Goal: Obtain resource: Download file/media

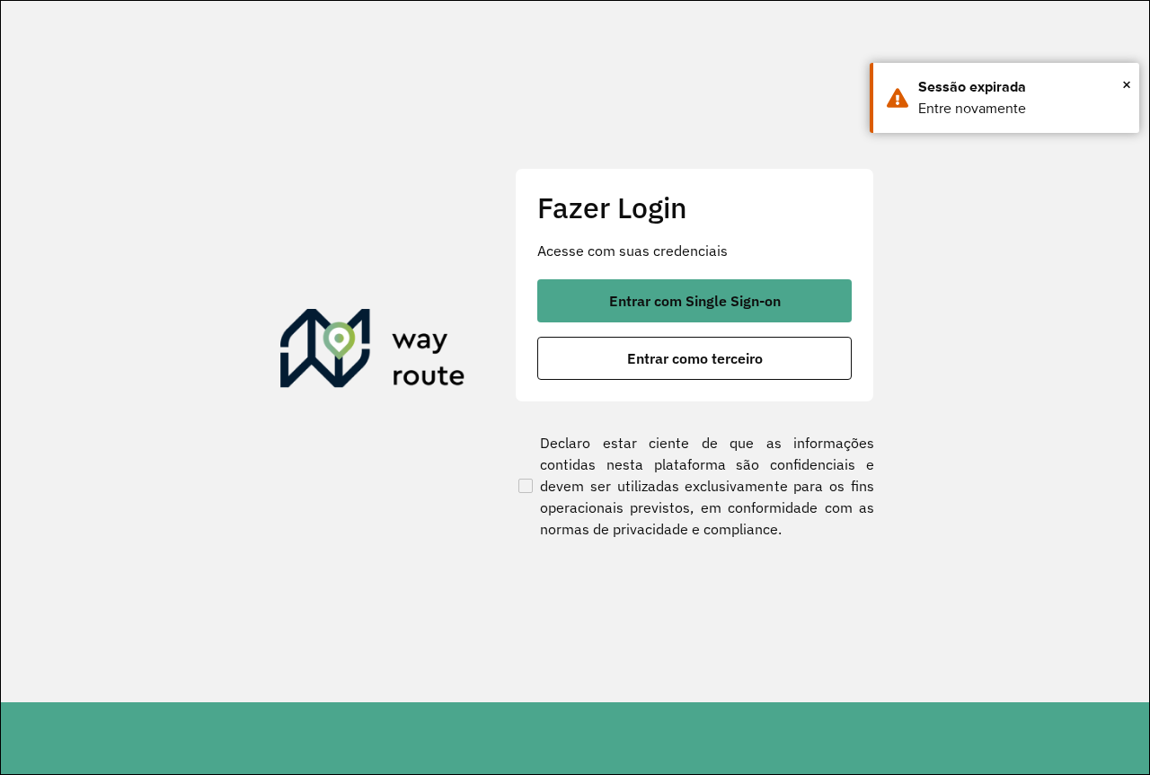
click at [1020, 336] on section "Fazer Login Acesse com suas credenciais Entrar com Single Sign-on Entrar como t…" at bounding box center [575, 352] width 1148 height 702
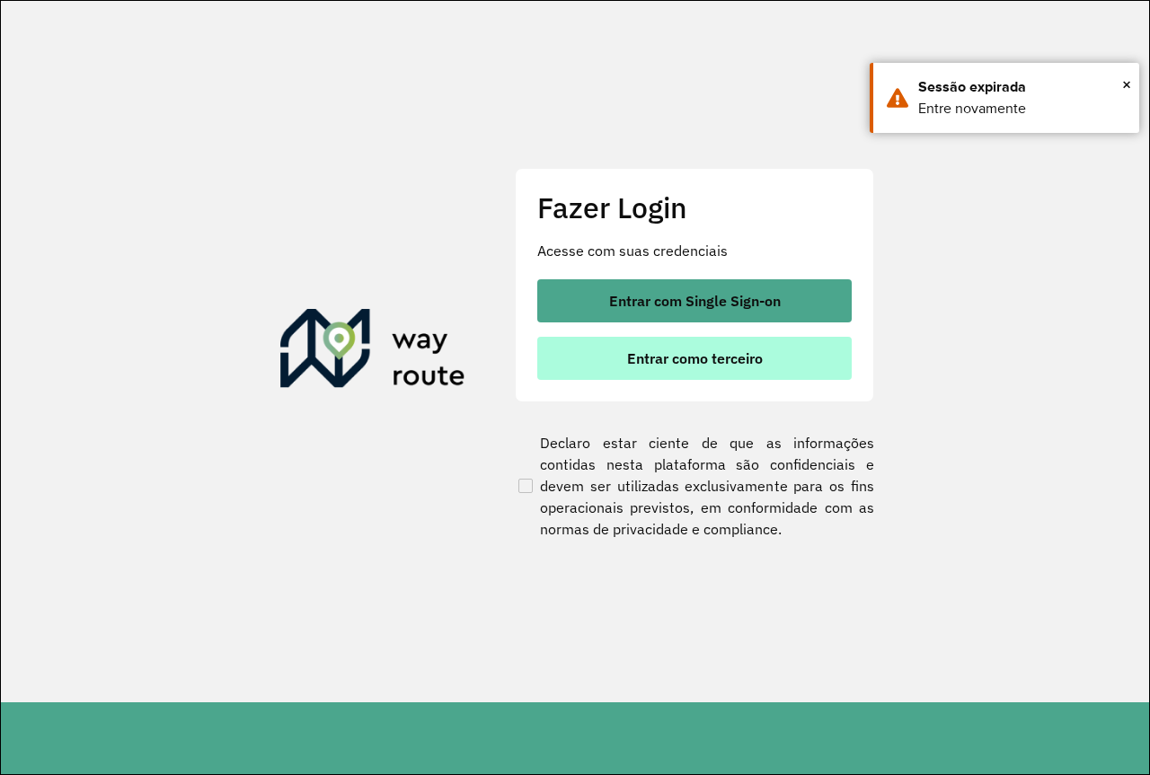
click at [832, 346] on button "Entrar como terceiro" at bounding box center [694, 358] width 314 height 43
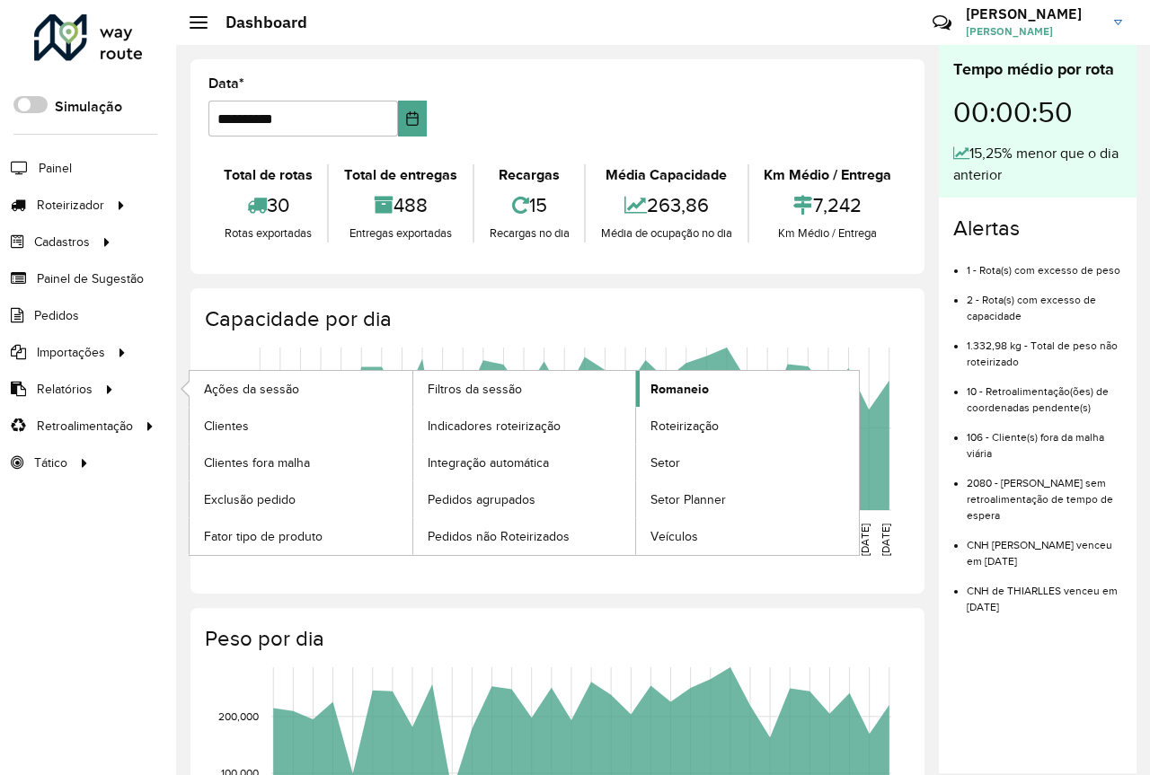
click at [676, 393] on span "Romaneio" at bounding box center [679, 389] width 58 height 19
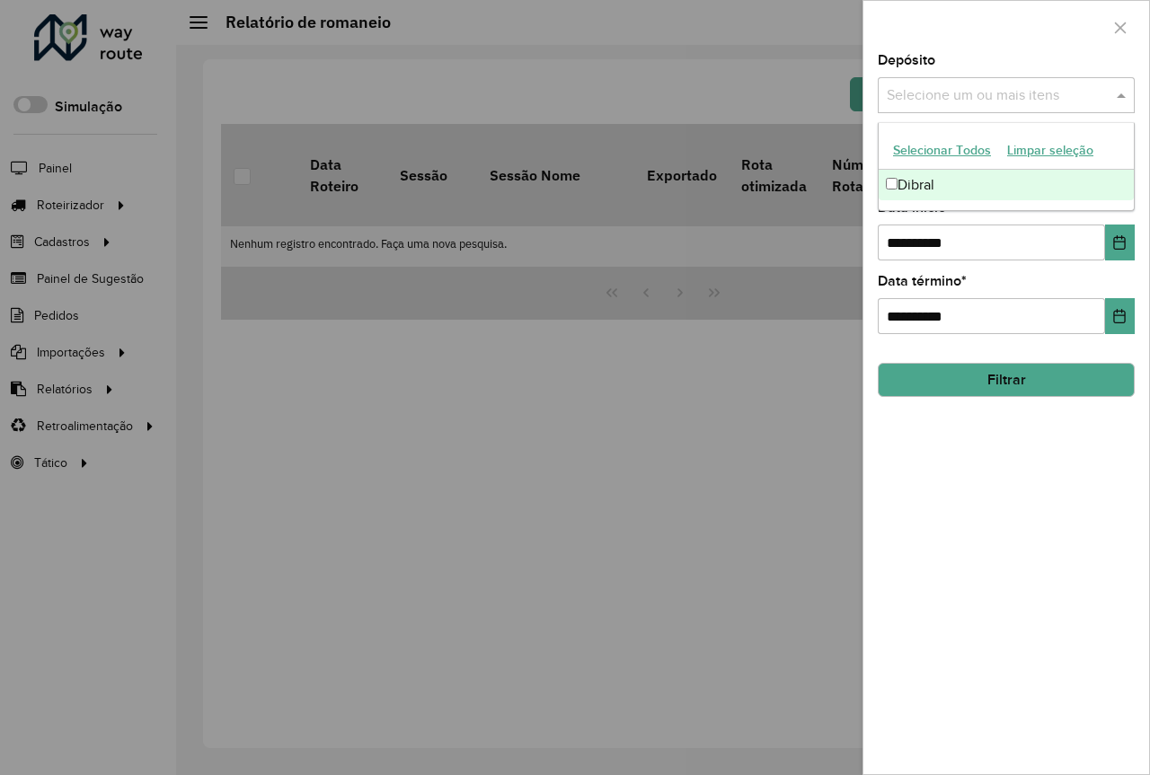
click at [976, 92] on input "text" at bounding box center [997, 96] width 230 height 22
click at [1003, 245] on input "**********" at bounding box center [991, 243] width 227 height 36
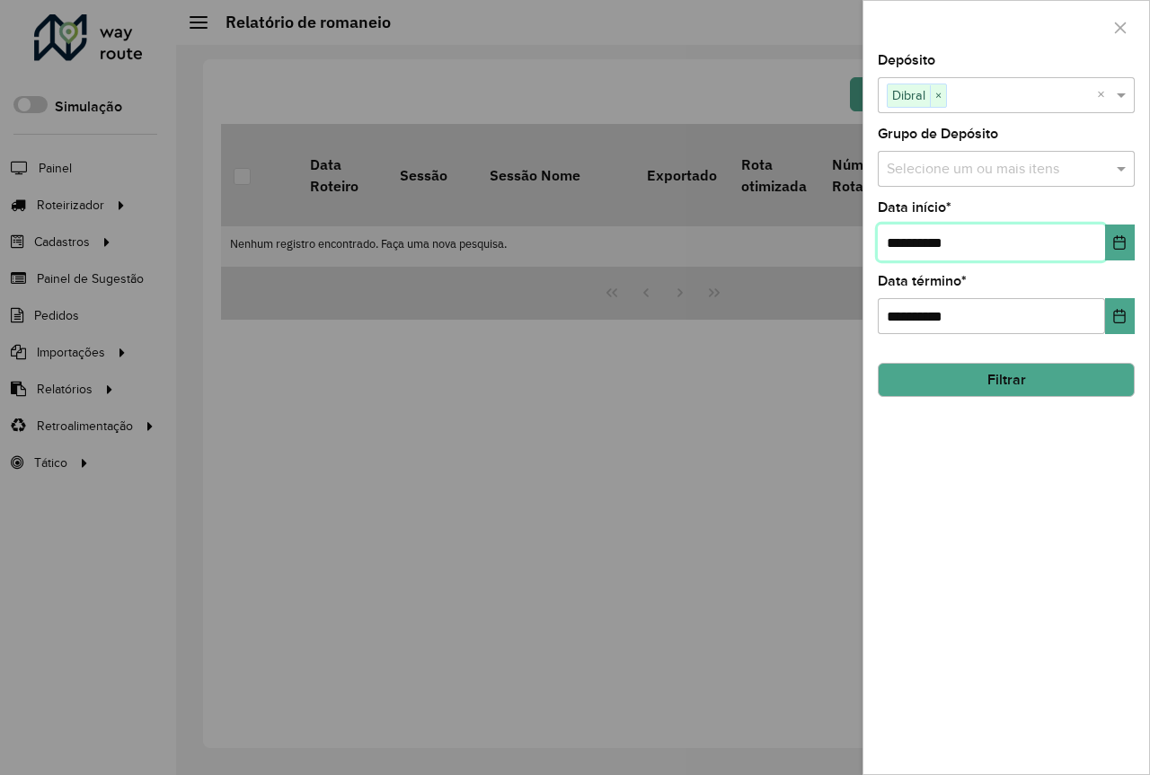
drag, startPoint x: 1009, startPoint y: 244, endPoint x: 861, endPoint y: 244, distance: 148.2
click at [861, 244] on body "Aguarde... Pop-up bloqueado! Seu navegador bloqueou automáticamente a abertura …" at bounding box center [575, 387] width 1150 height 775
type input "**********"
click at [1012, 380] on button "Filtrar" at bounding box center [1006, 380] width 257 height 34
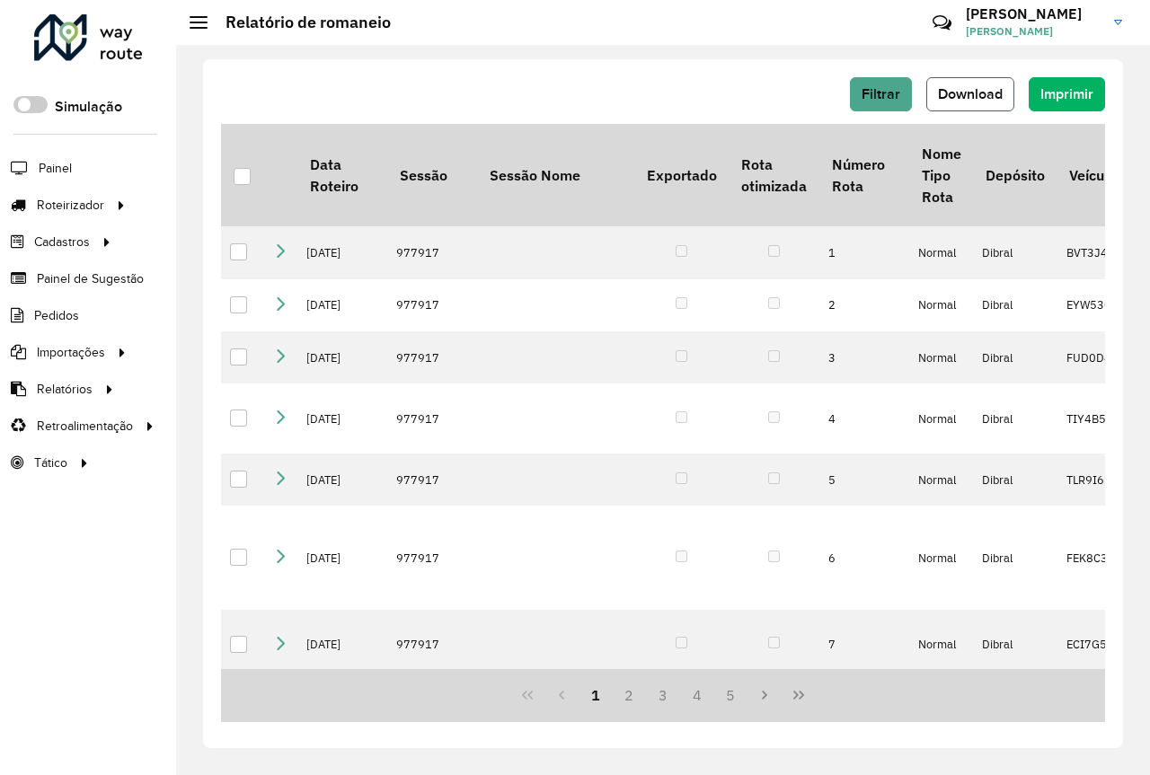
click at [965, 97] on span "Download" at bounding box center [970, 93] width 65 height 15
click at [887, 93] on span "Filtrar" at bounding box center [880, 93] width 39 height 15
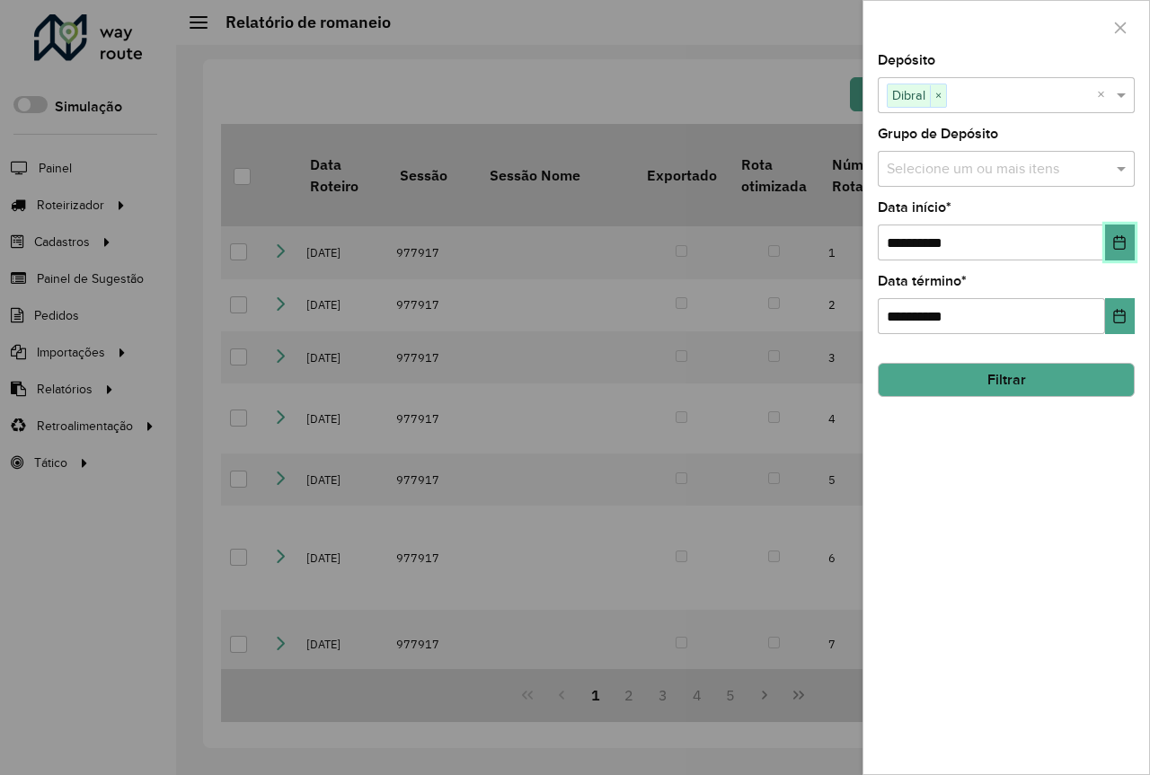
click at [1126, 243] on icon "Choose Date" at bounding box center [1120, 242] width 12 height 14
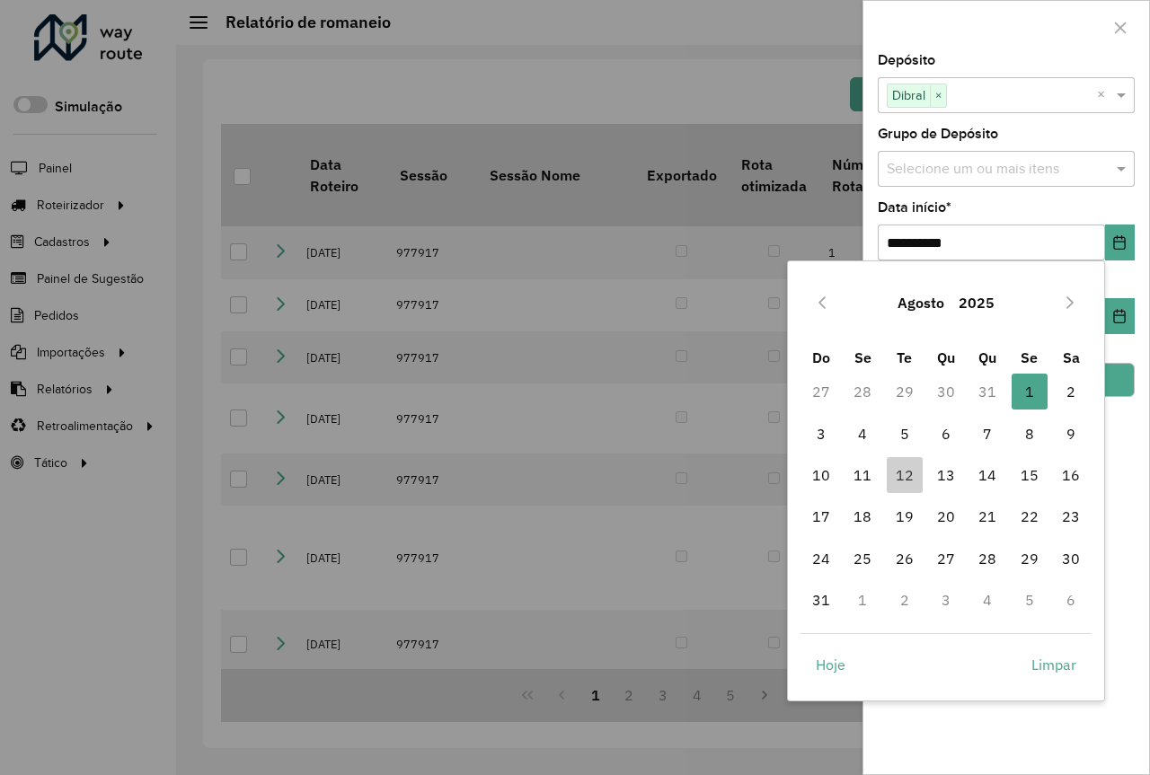
click at [929, 303] on button "Agosto" at bounding box center [920, 302] width 61 height 43
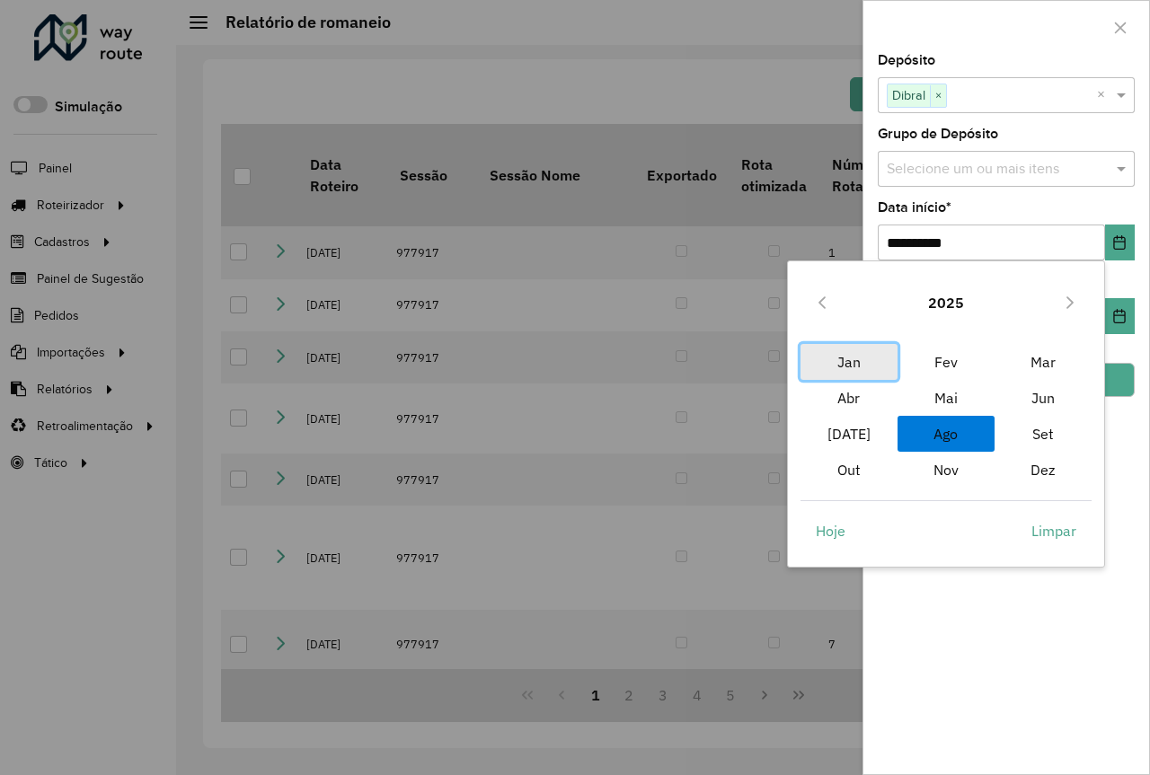
click at [855, 362] on span "Jan" at bounding box center [848, 362] width 97 height 36
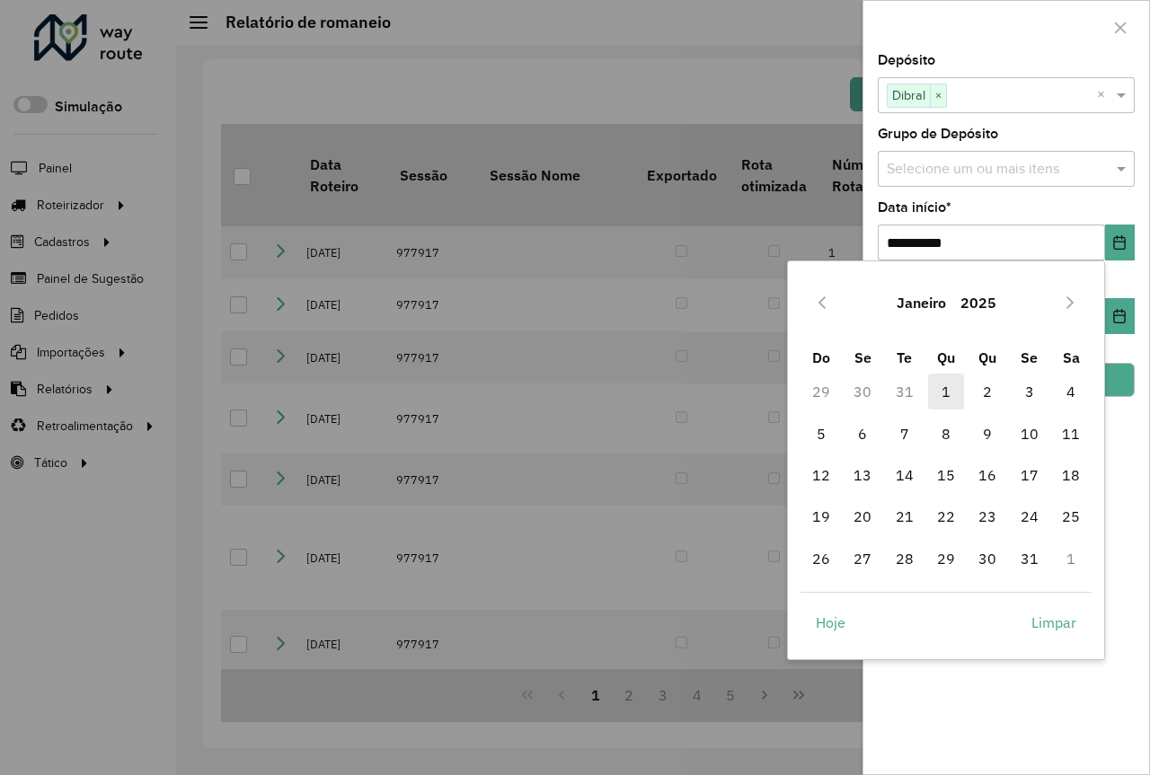
click at [946, 392] on span "1" at bounding box center [946, 392] width 36 height 36
type input "**********"
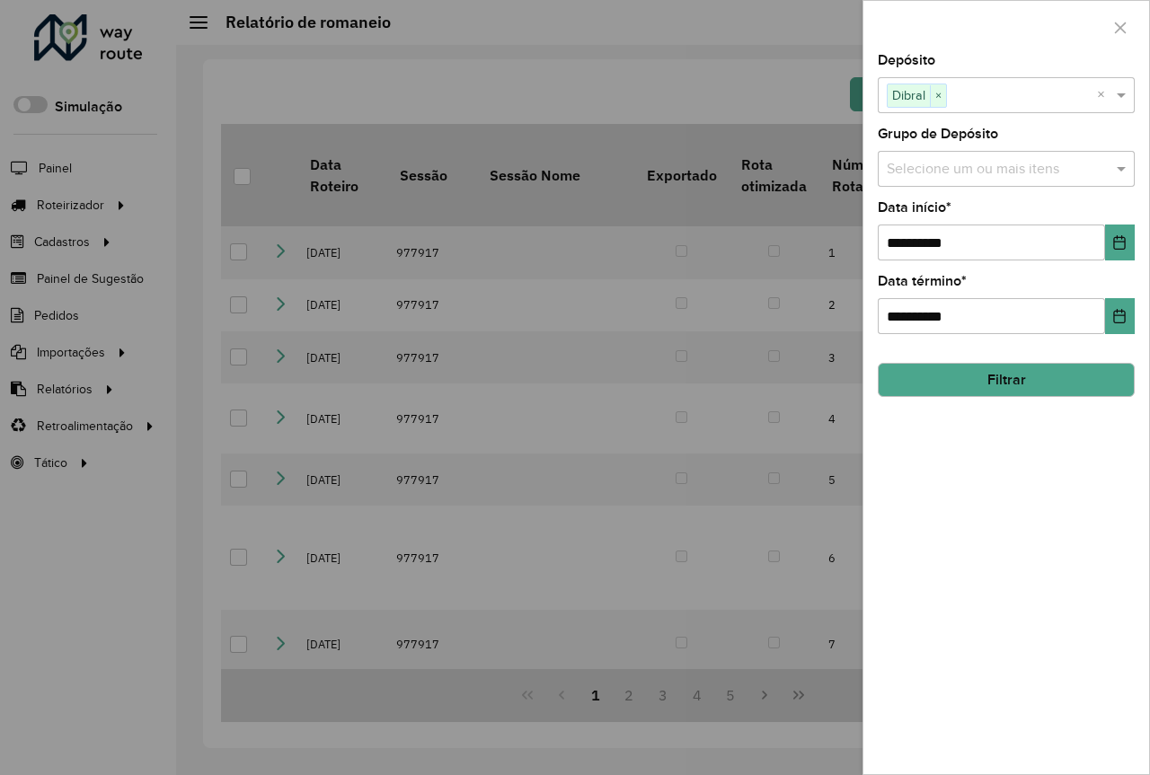
click at [1018, 381] on button "Filtrar" at bounding box center [1006, 380] width 257 height 34
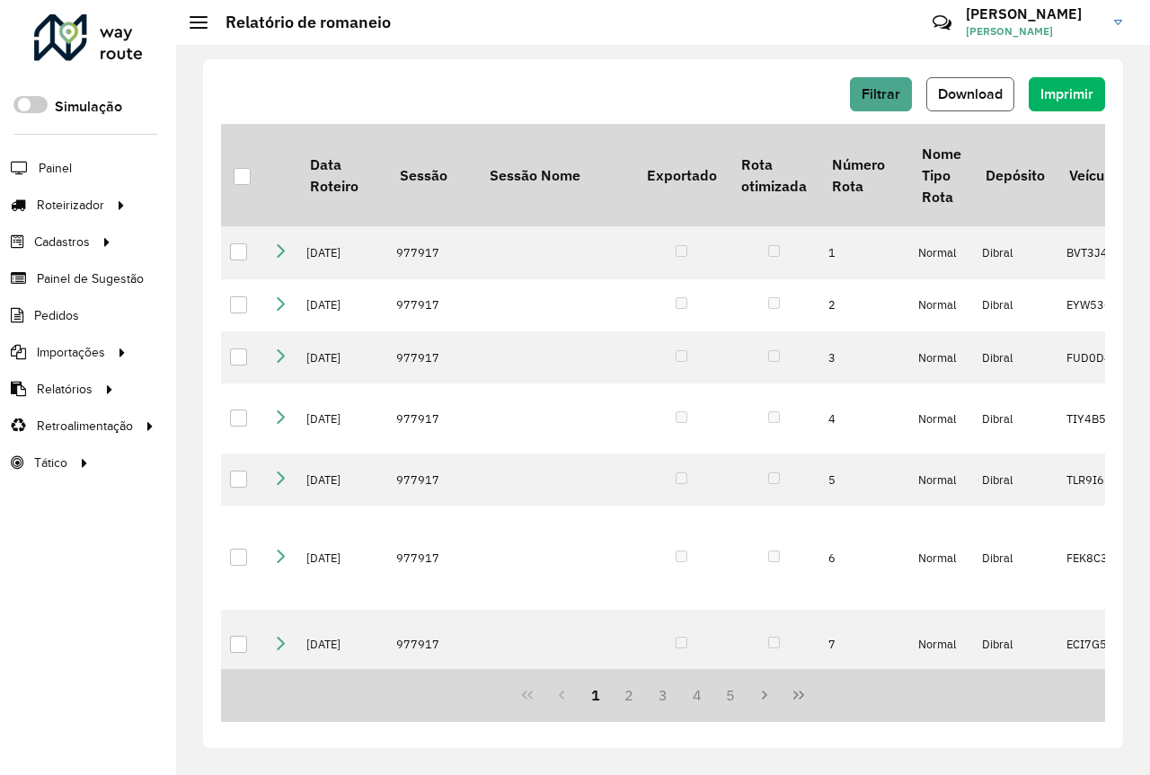
click at [994, 103] on button "Download" at bounding box center [970, 94] width 88 height 34
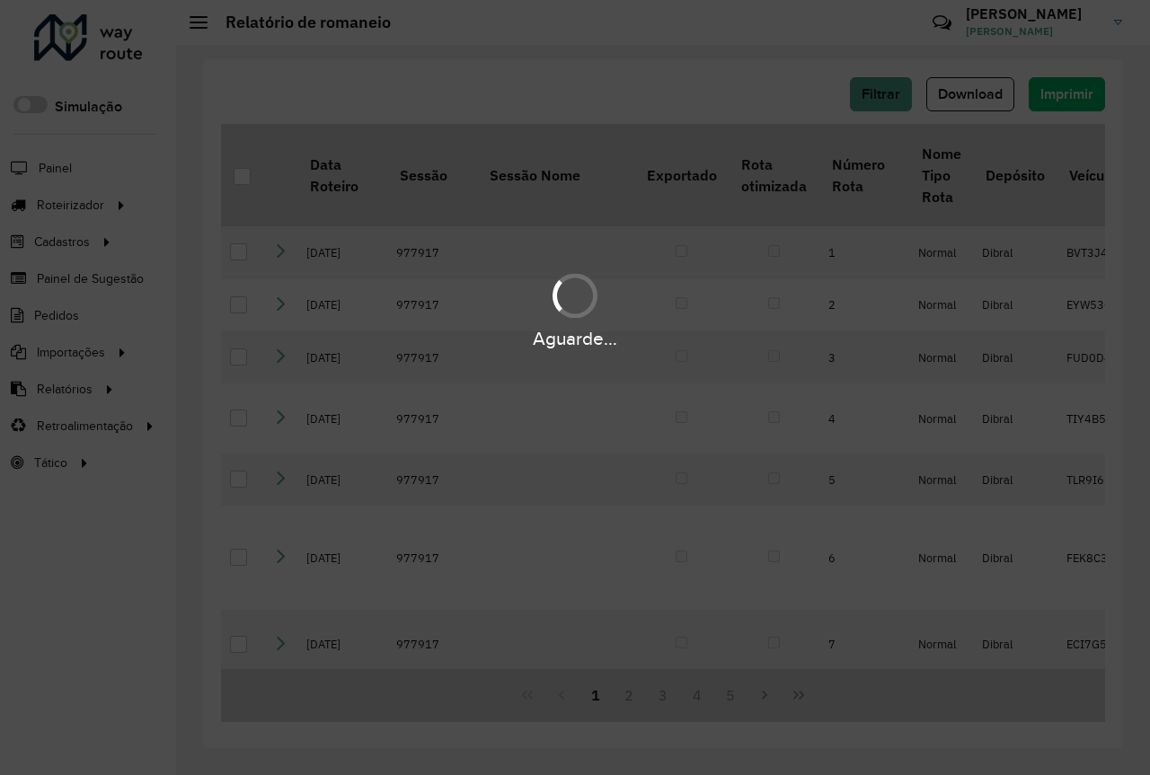
click at [853, 323] on div "Aguarde..." at bounding box center [575, 310] width 1150 height 85
click at [781, 355] on div "Aguarde..." at bounding box center [575, 387] width 1150 height 775
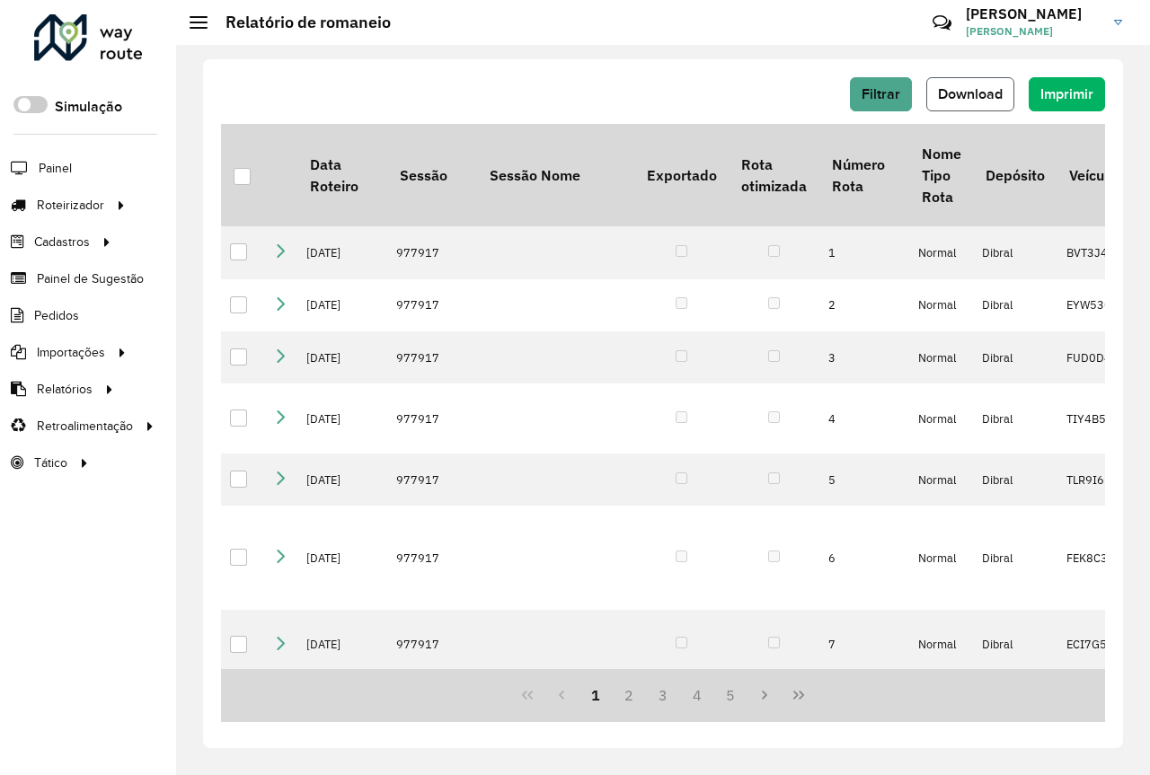
click at [971, 99] on span "Download" at bounding box center [970, 93] width 65 height 15
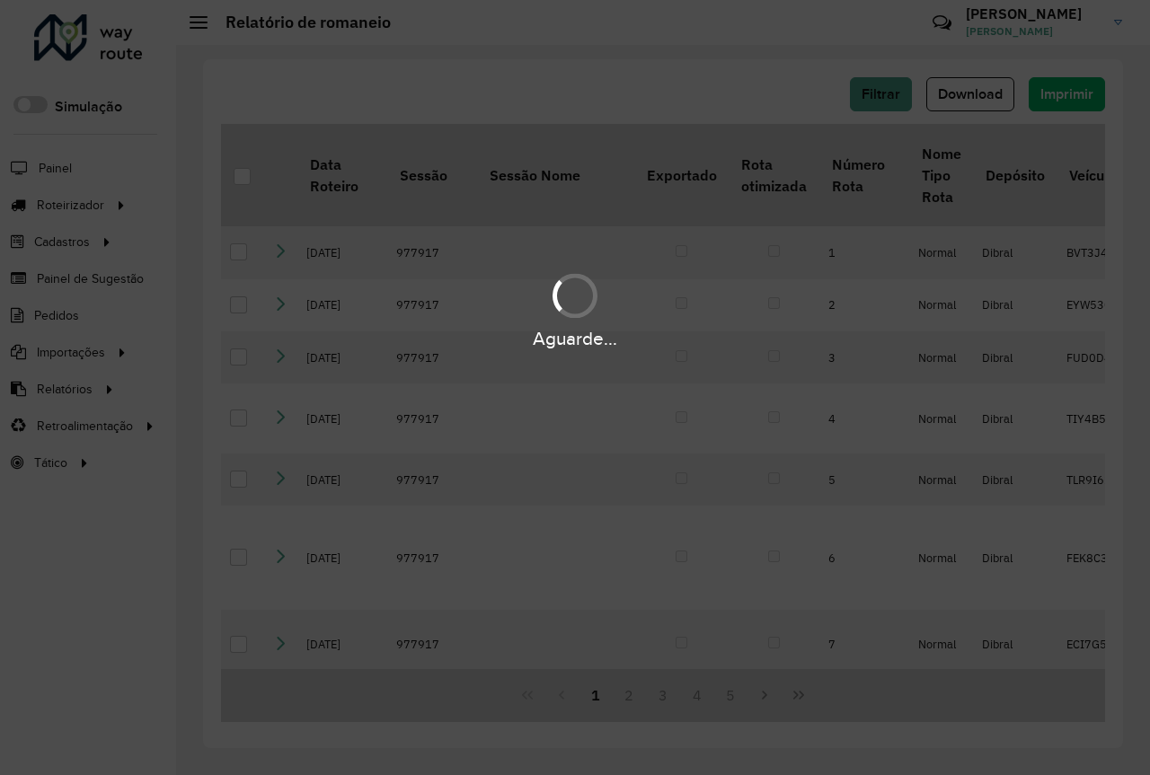
click at [791, 281] on div "Aguarde..." at bounding box center [575, 310] width 1150 height 85
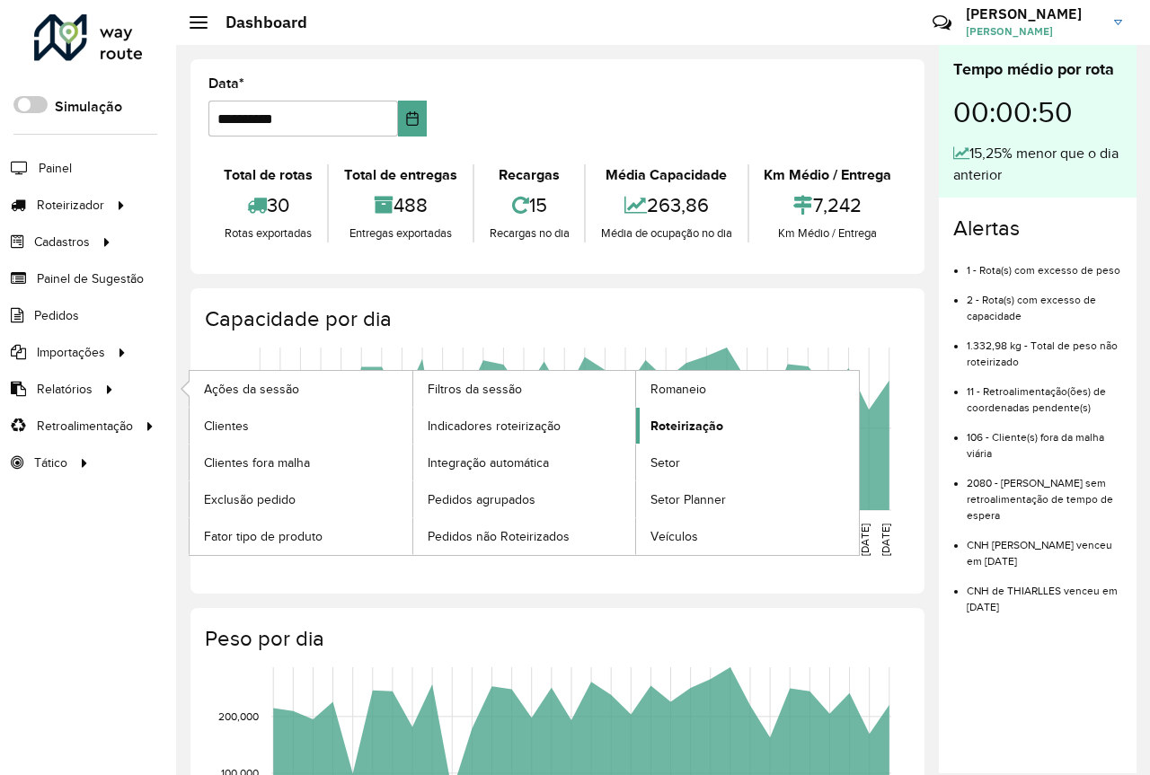
click at [668, 426] on span "Roteirização" at bounding box center [686, 426] width 73 height 19
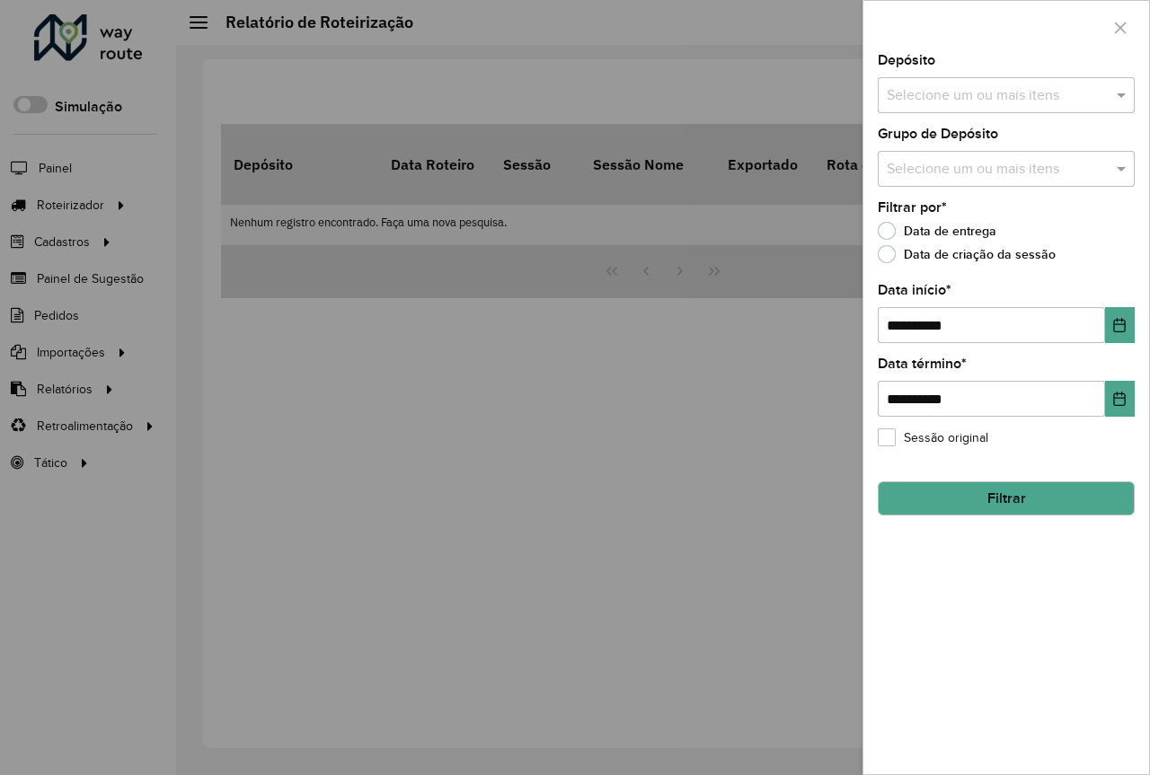
click at [1023, 92] on input "text" at bounding box center [997, 96] width 230 height 22
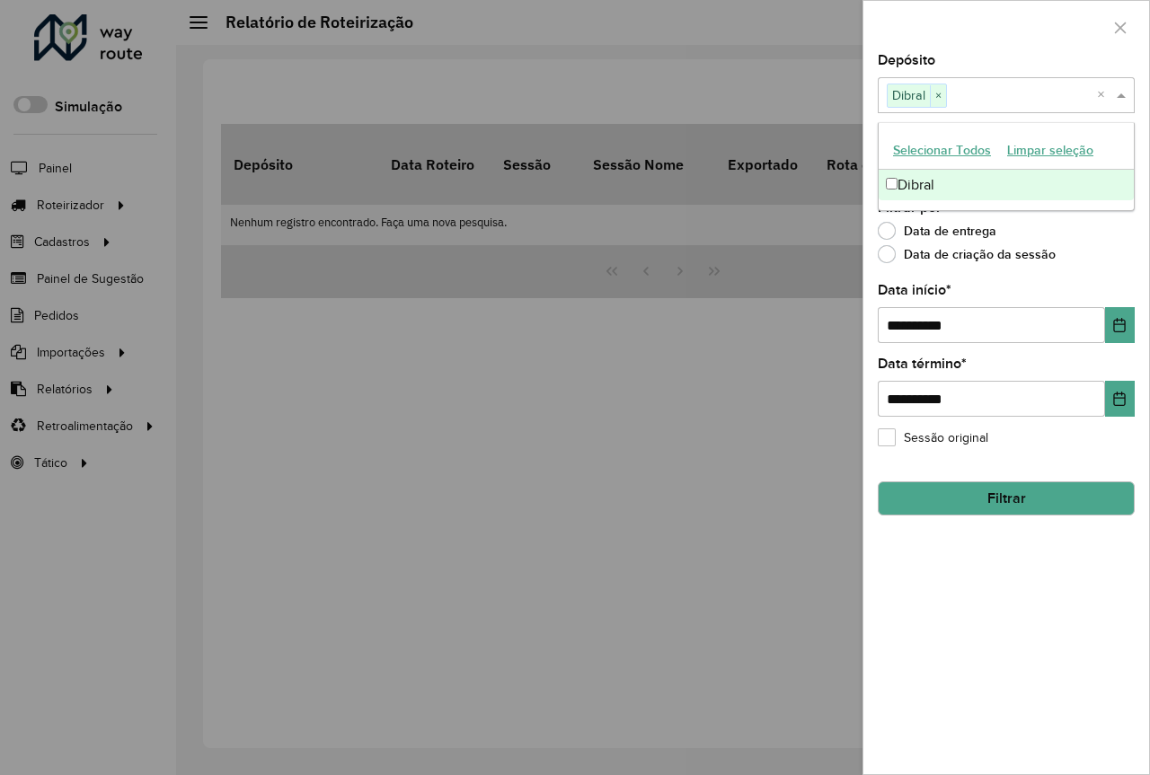
click at [1118, 266] on div "Data de criação da sessão" at bounding box center [1006, 259] width 257 height 22
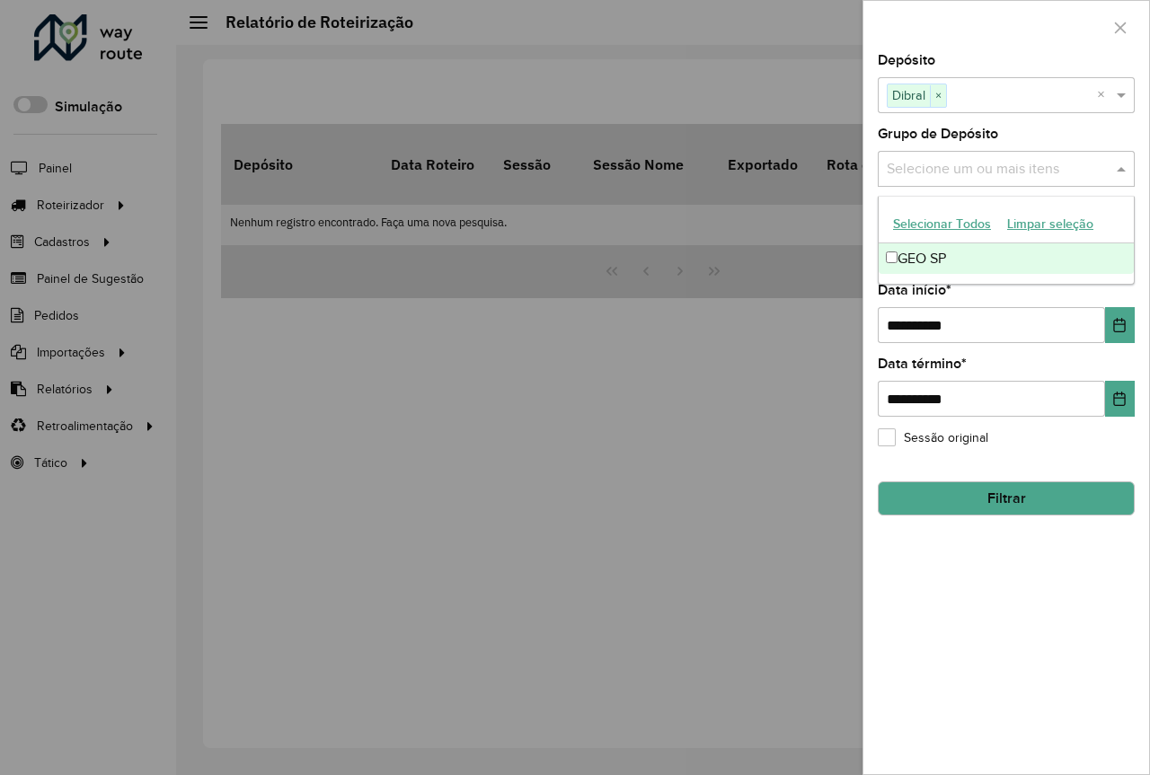
click at [994, 167] on input "text" at bounding box center [997, 170] width 230 height 22
click at [906, 256] on div "GEO SP" at bounding box center [1006, 258] width 255 height 31
click at [366, 408] on div at bounding box center [575, 387] width 1150 height 775
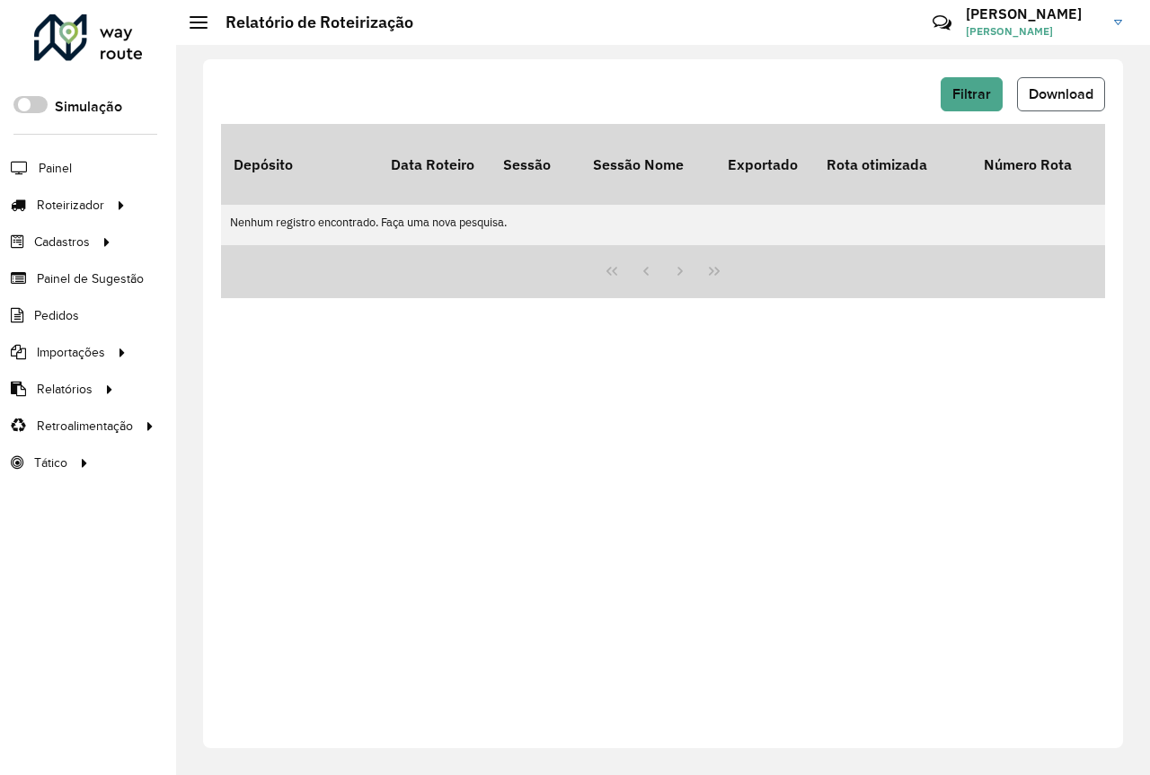
click at [1047, 95] on span "Download" at bounding box center [1061, 93] width 65 height 15
click at [1045, 97] on span "Download" at bounding box center [1061, 93] width 65 height 15
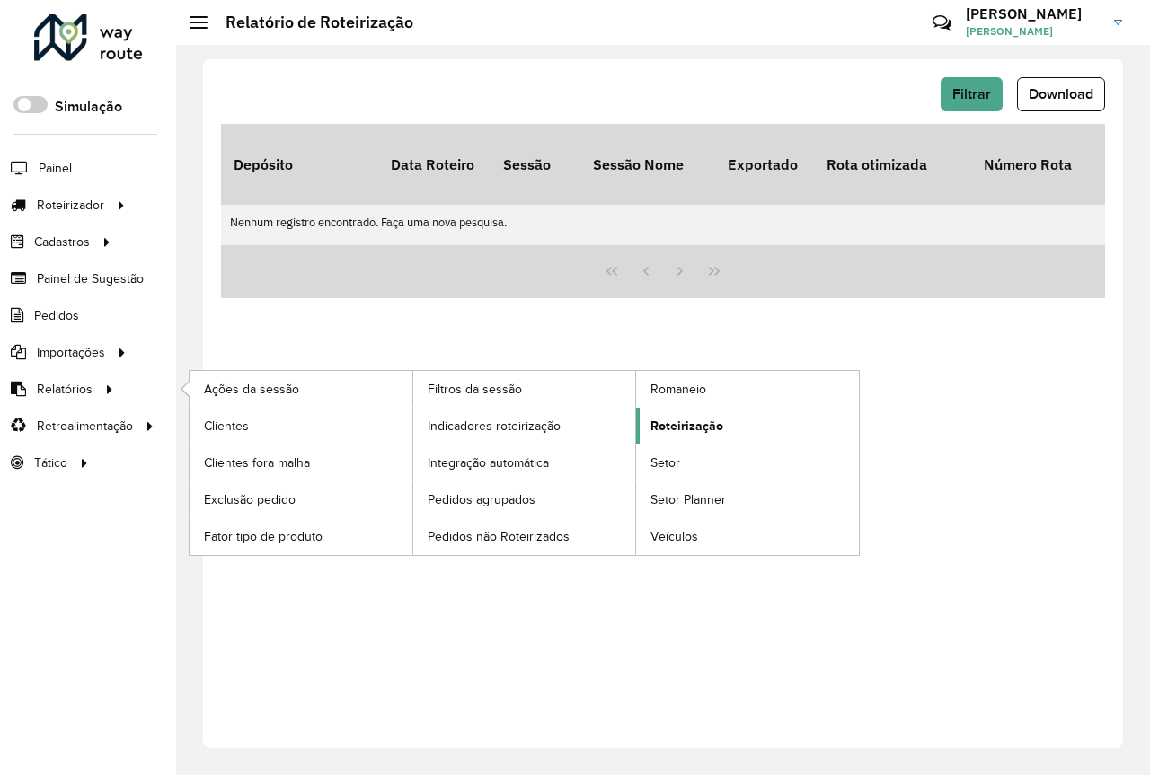
click at [685, 422] on span "Roteirização" at bounding box center [686, 426] width 73 height 19
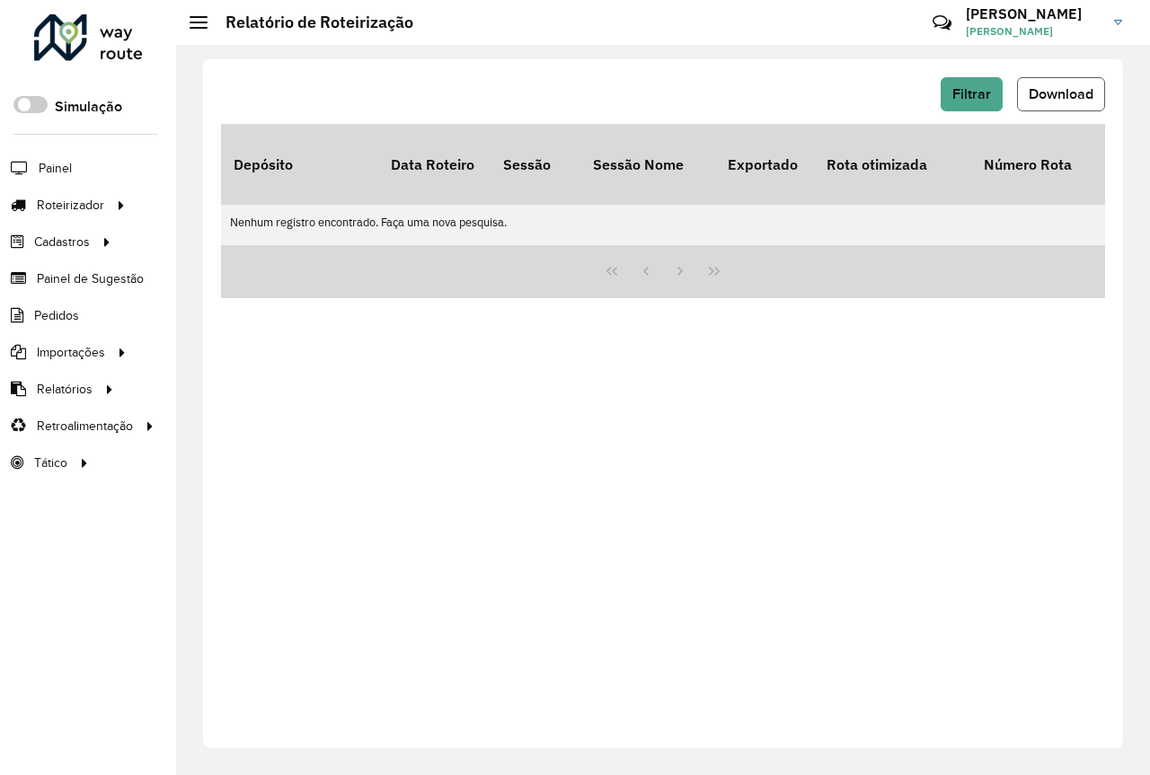
click at [1063, 94] on span "Download" at bounding box center [1061, 93] width 65 height 15
click at [1061, 99] on span "Download" at bounding box center [1061, 93] width 65 height 15
click at [1050, 98] on span "Download" at bounding box center [1061, 93] width 65 height 15
click at [1047, 86] on span "Download" at bounding box center [1061, 93] width 65 height 15
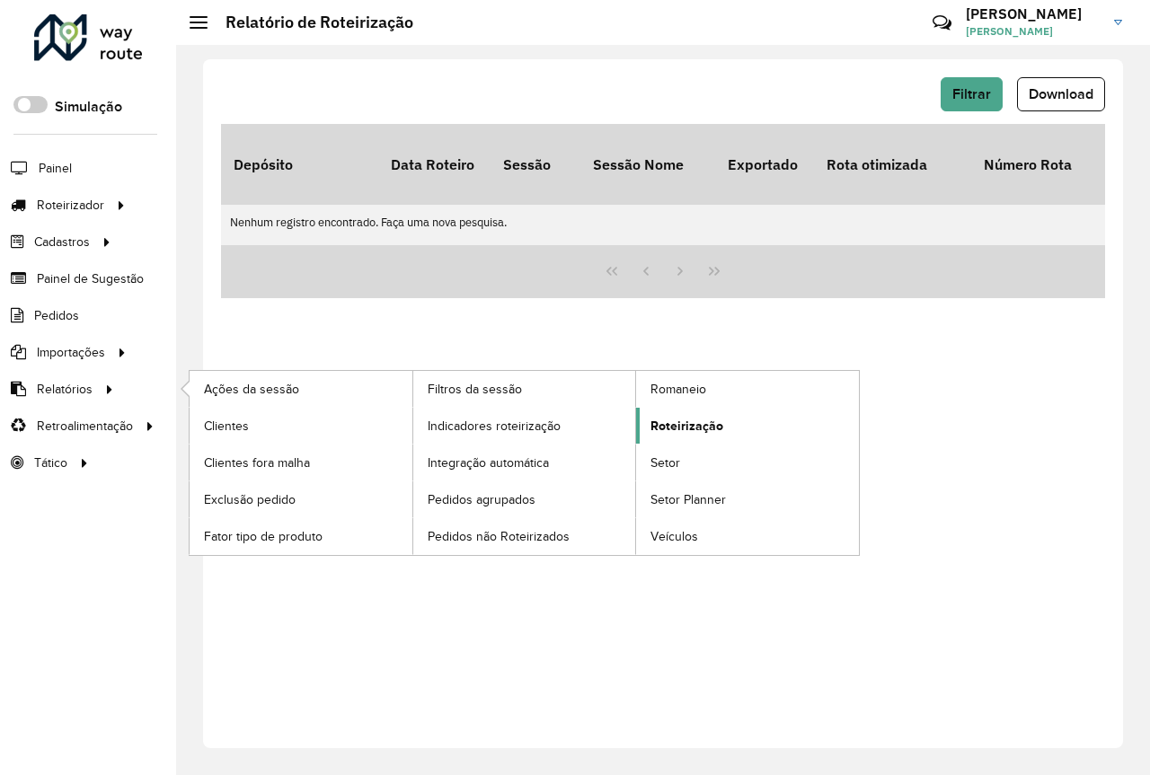
click at [707, 425] on span "Roteirização" at bounding box center [686, 426] width 73 height 19
click at [703, 425] on span "Roteirização" at bounding box center [686, 426] width 73 height 19
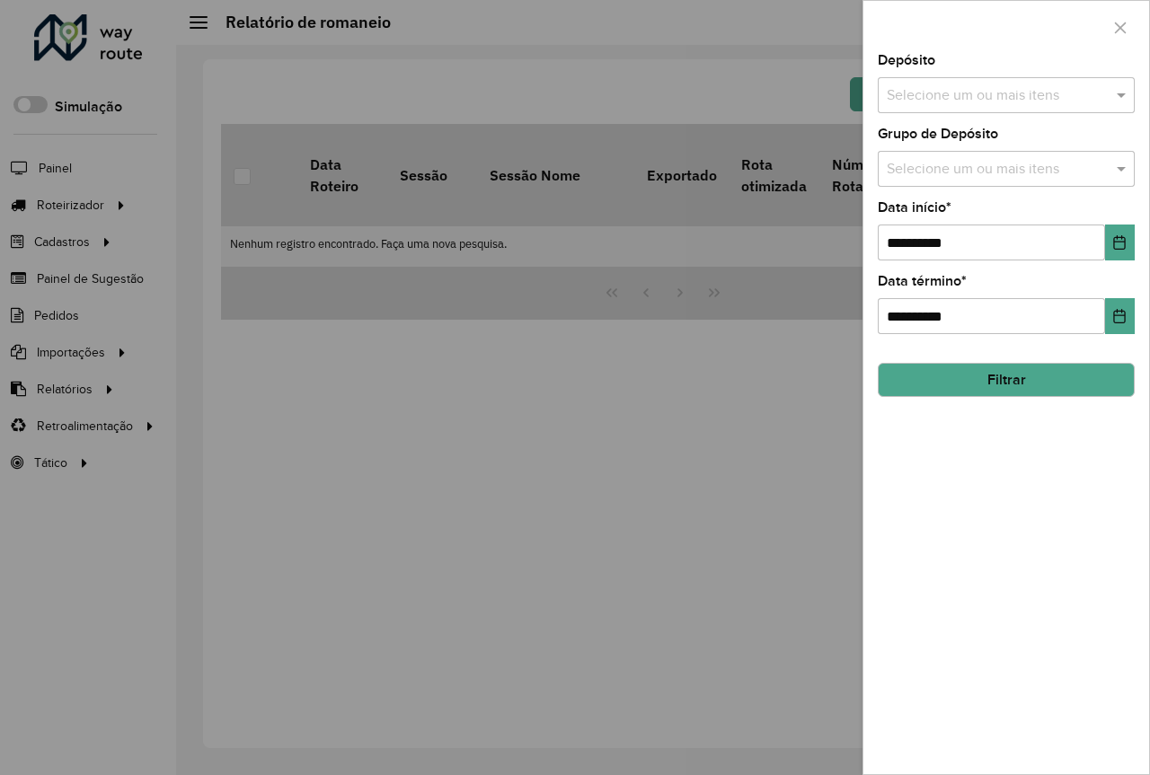
click at [1093, 93] on input "text" at bounding box center [997, 96] width 230 height 22
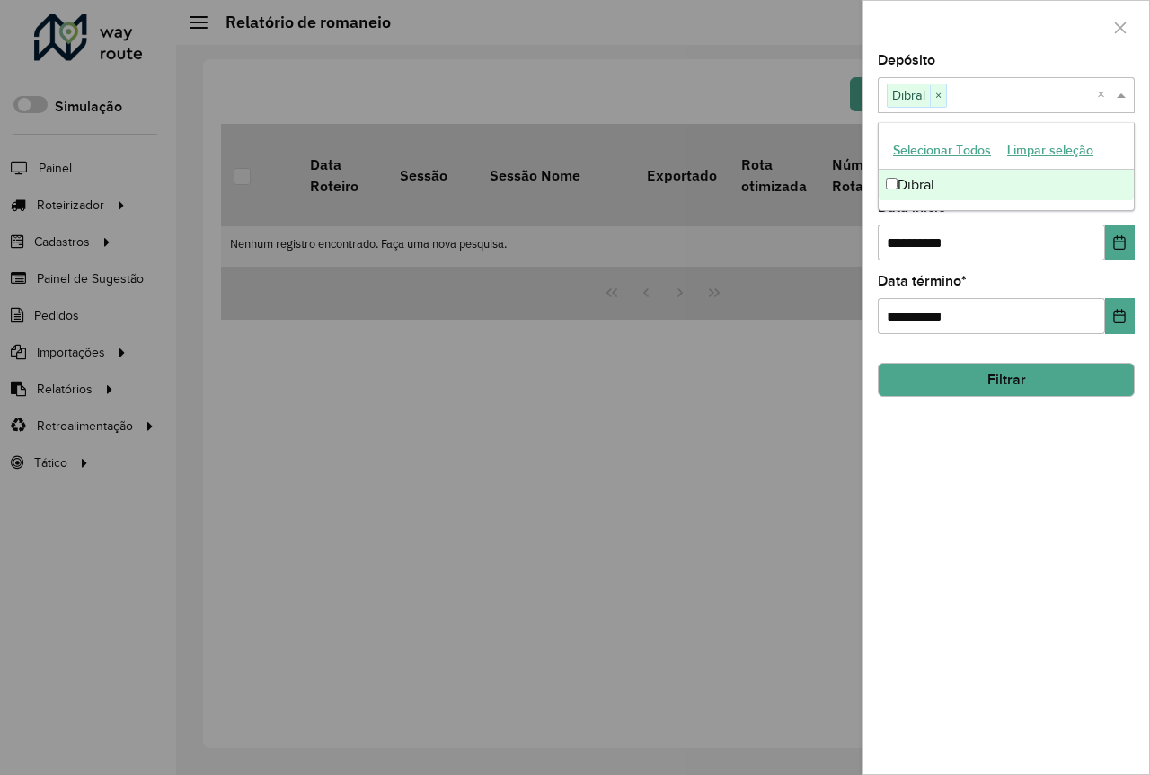
click at [912, 454] on div "**********" at bounding box center [1006, 414] width 286 height 720
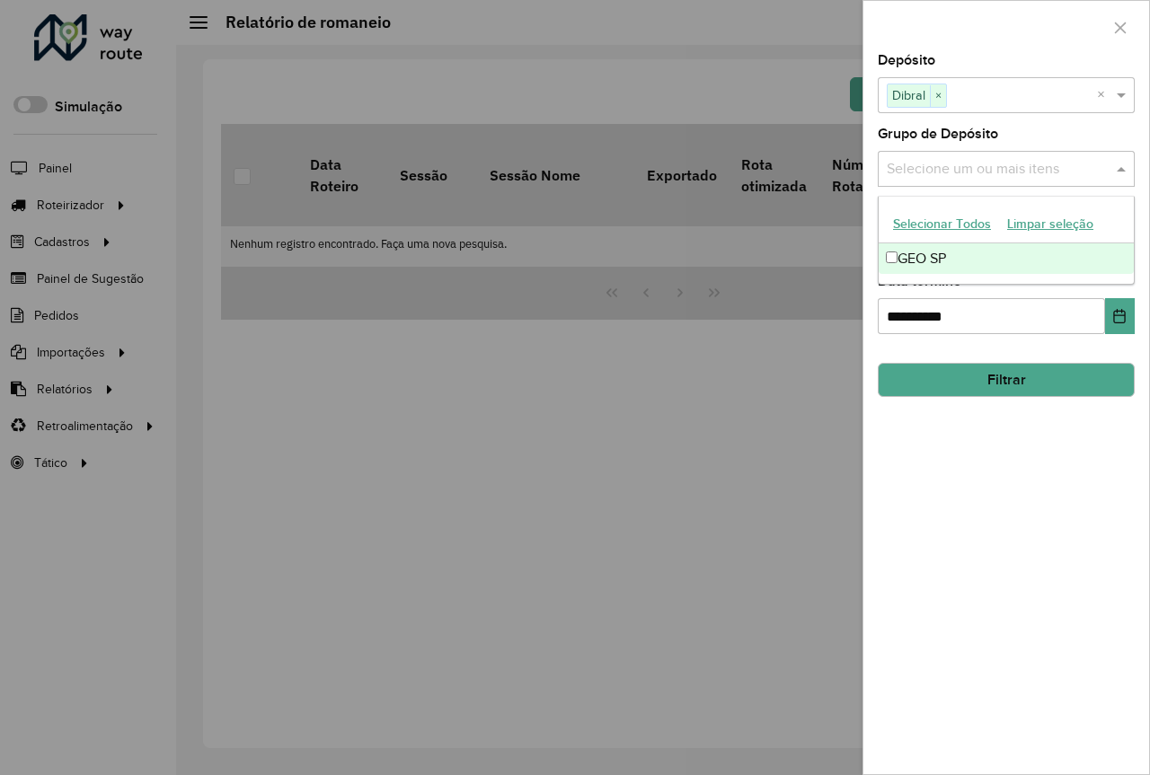
click at [968, 169] on input "text" at bounding box center [997, 170] width 230 height 22
click at [952, 262] on div "GEO SP" at bounding box center [1006, 258] width 255 height 31
click at [1038, 492] on div "**********" at bounding box center [1006, 414] width 286 height 720
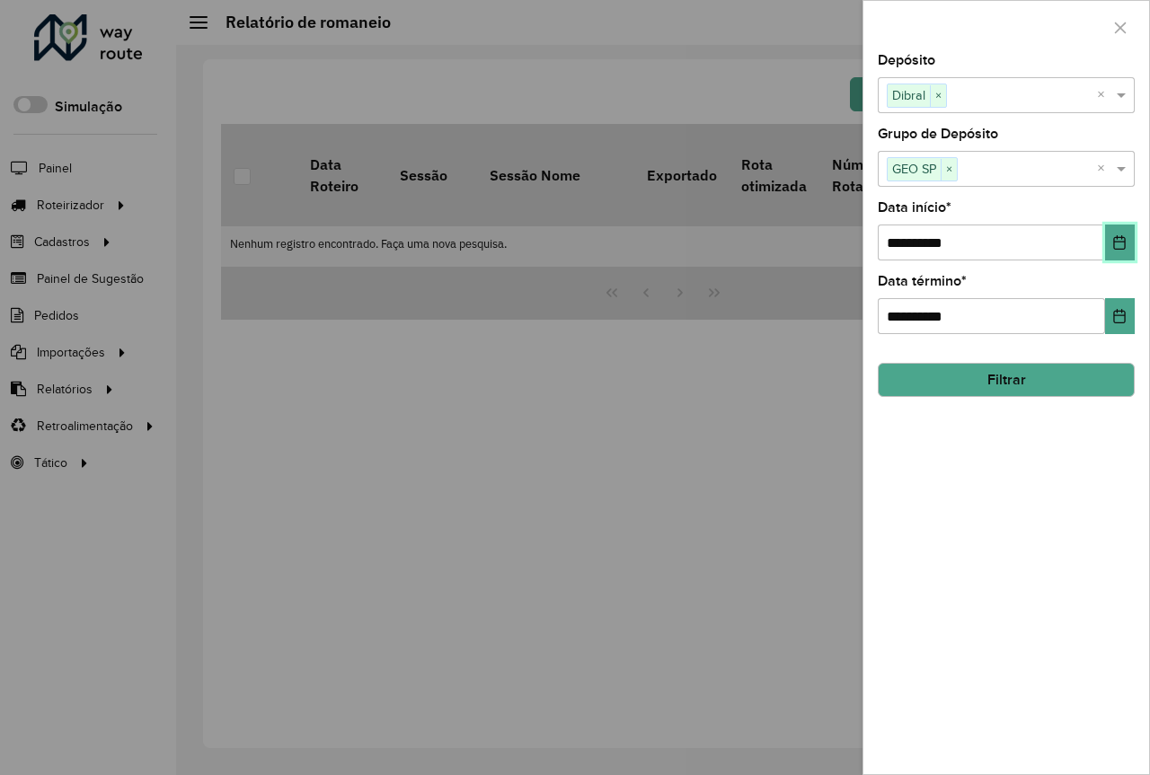
click at [1121, 244] on icon "Choose Date" at bounding box center [1119, 242] width 14 height 14
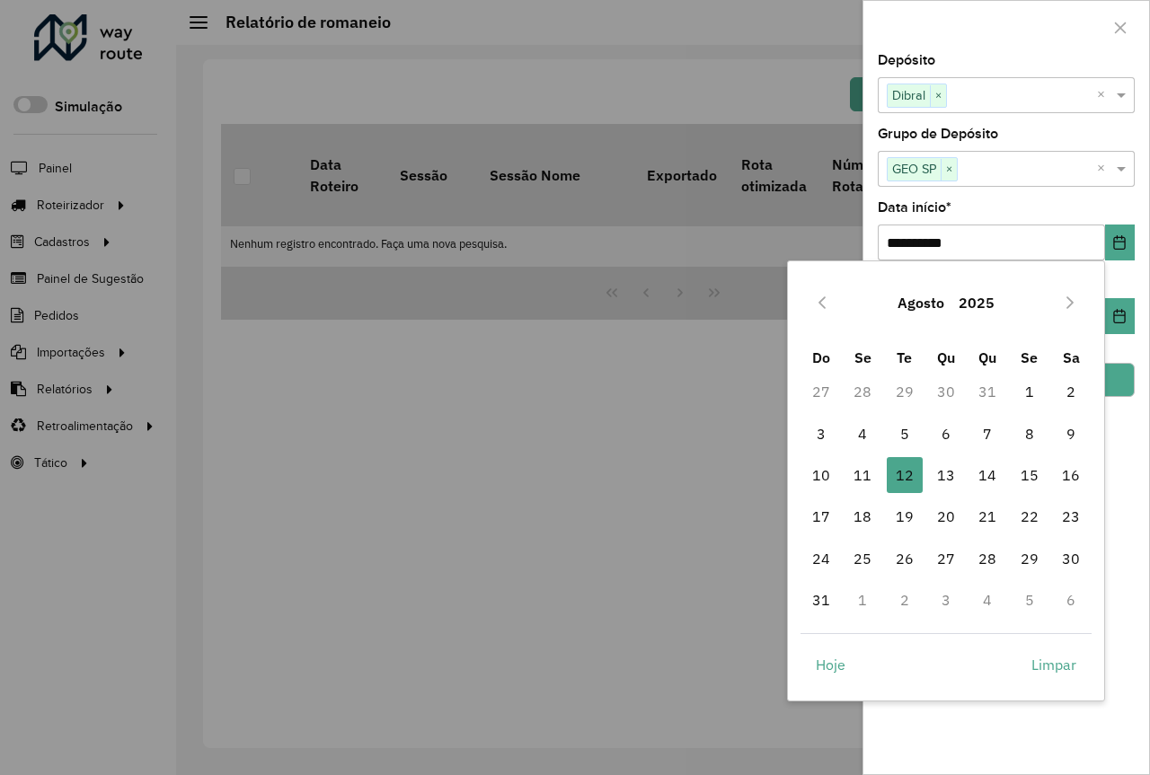
click at [902, 297] on button "Agosto" at bounding box center [920, 302] width 61 height 43
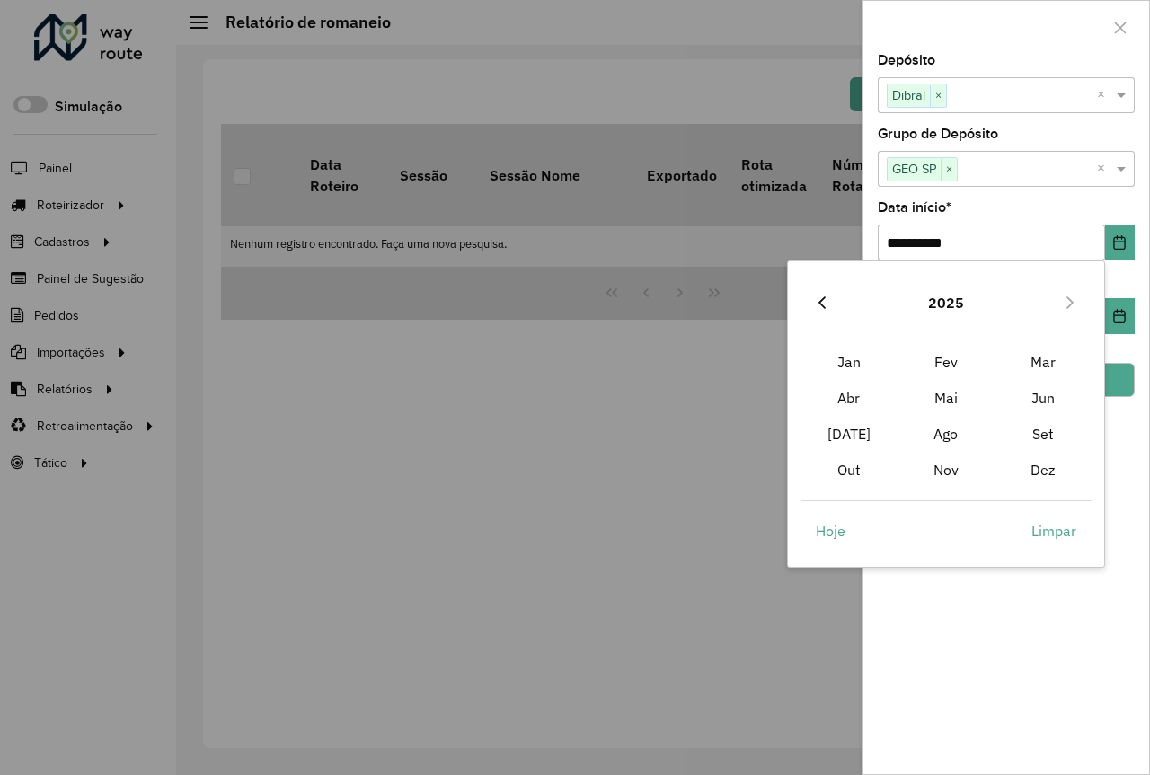
click at [826, 305] on icon "Previous Year" at bounding box center [822, 303] width 14 height 14
click at [856, 362] on span "Jan" at bounding box center [848, 362] width 97 height 36
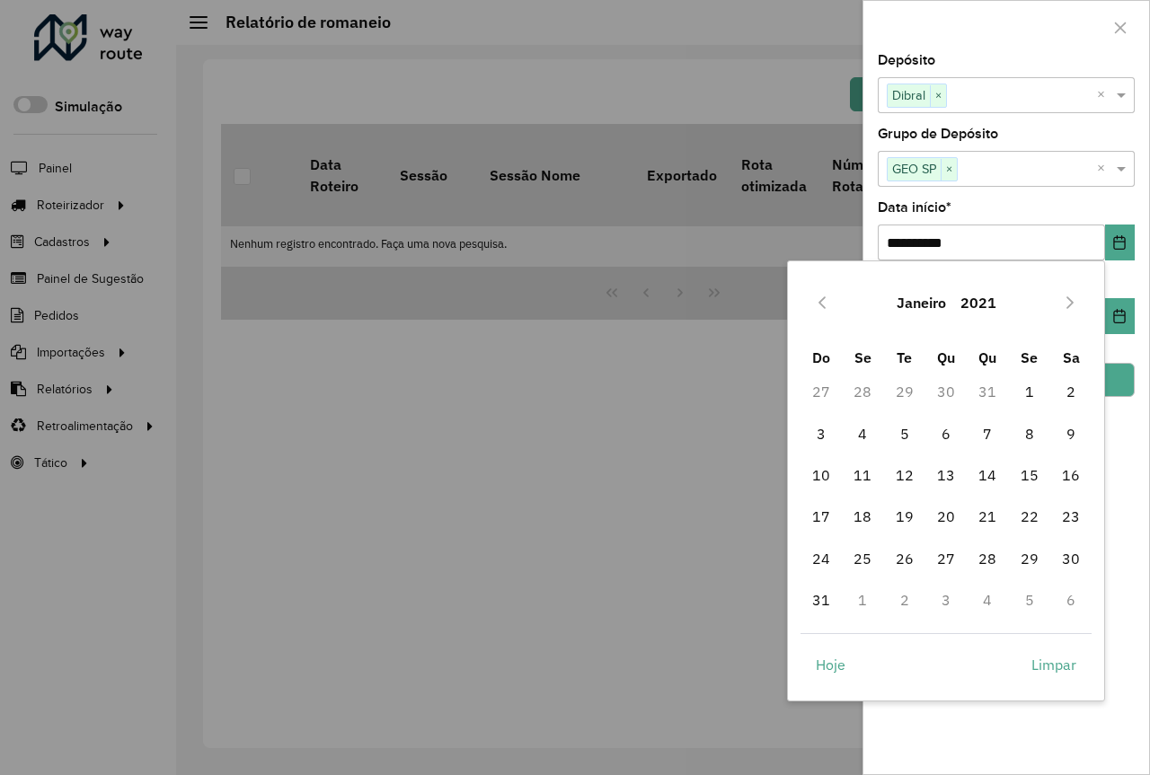
click at [961, 305] on button "2021" at bounding box center [978, 302] width 50 height 43
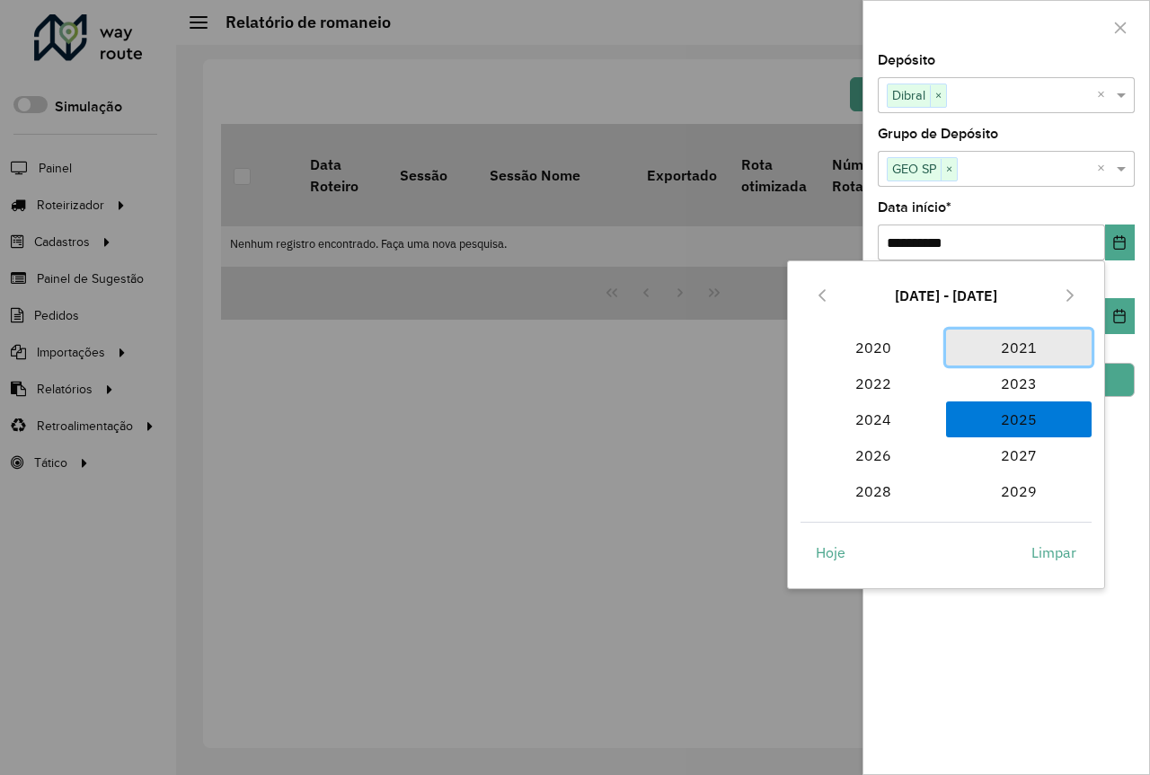
click at [1009, 350] on span "2021" at bounding box center [1019, 348] width 146 height 36
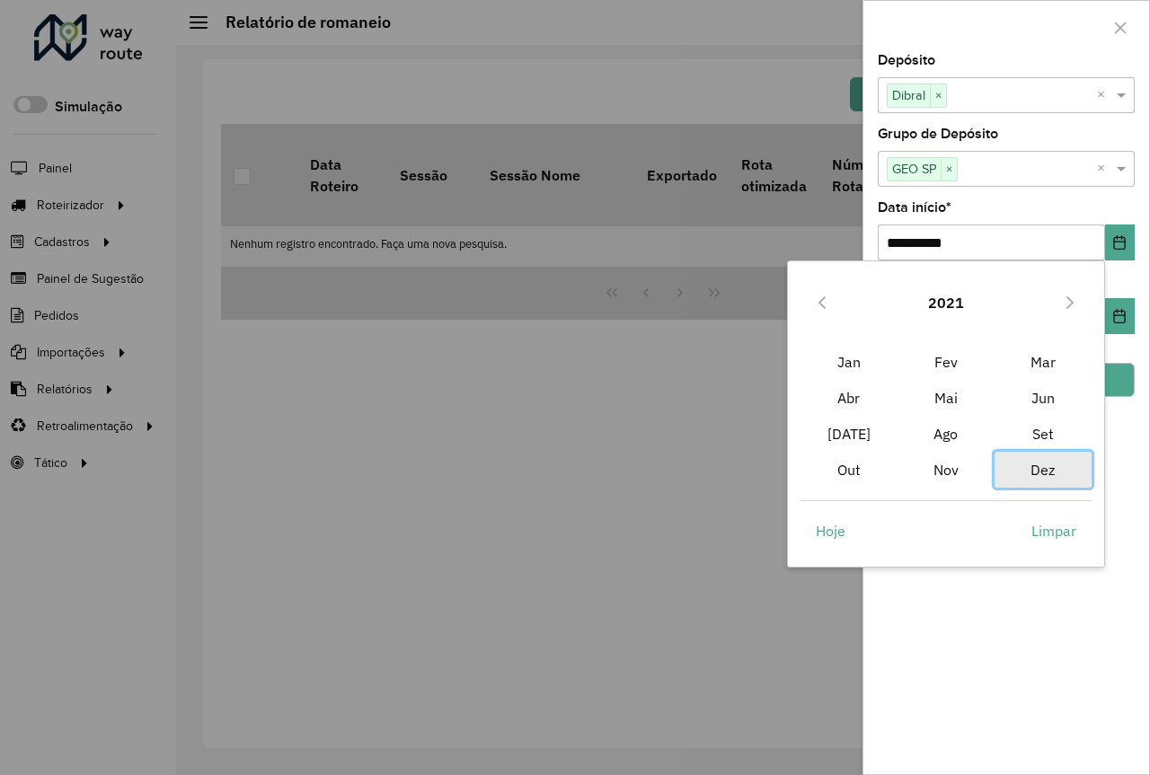
click at [1047, 471] on span "Dez" at bounding box center [1042, 470] width 97 height 36
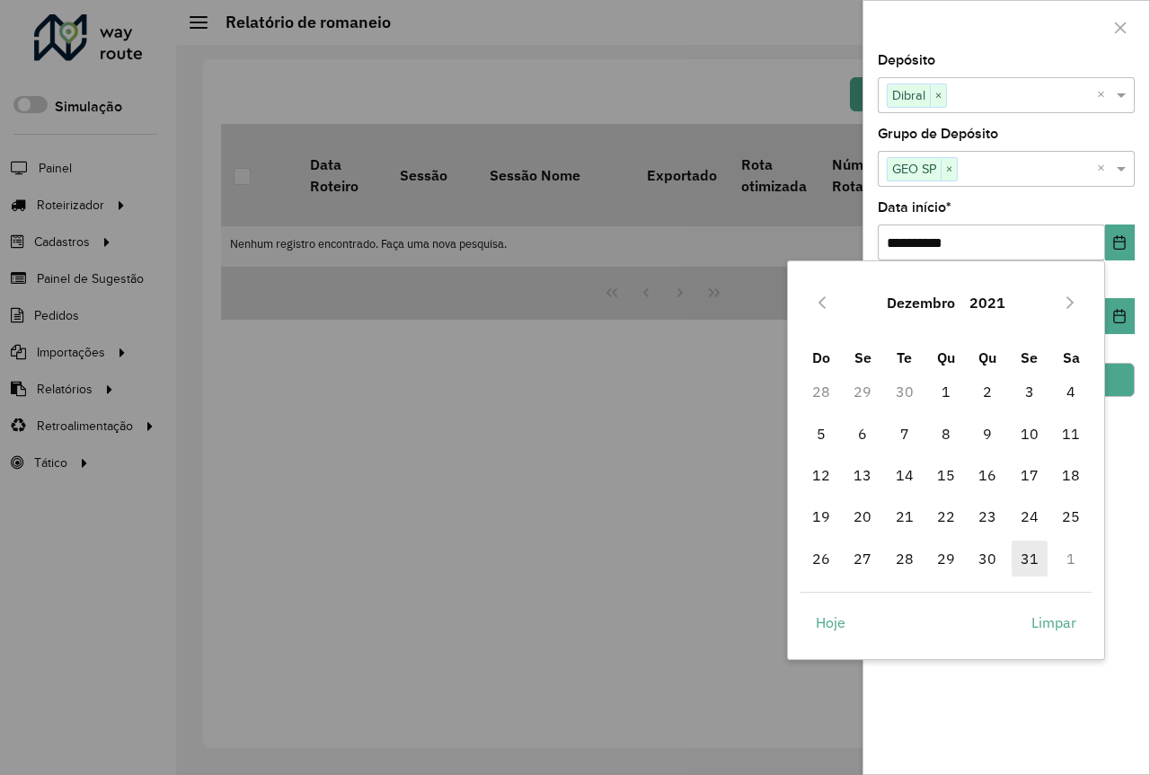
click at [1038, 564] on span "31" at bounding box center [1029, 559] width 36 height 36
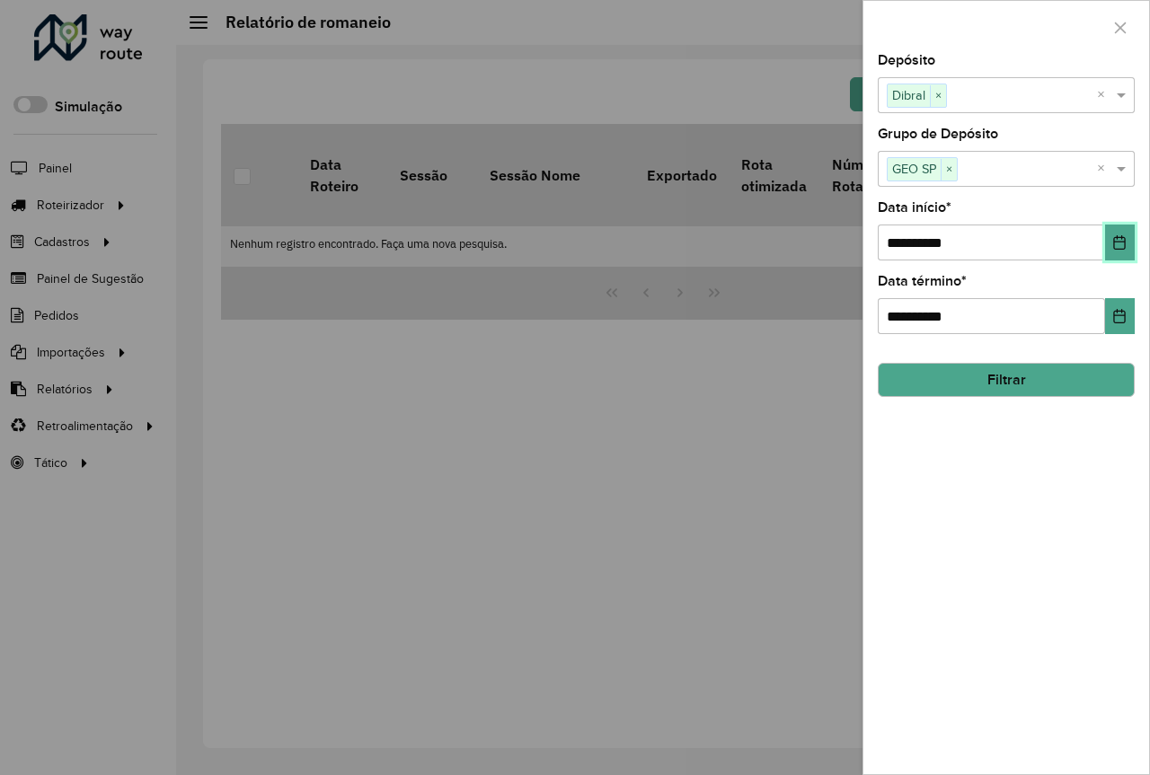
click at [1120, 242] on icon "Choose Date" at bounding box center [1120, 242] width 12 height 14
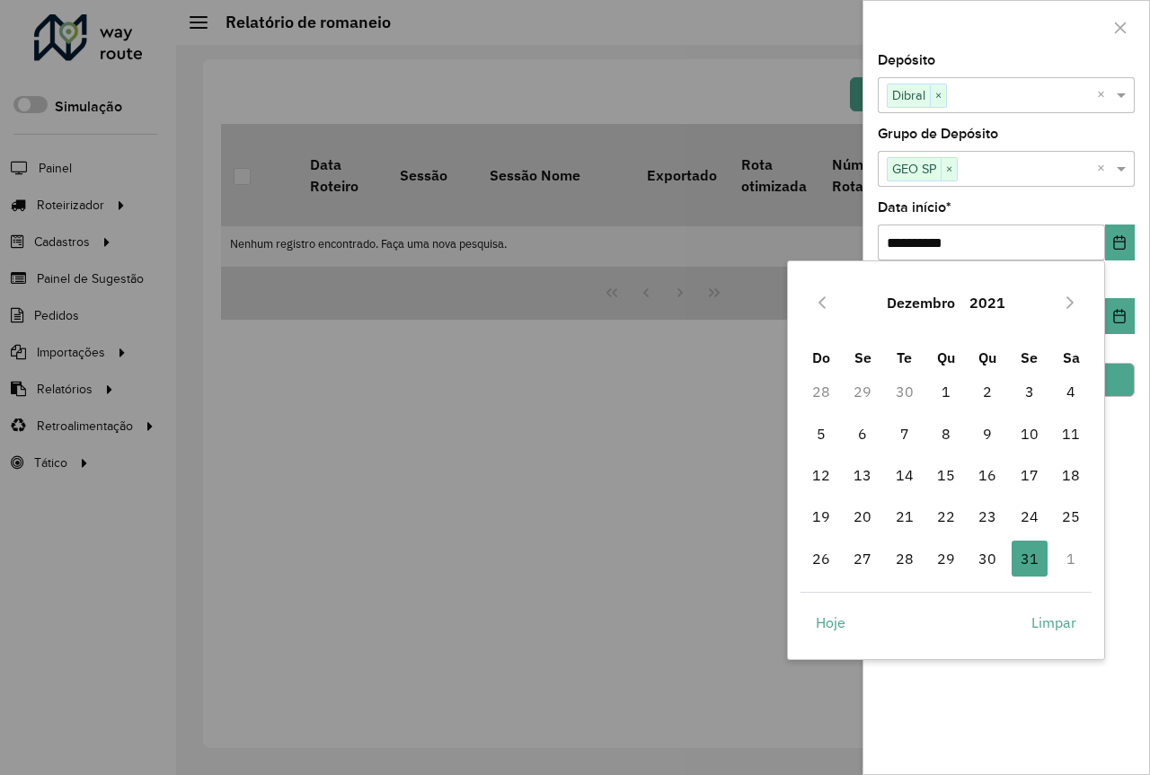
click at [933, 301] on button "Dezembro" at bounding box center [920, 302] width 83 height 43
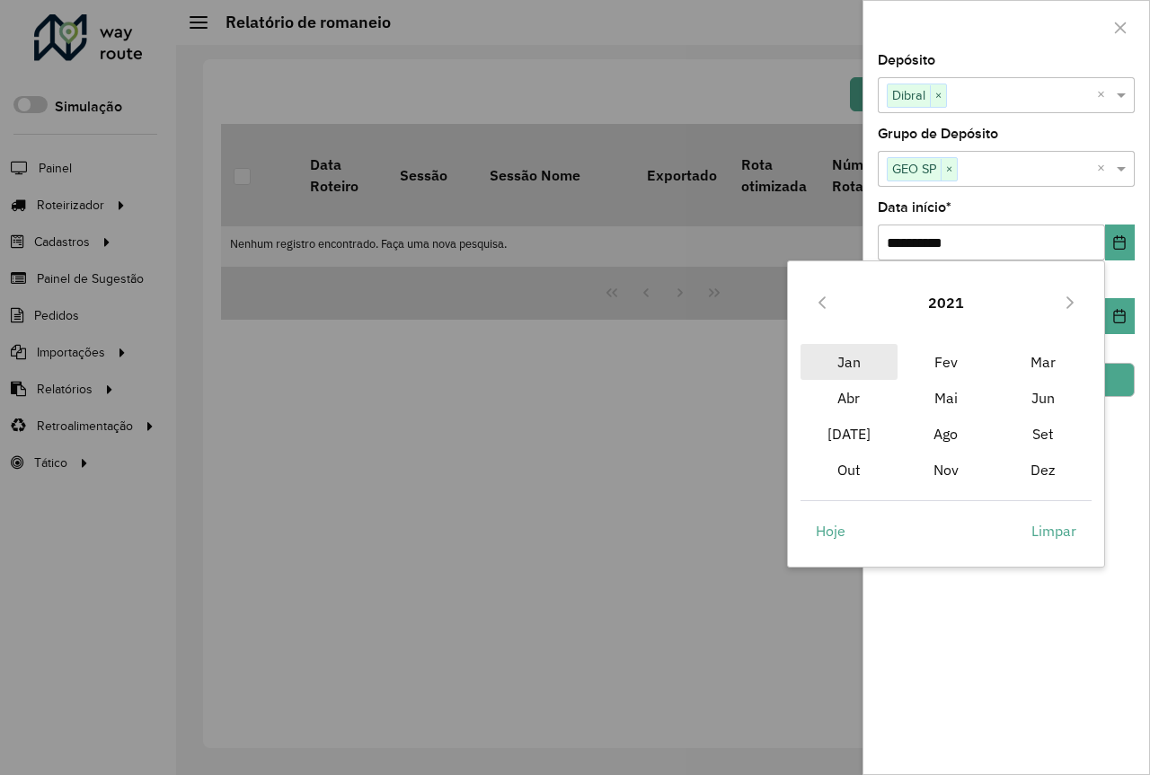
click at [855, 362] on span "Jan" at bounding box center [848, 362] width 97 height 36
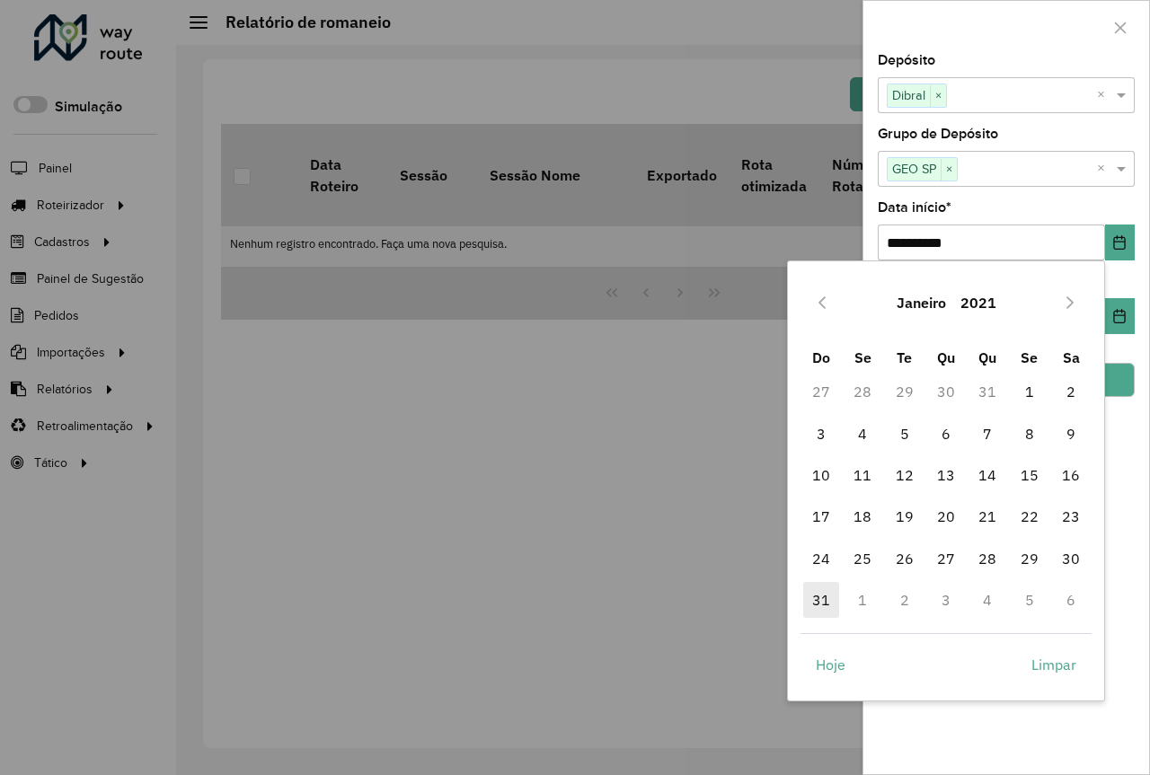
click at [816, 605] on span "31" at bounding box center [821, 600] width 36 height 36
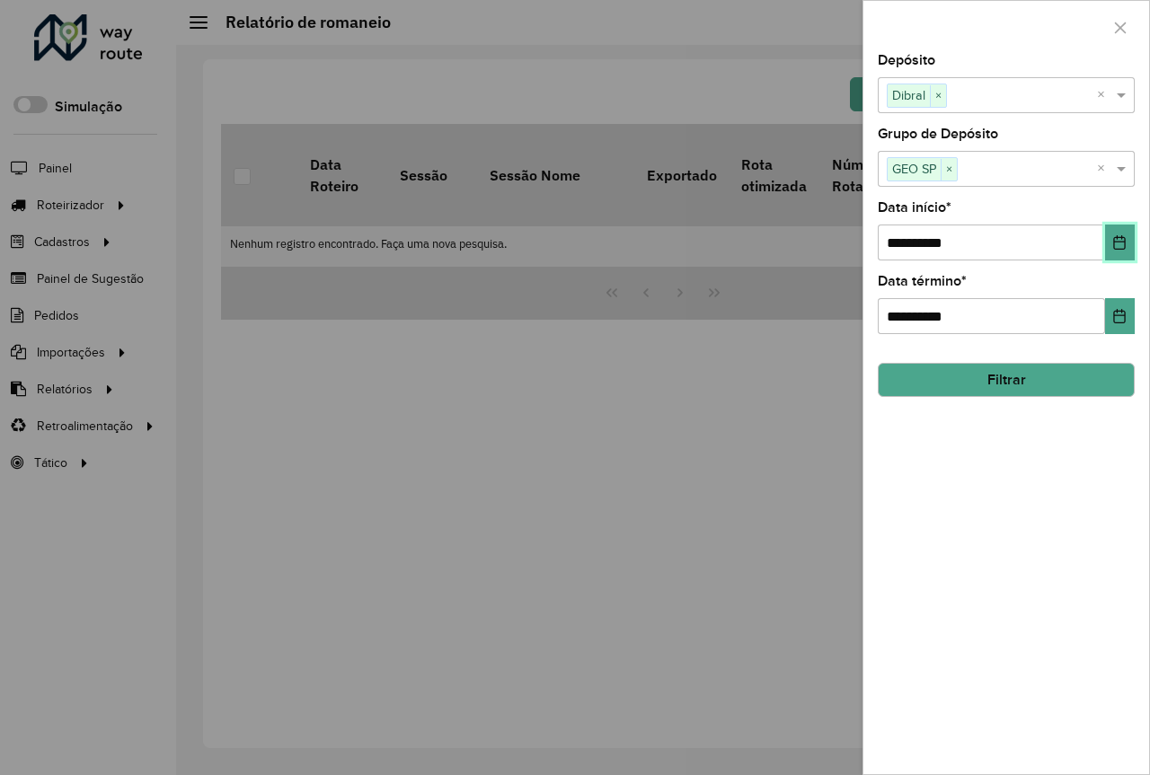
click at [1115, 243] on icon "Choose Date" at bounding box center [1120, 242] width 12 height 14
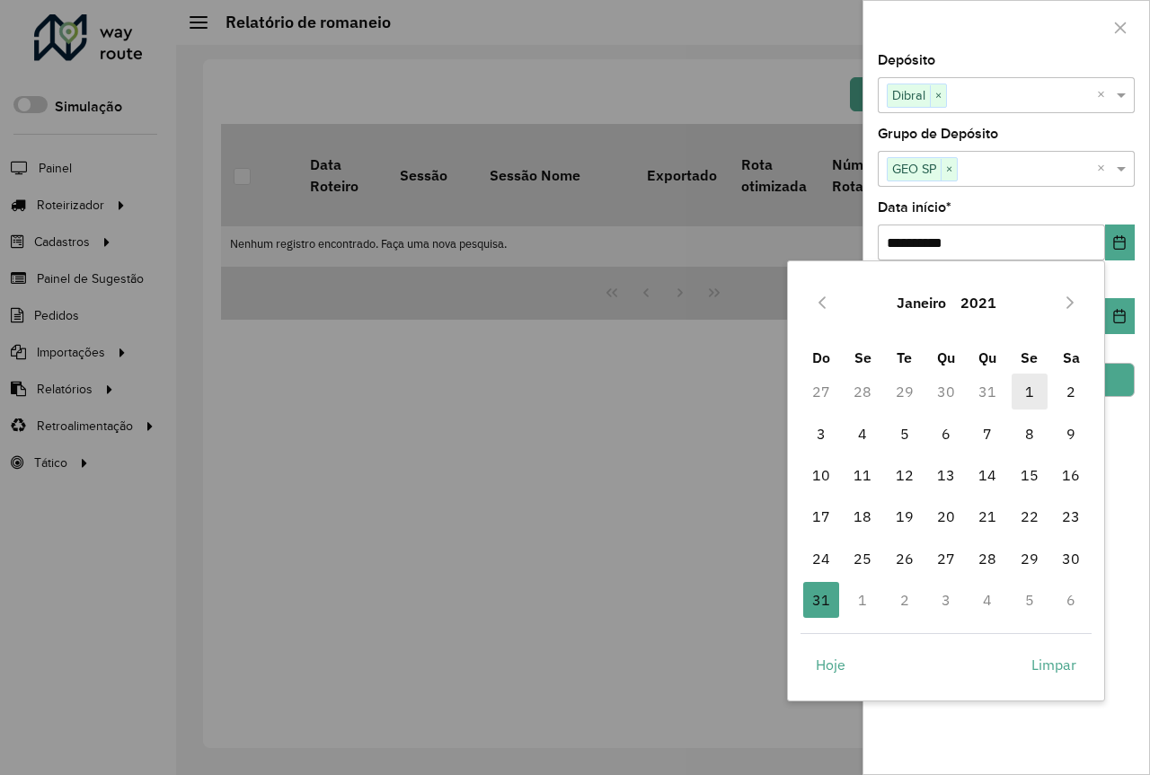
click at [1033, 395] on span "1" at bounding box center [1029, 392] width 36 height 36
type input "**********"
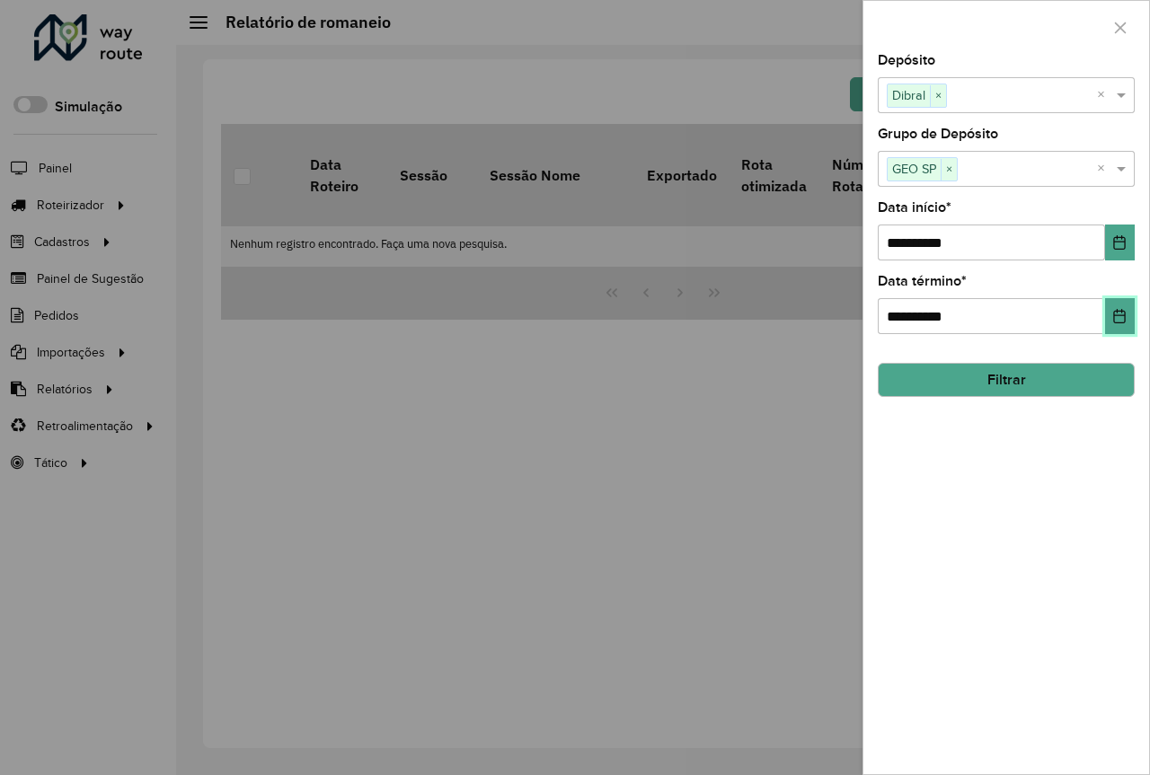
click at [1114, 316] on icon "Choose Date" at bounding box center [1120, 316] width 12 height 14
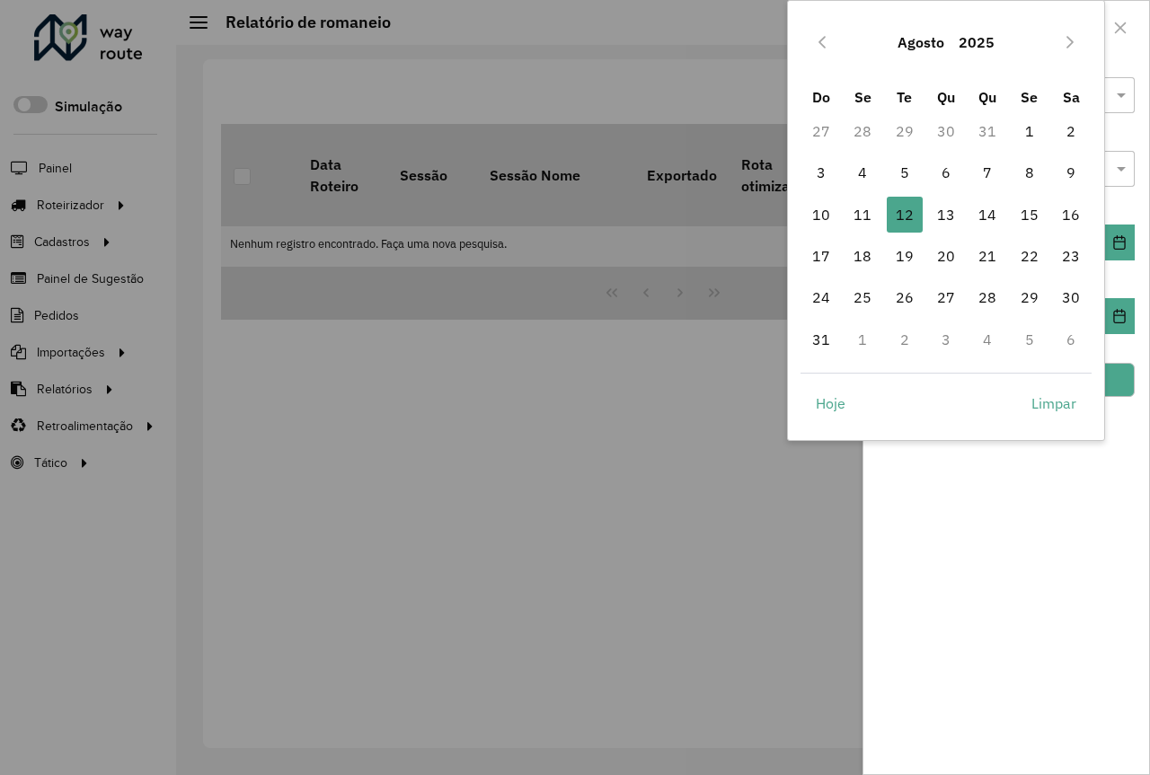
click at [958, 33] on button "2025" at bounding box center [976, 42] width 50 height 43
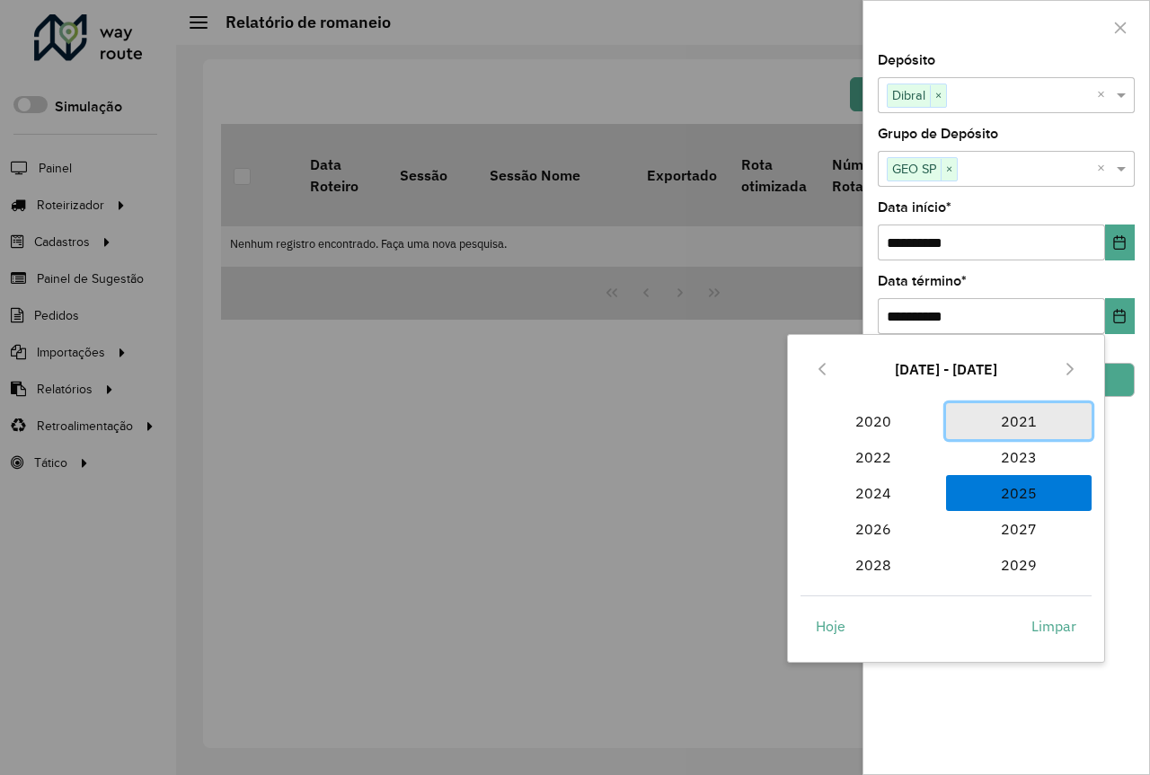
click at [1027, 420] on span "2021" at bounding box center [1019, 421] width 146 height 36
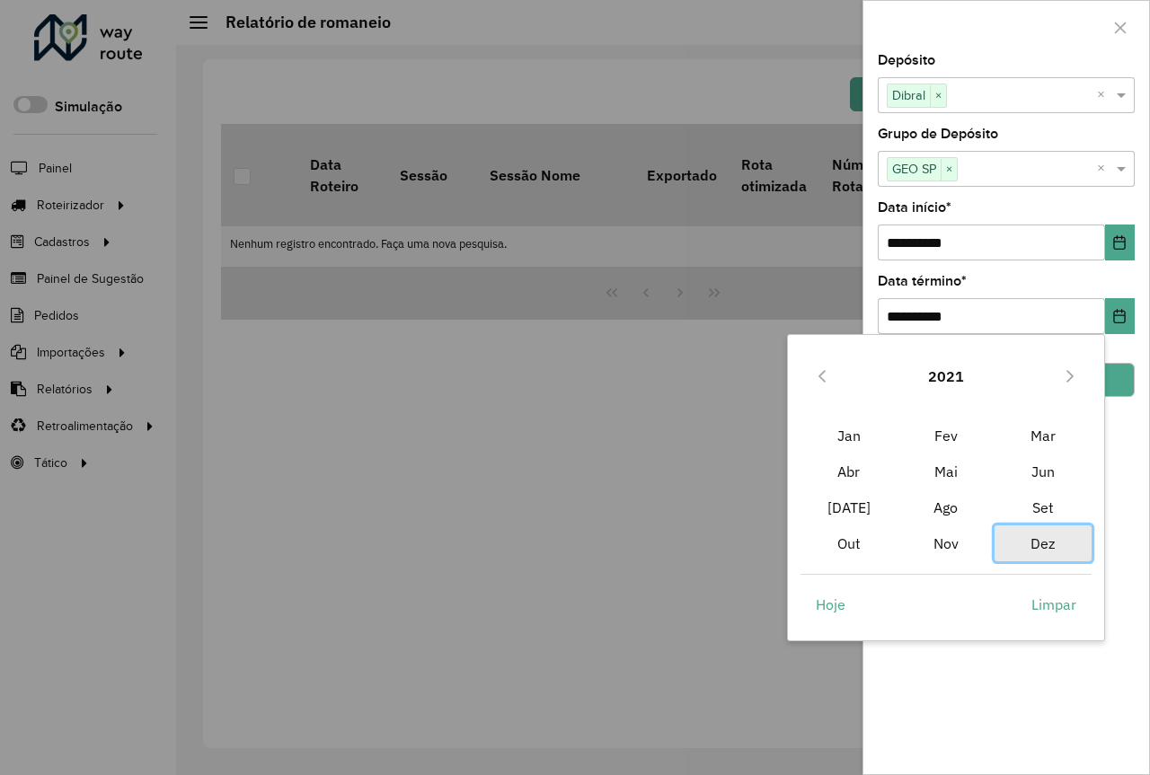
click at [1045, 547] on span "Dez" at bounding box center [1042, 544] width 97 height 36
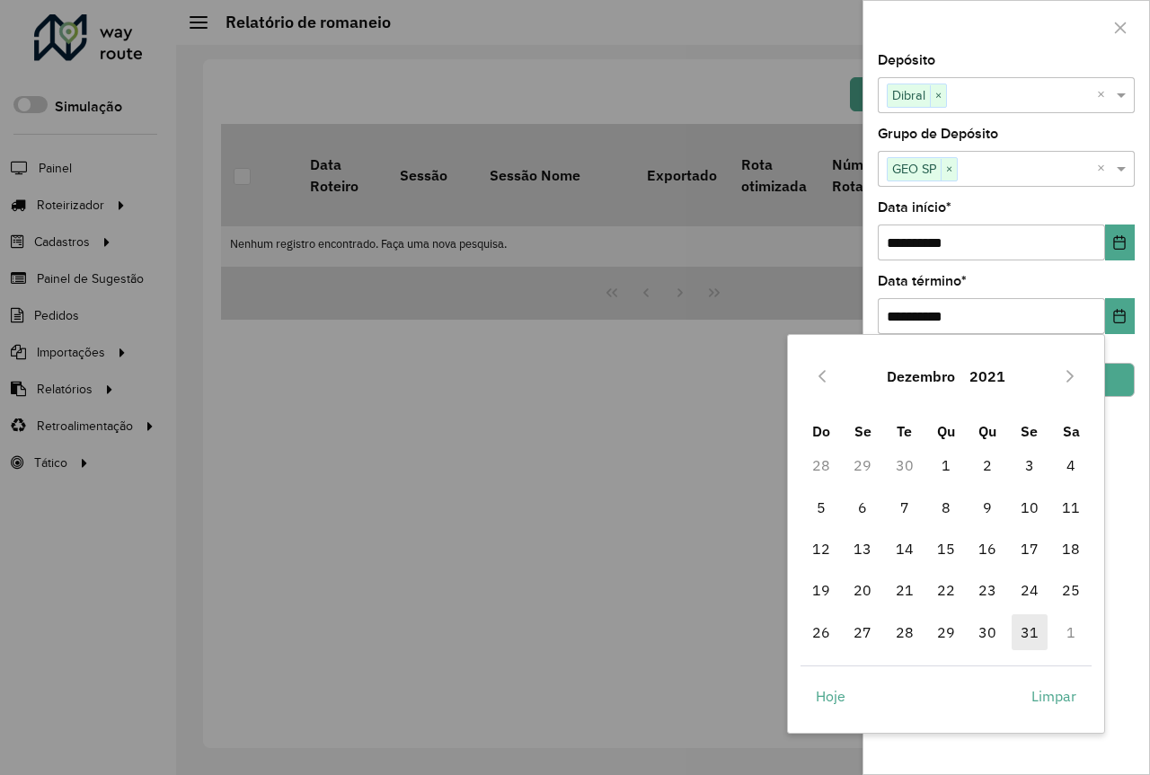
click at [1032, 634] on span "31" at bounding box center [1029, 632] width 36 height 36
type input "**********"
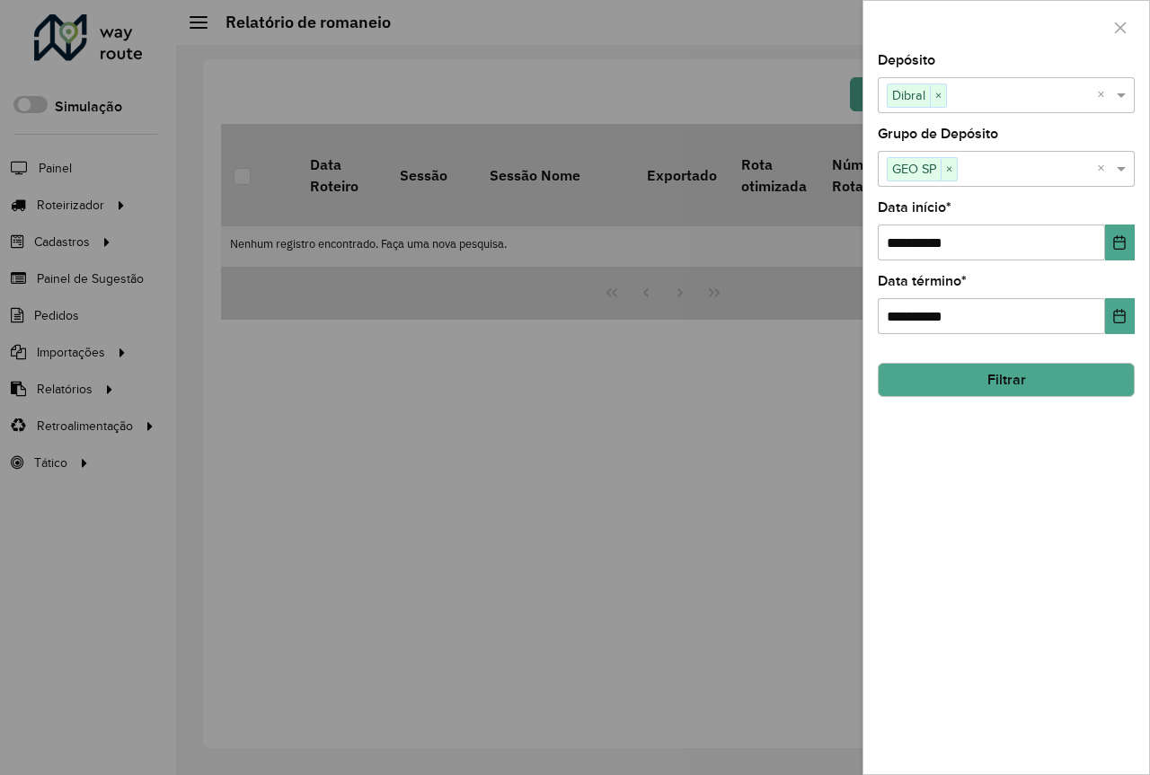
click at [979, 378] on button "Filtrar" at bounding box center [1006, 380] width 257 height 34
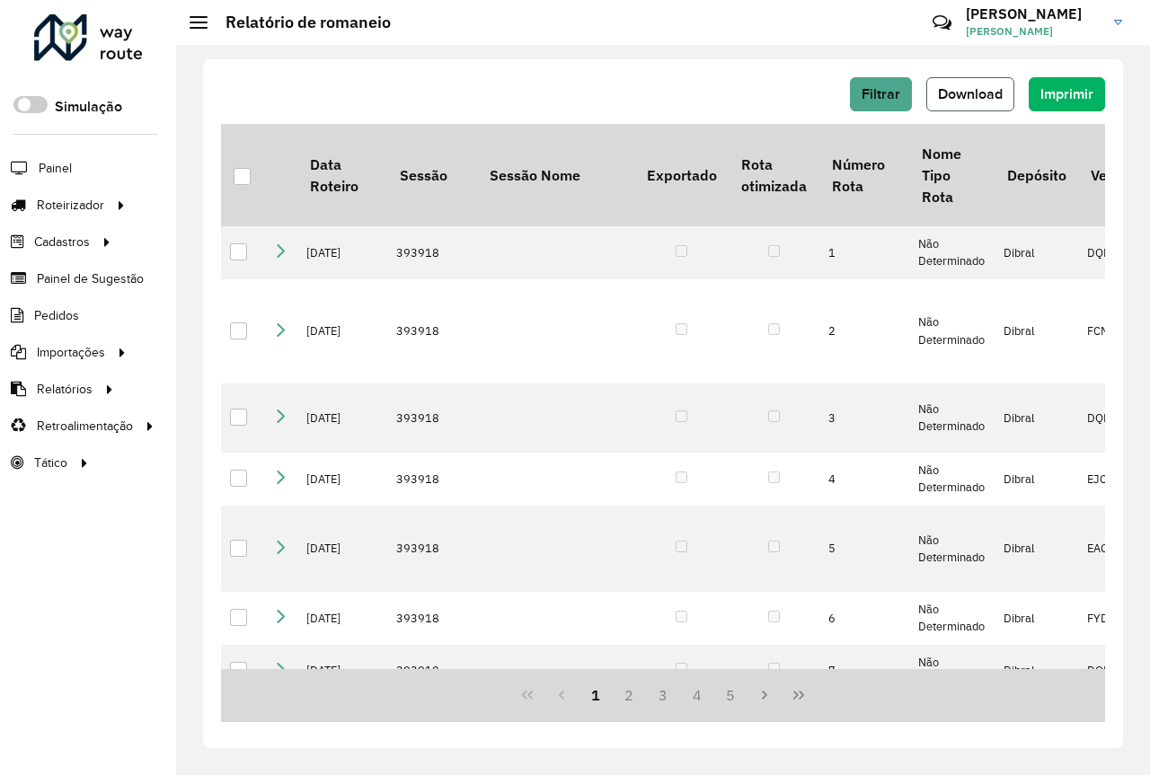
click at [968, 87] on span "Download" at bounding box center [970, 93] width 65 height 15
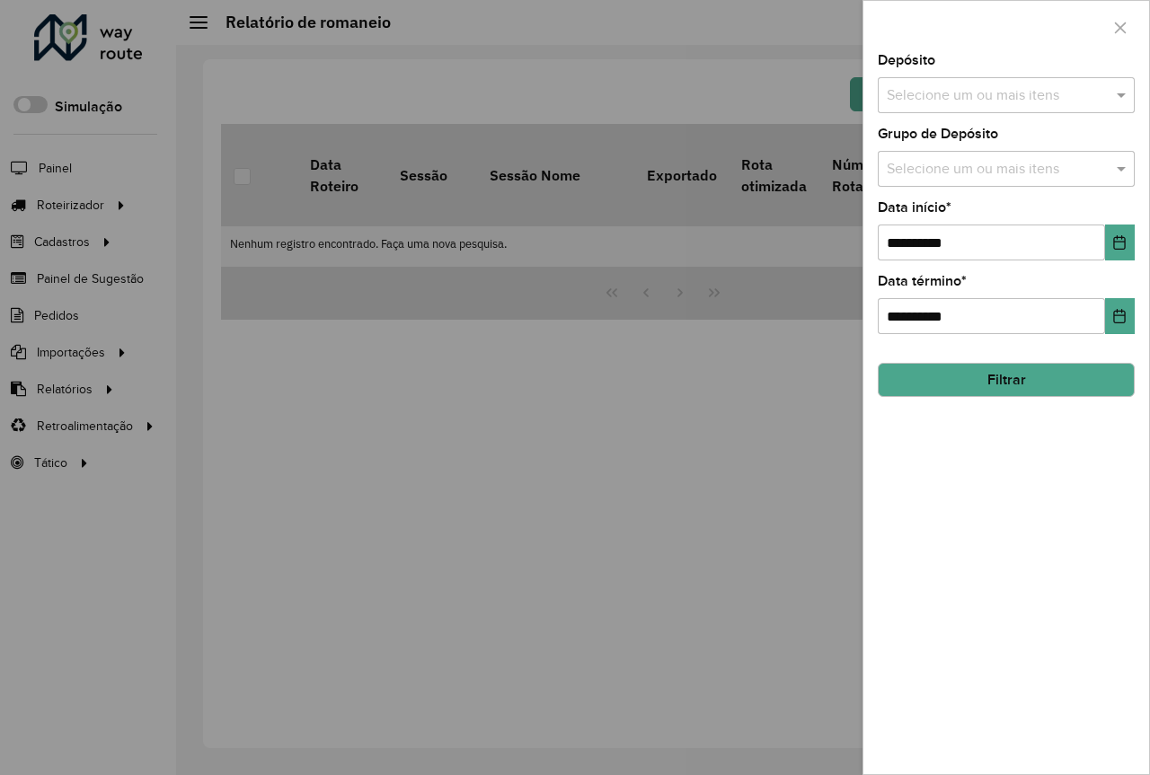
click at [1038, 86] on input "text" at bounding box center [997, 96] width 230 height 22
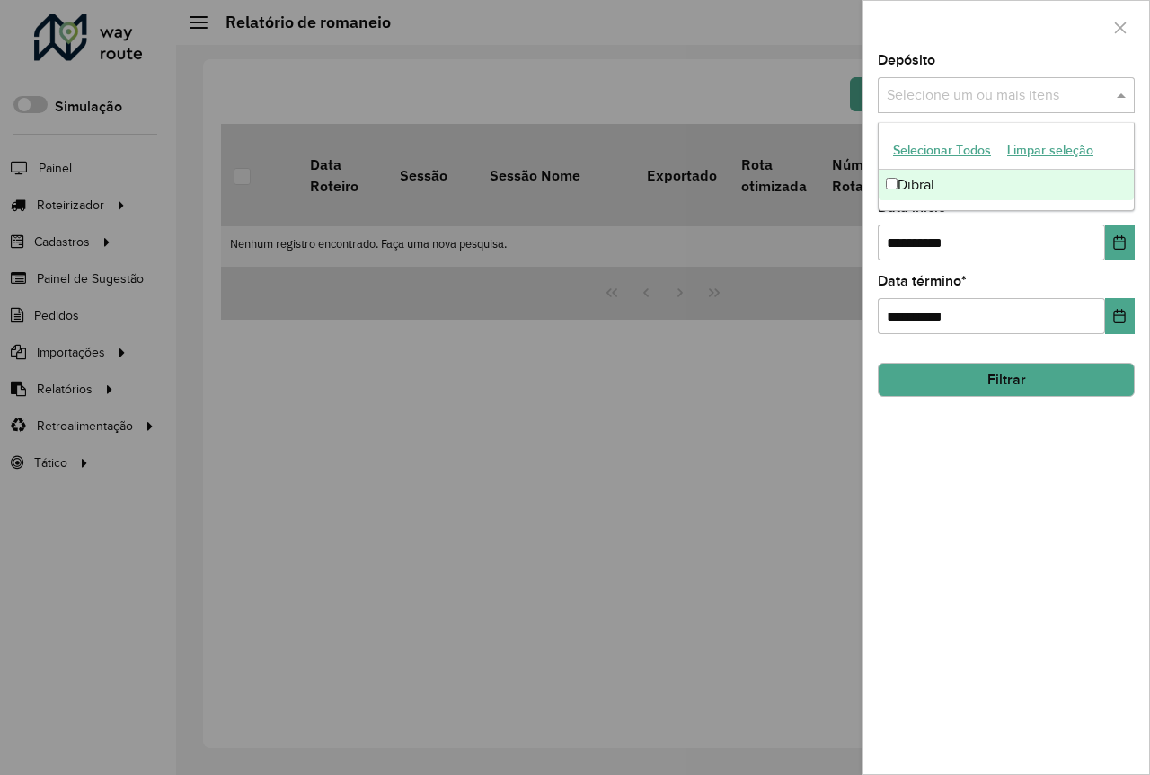
click at [955, 181] on div "Dibral" at bounding box center [1006, 185] width 255 height 31
click at [1070, 192] on div "Dibral" at bounding box center [1006, 185] width 255 height 31
click at [967, 180] on div "Dibral" at bounding box center [1006, 185] width 255 height 31
click at [1027, 430] on div "**********" at bounding box center [1006, 414] width 286 height 720
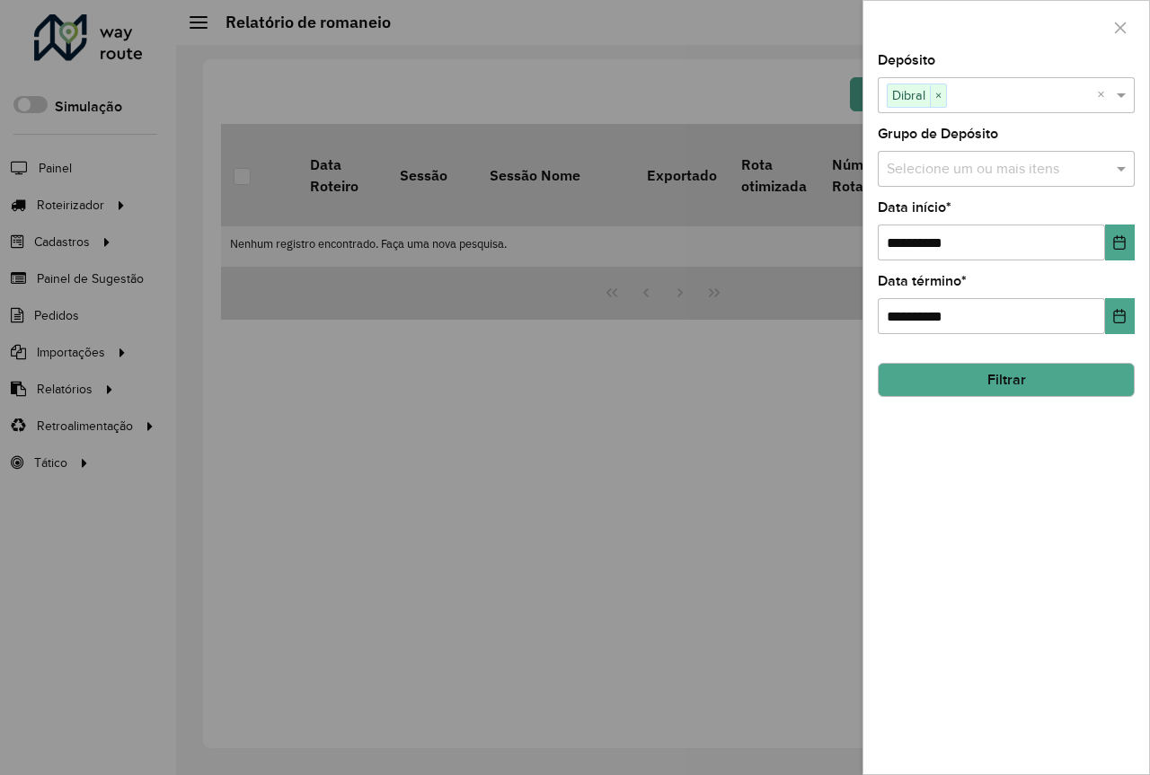
click at [1036, 166] on input "text" at bounding box center [997, 170] width 230 height 22
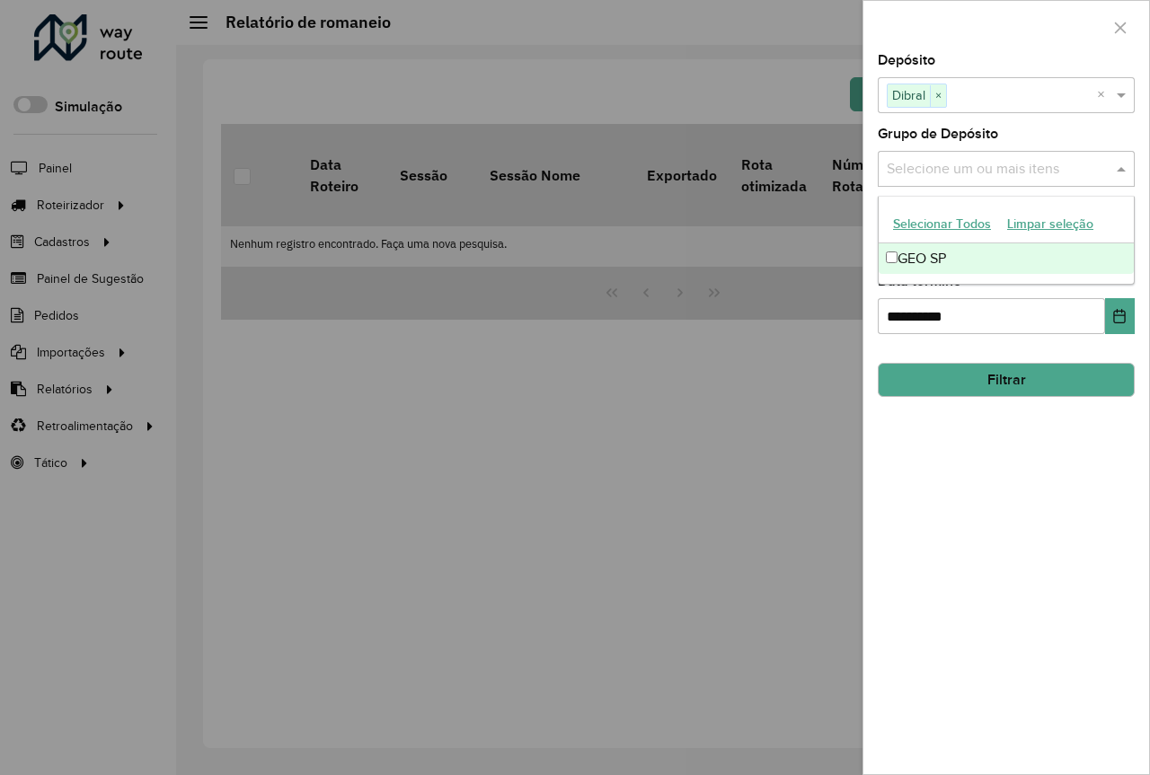
click at [938, 262] on div "GEO SP" at bounding box center [1006, 258] width 255 height 31
click at [936, 257] on div "GEO SP" at bounding box center [1006, 258] width 255 height 31
click at [1023, 495] on div "**********" at bounding box center [1006, 414] width 286 height 720
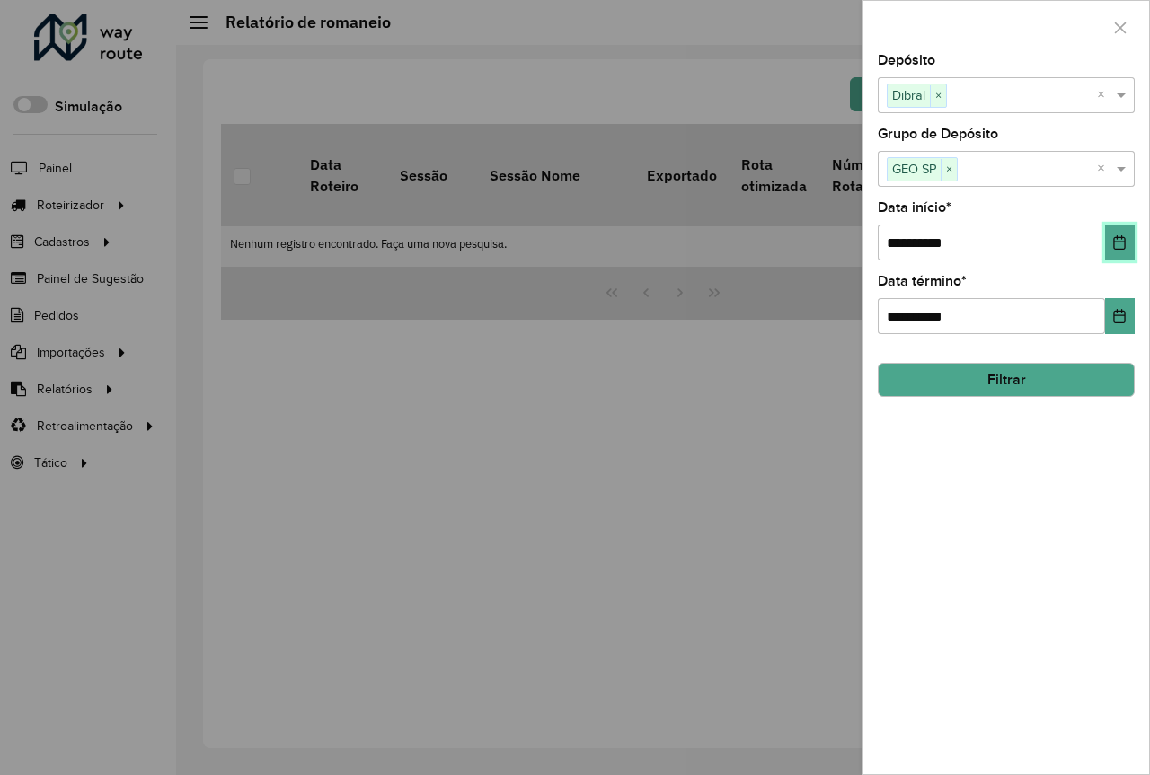
click at [1131, 247] on button "Choose Date" at bounding box center [1120, 243] width 30 height 36
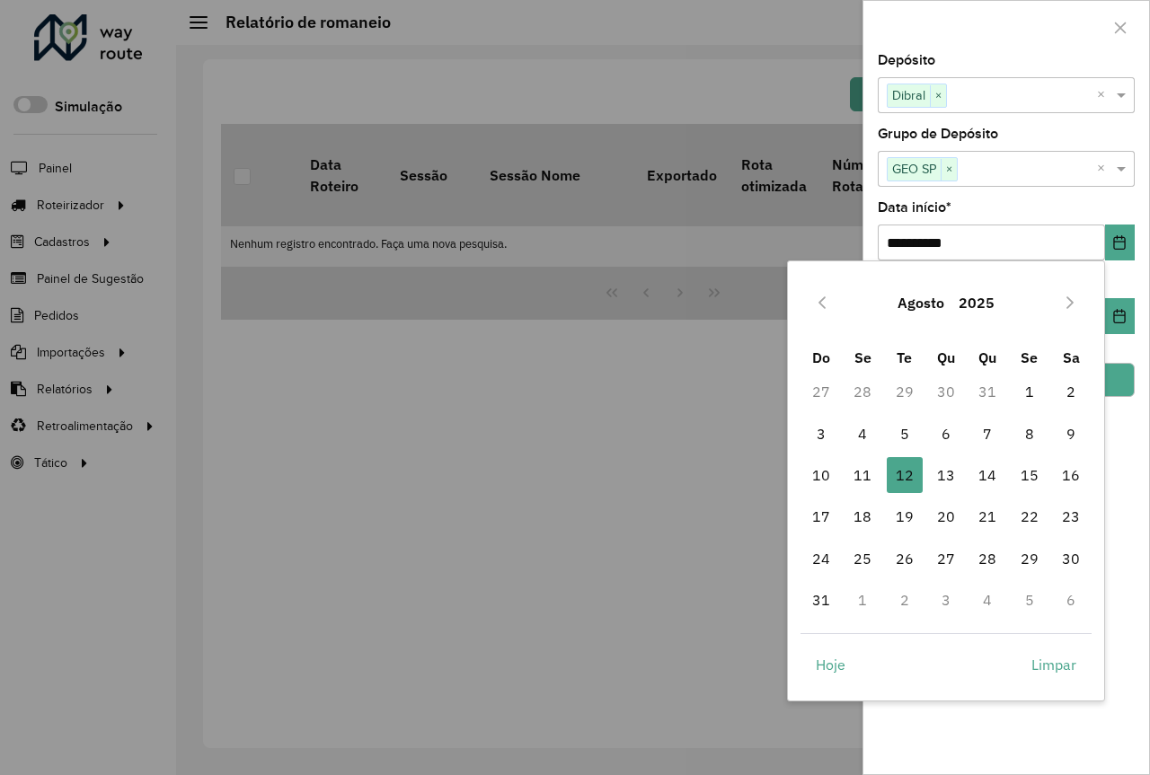
click at [933, 302] on button "Agosto" at bounding box center [920, 302] width 61 height 43
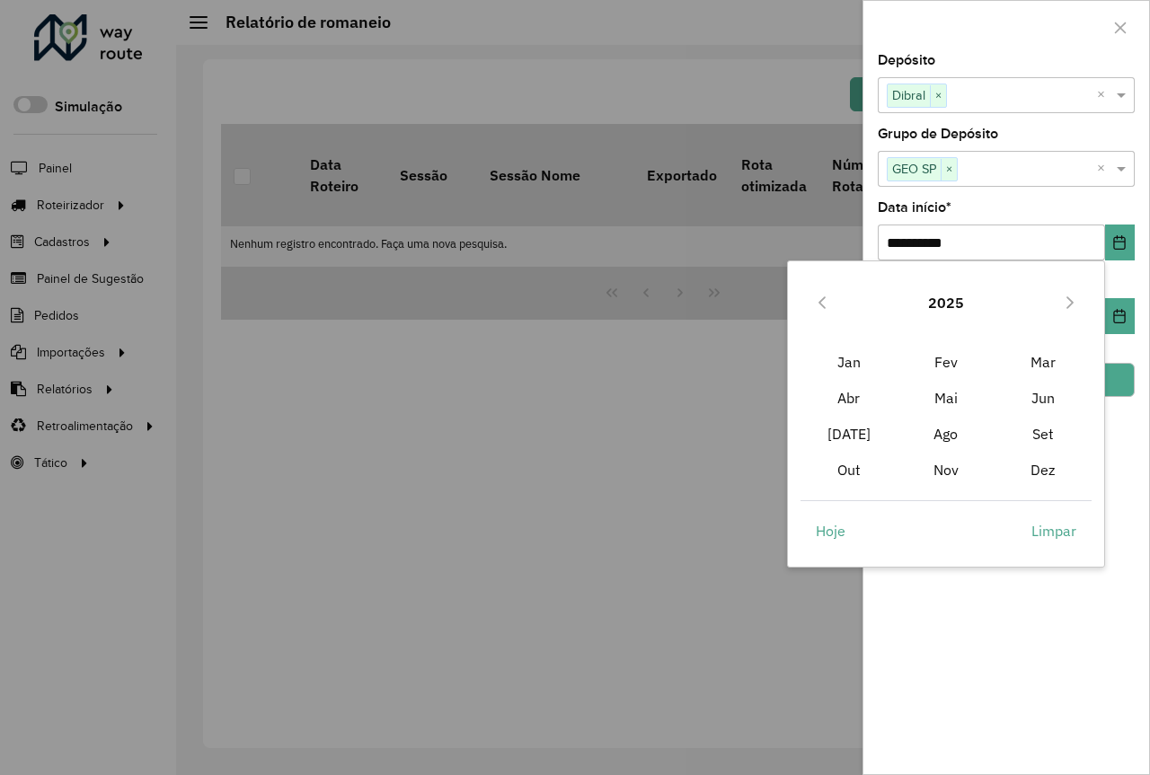
click at [937, 298] on button "2025" at bounding box center [946, 302] width 50 height 43
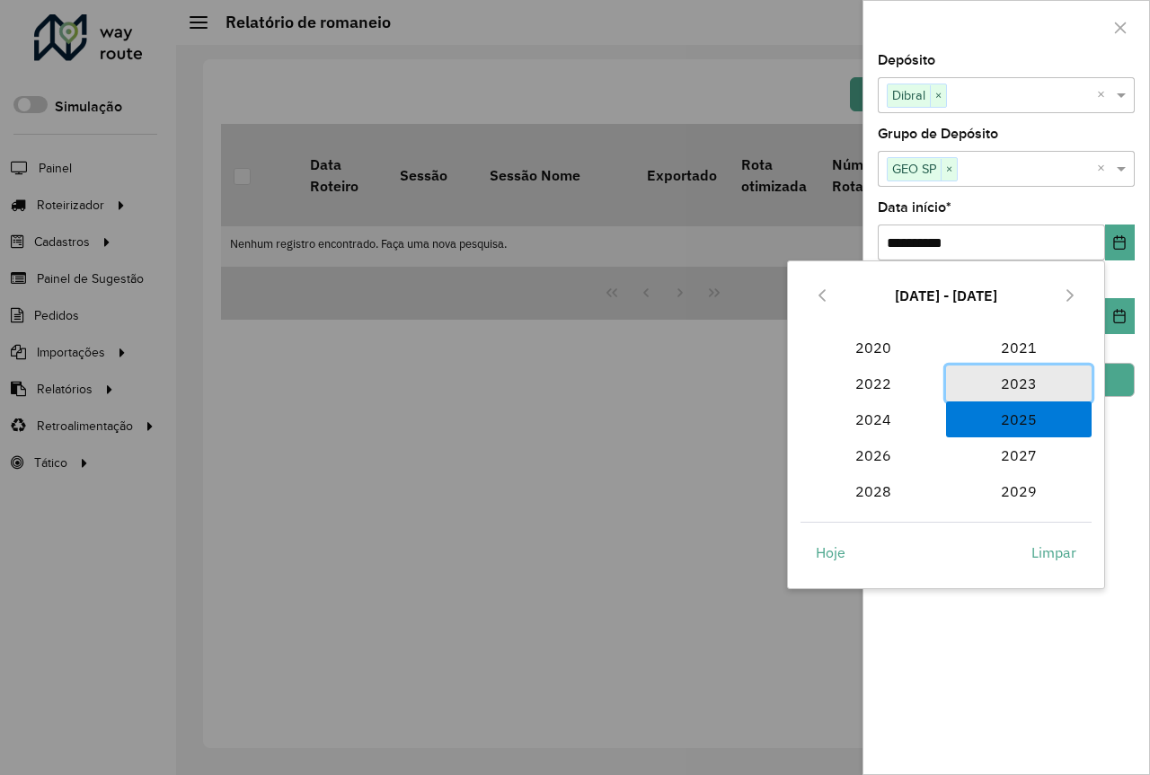
click at [1019, 381] on span "2023" at bounding box center [1019, 384] width 146 height 36
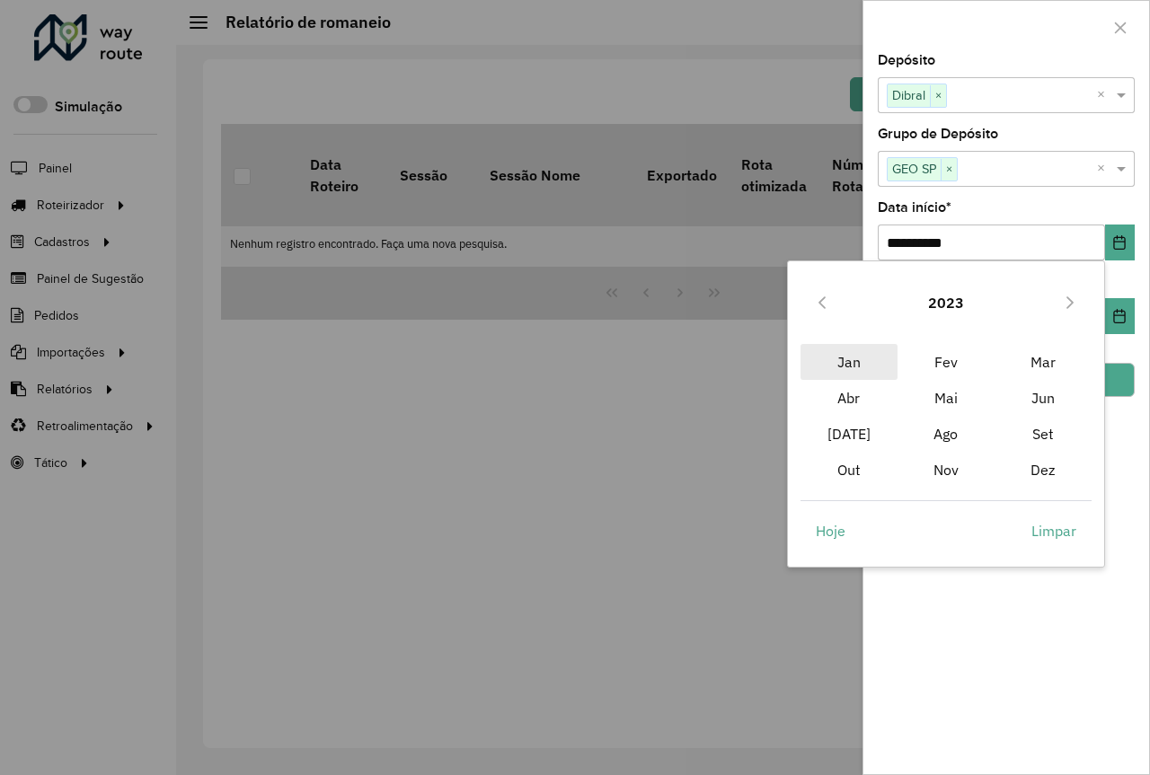
click at [857, 351] on span "Jan" at bounding box center [848, 362] width 97 height 36
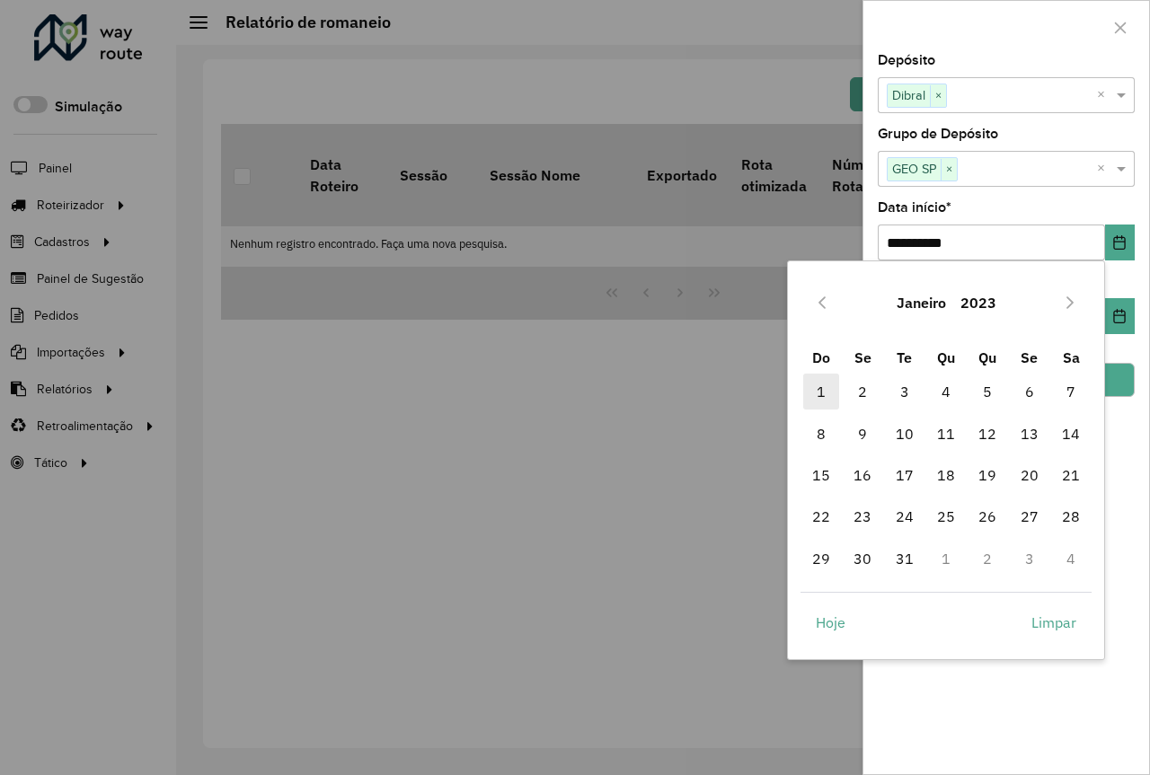
click at [814, 393] on span "1" at bounding box center [821, 392] width 36 height 36
type input "**********"
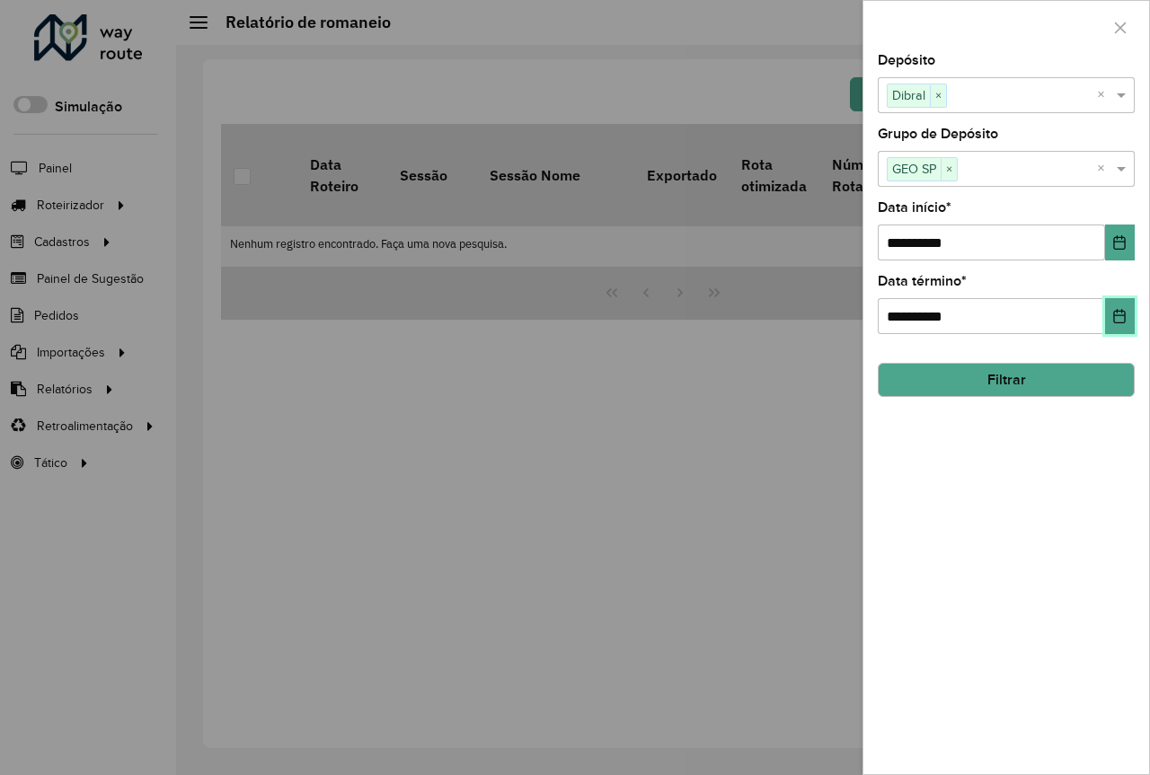
click at [1126, 314] on icon "Choose Date" at bounding box center [1119, 316] width 14 height 14
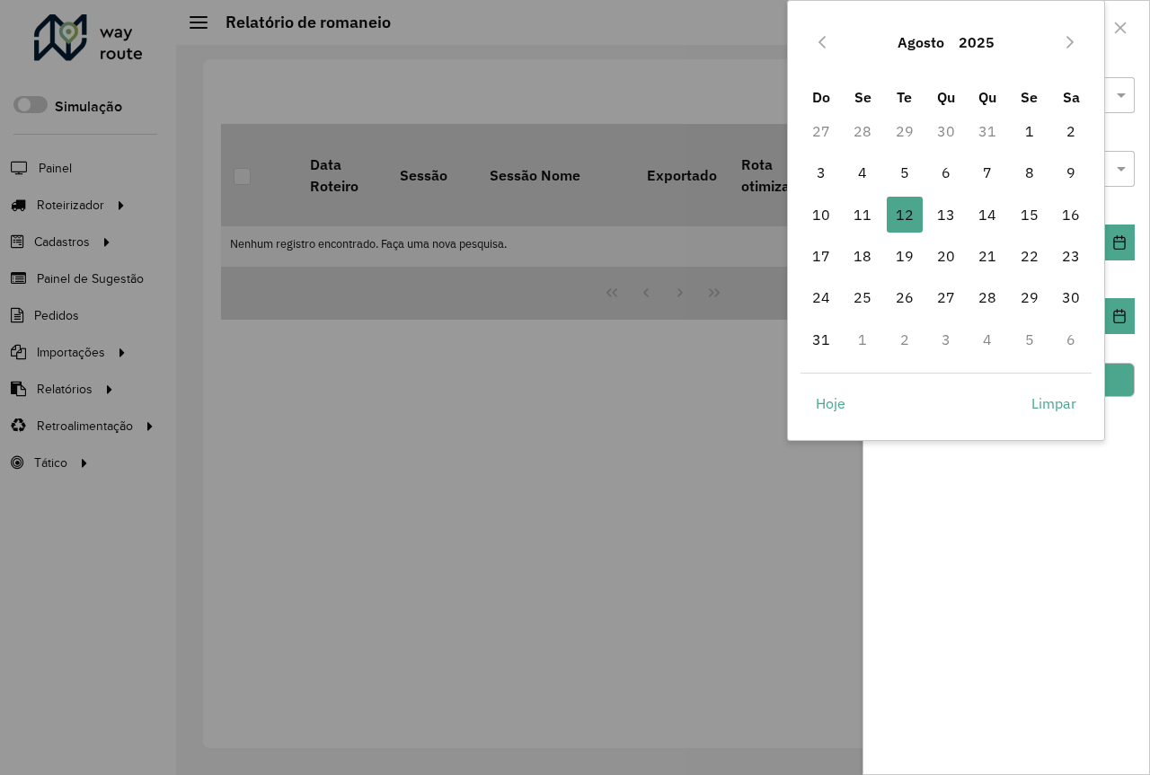
click at [974, 39] on button "2025" at bounding box center [976, 42] width 50 height 43
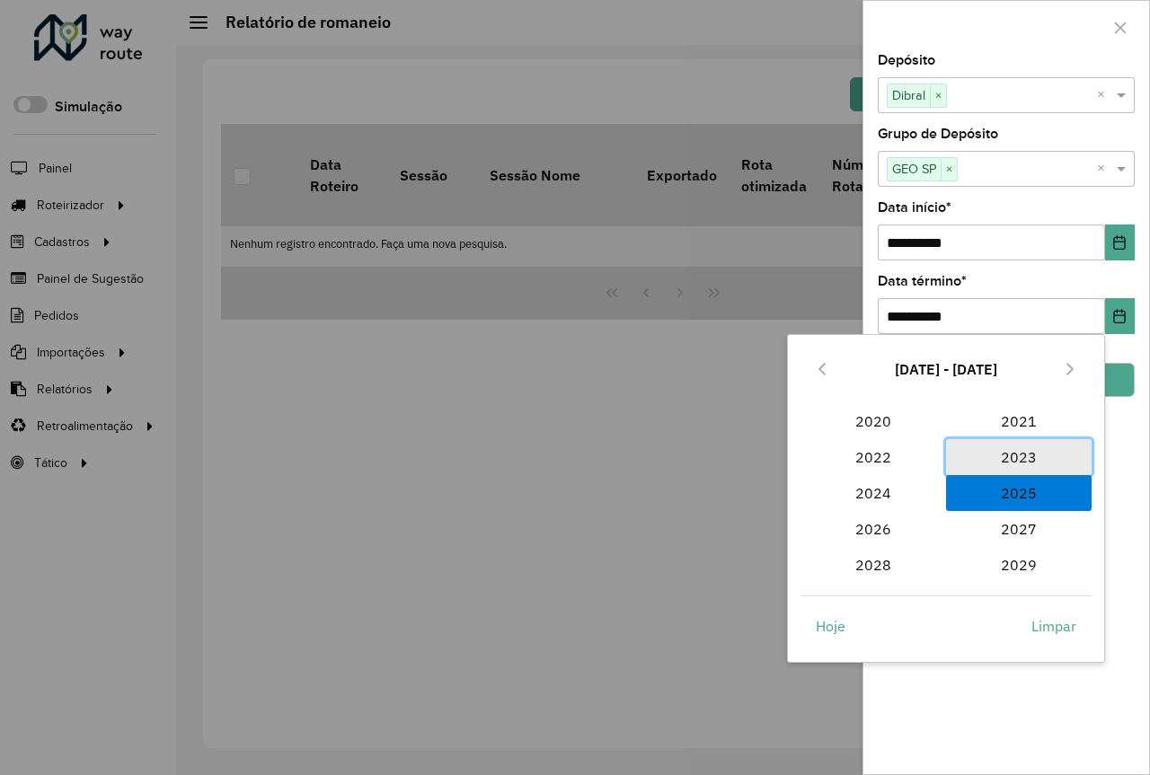
click at [1025, 449] on span "2023" at bounding box center [1019, 457] width 146 height 36
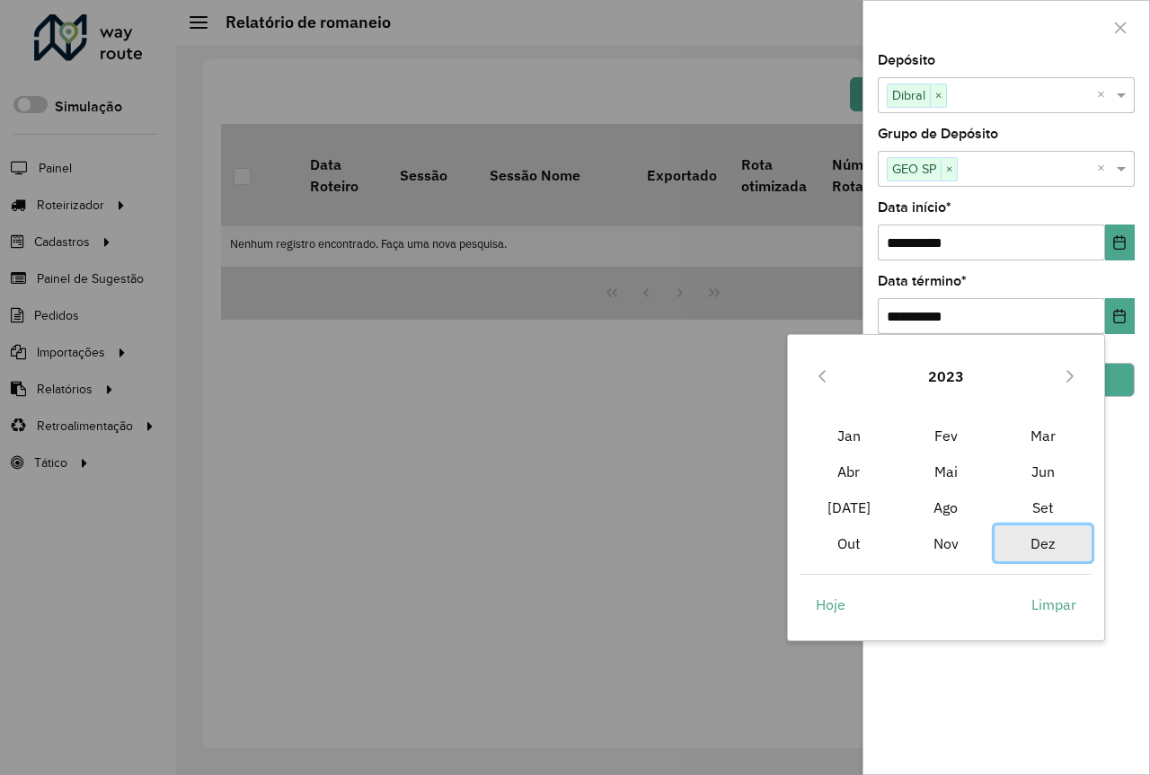
click at [1037, 549] on span "Dez" at bounding box center [1042, 544] width 97 height 36
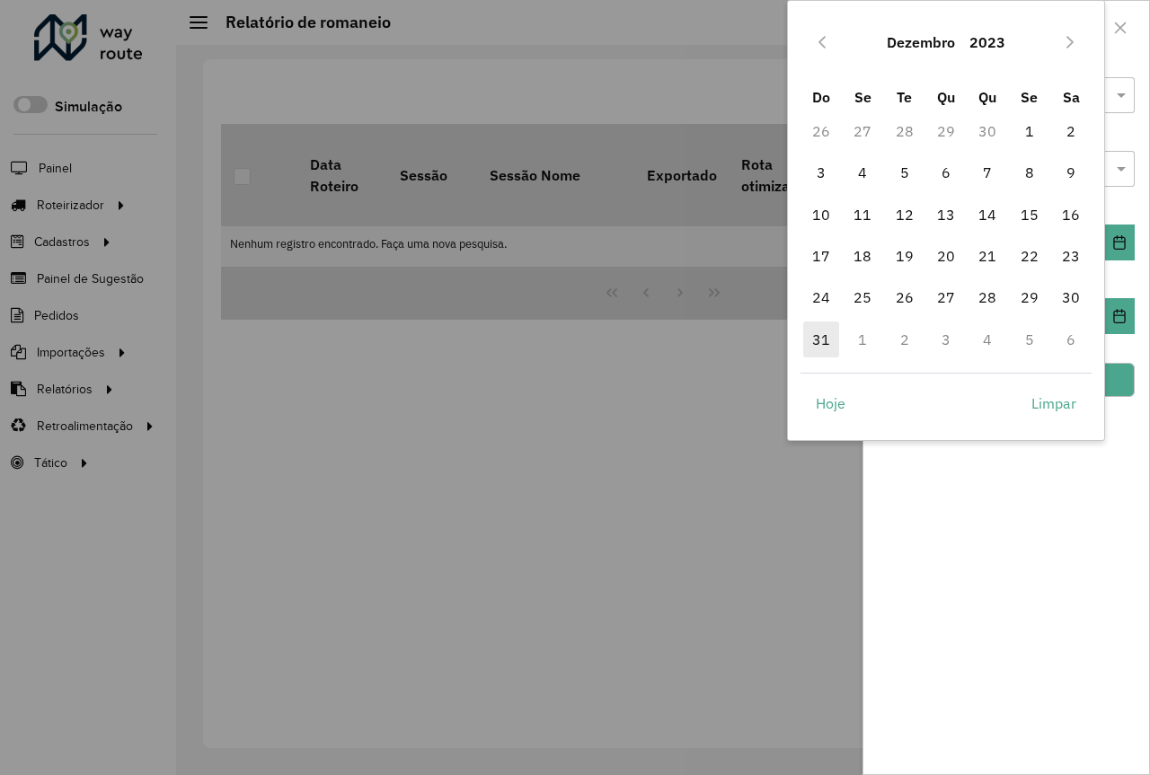
click at [817, 340] on span "31" at bounding box center [821, 340] width 36 height 36
type input "**********"
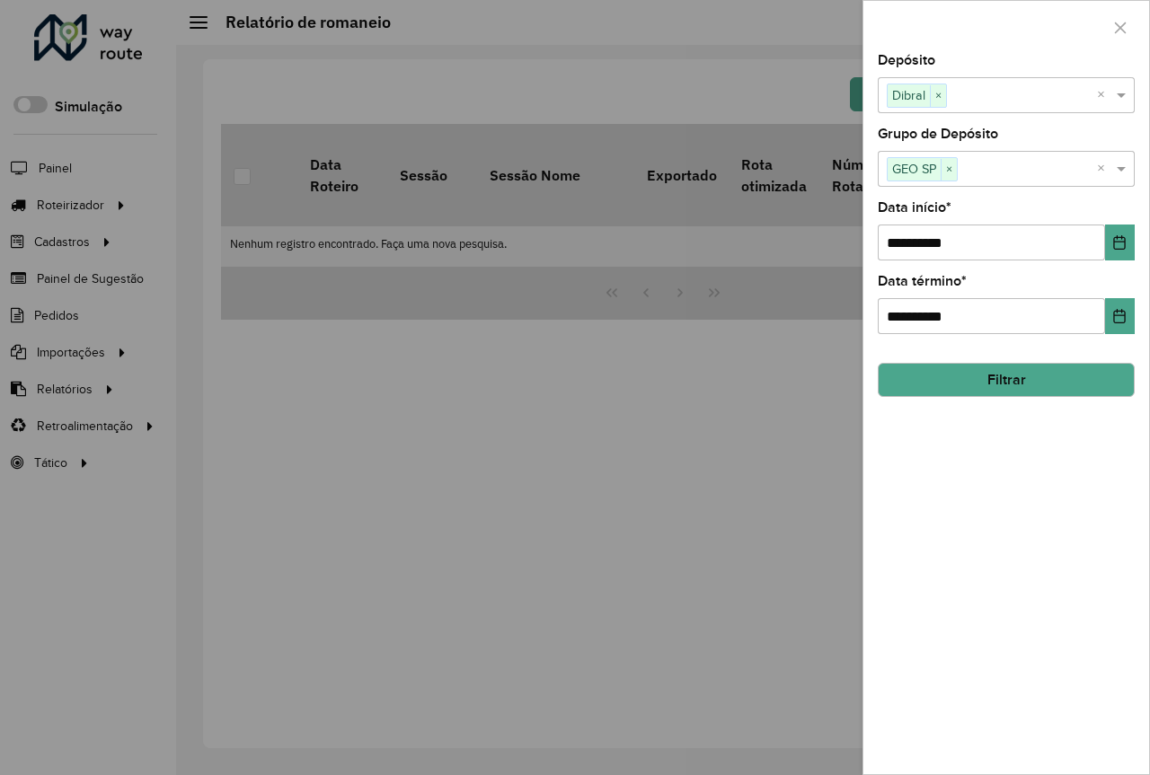
click at [985, 379] on button "Filtrar" at bounding box center [1006, 380] width 257 height 34
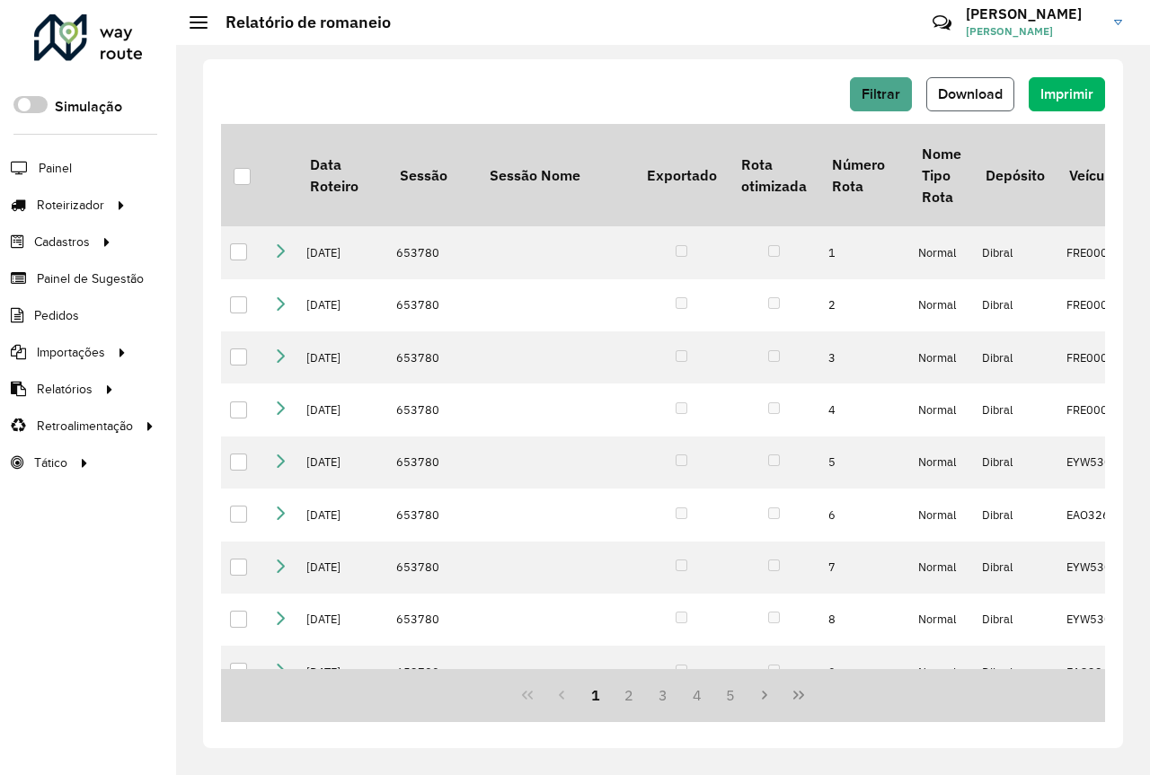
click at [975, 95] on span "Download" at bounding box center [970, 93] width 65 height 15
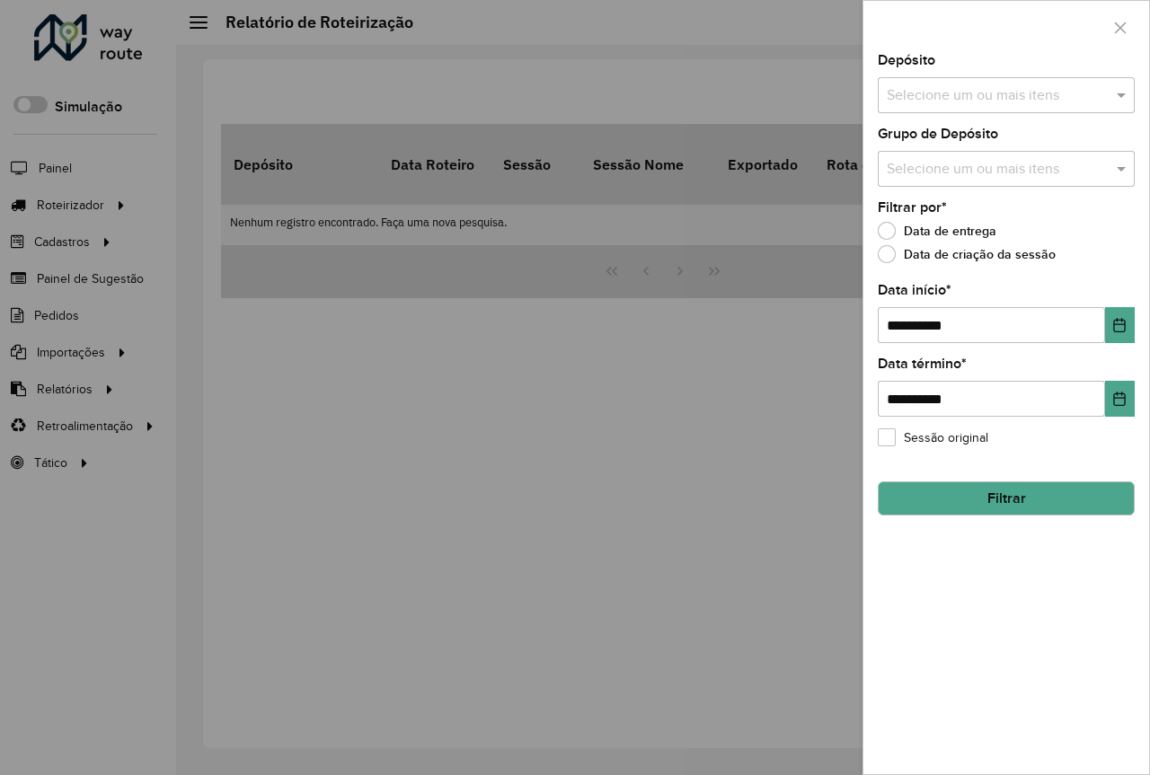
click at [1056, 96] on input "text" at bounding box center [997, 96] width 230 height 22
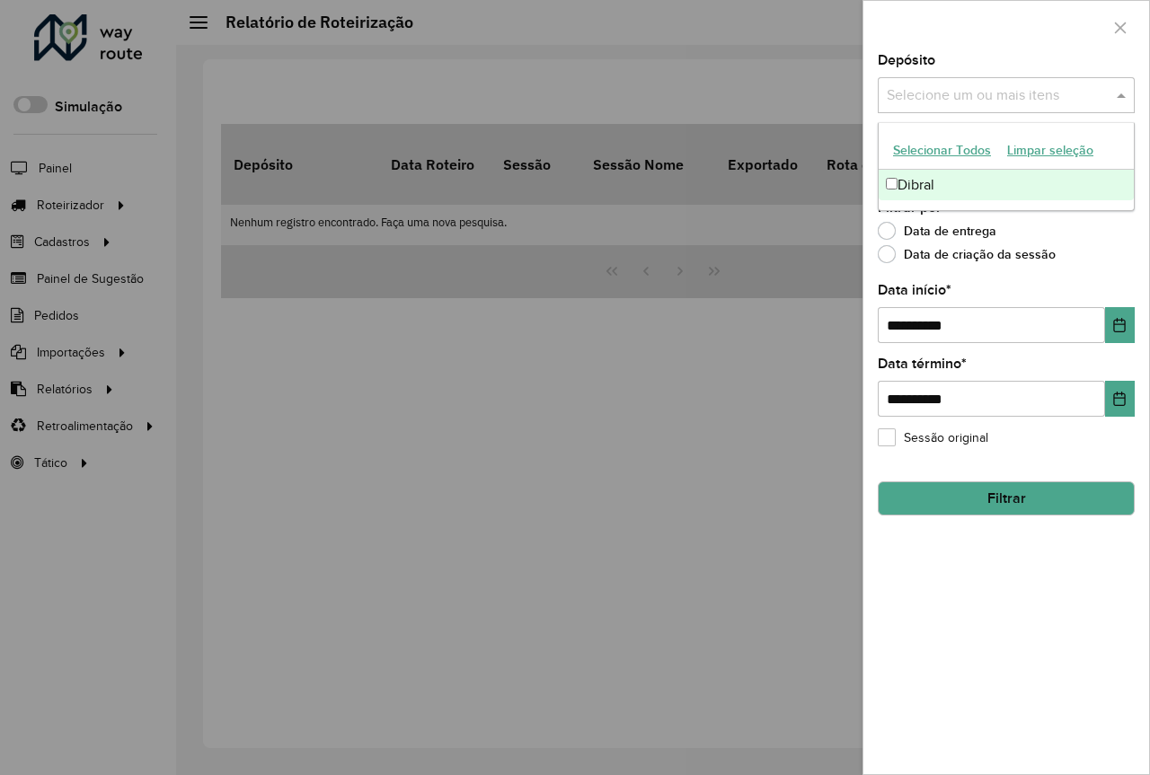
click at [939, 192] on div "Dibral" at bounding box center [1006, 185] width 255 height 31
click at [1060, 269] on div "Data de criação da sessão" at bounding box center [1006, 259] width 257 height 22
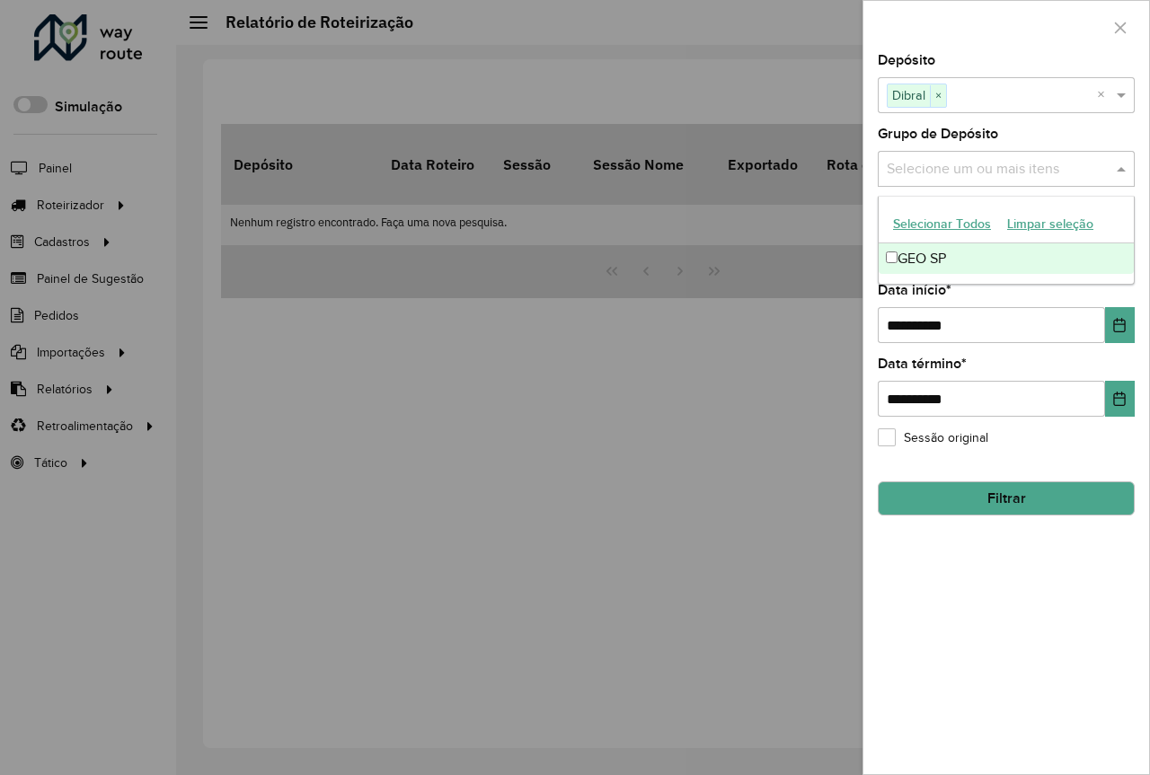
click at [976, 165] on input "text" at bounding box center [997, 170] width 230 height 22
click at [950, 252] on div "GEO SP" at bounding box center [1006, 258] width 255 height 31
click at [1084, 648] on div "**********" at bounding box center [1006, 414] width 286 height 720
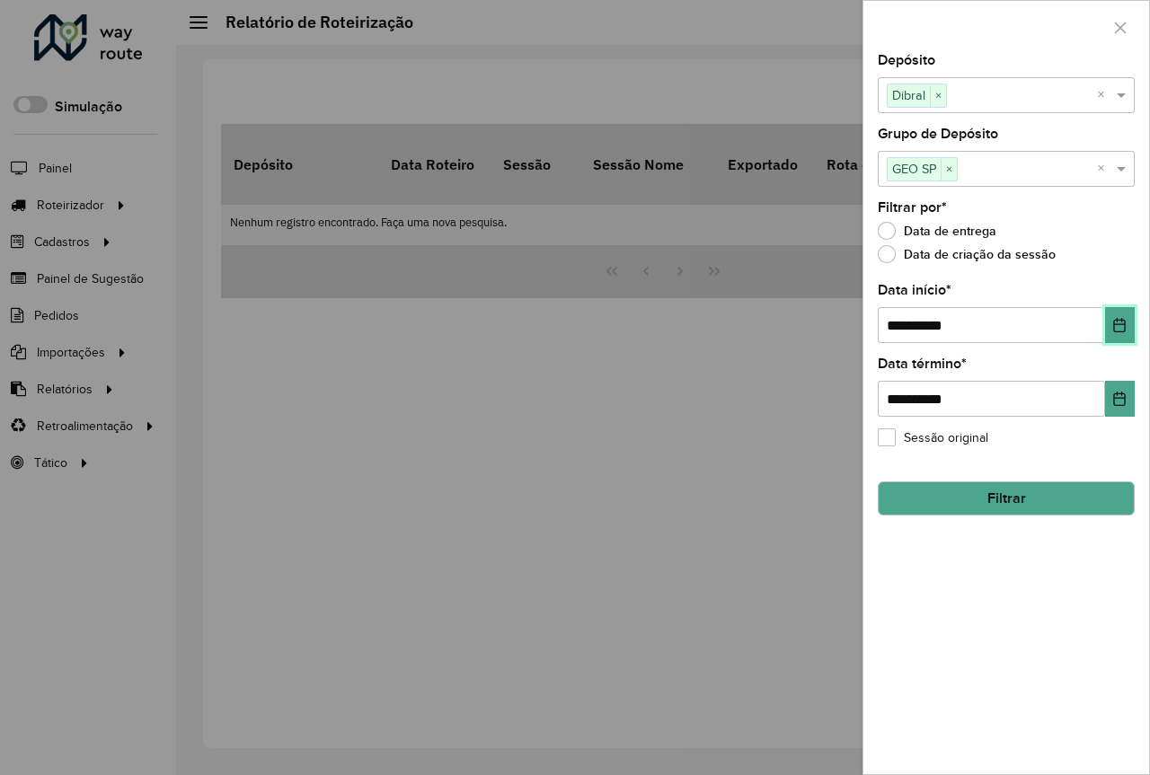
click at [1120, 327] on icon "Choose Date" at bounding box center [1119, 325] width 14 height 14
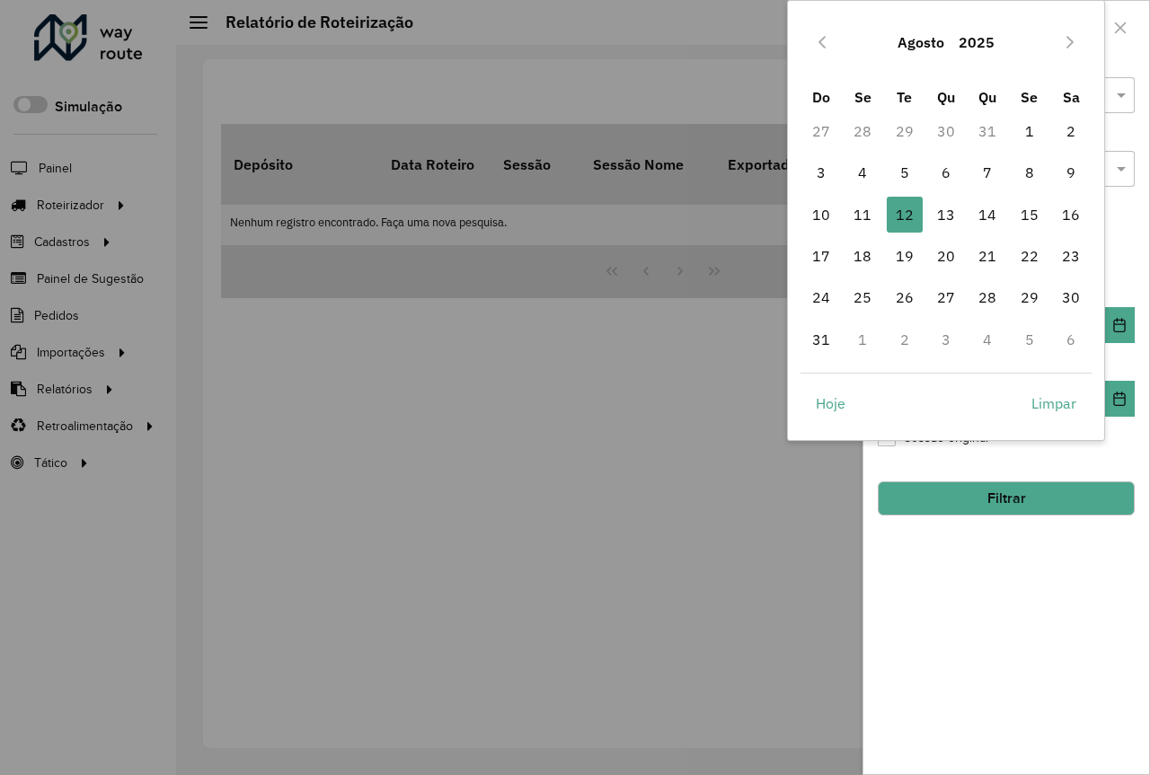
click at [967, 41] on button "2025" at bounding box center [976, 42] width 50 height 43
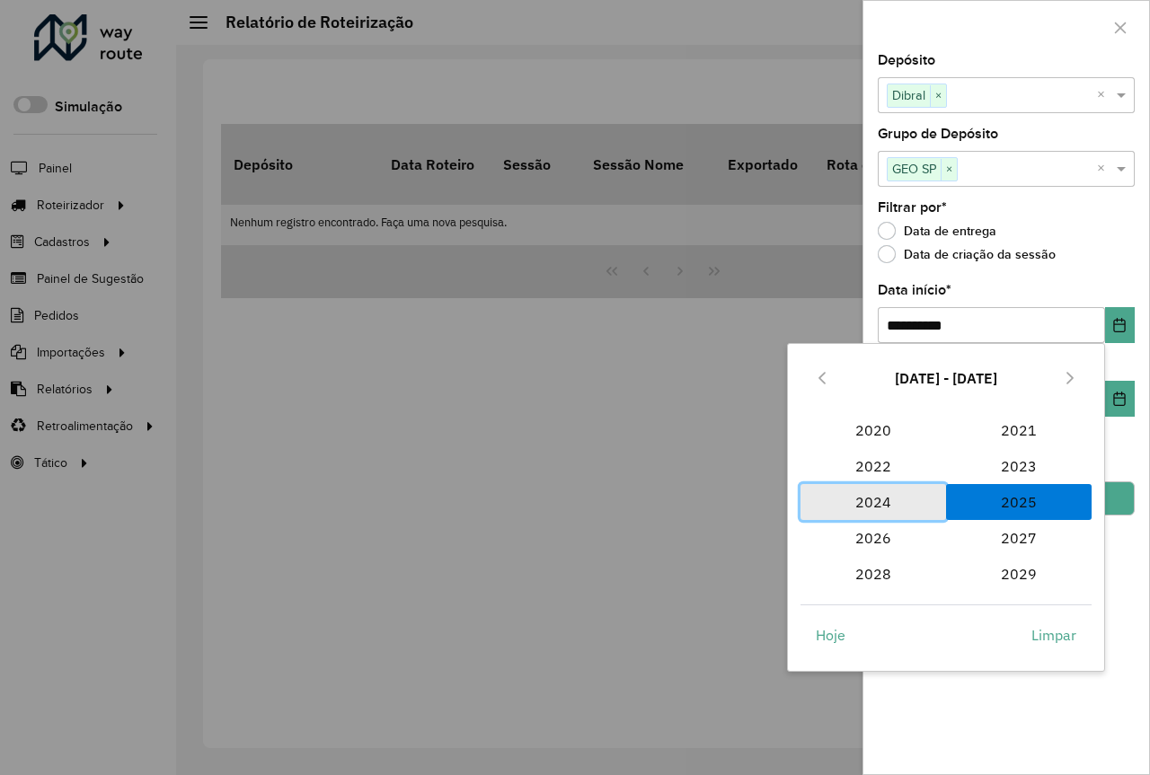
click at [877, 504] on span "2024" at bounding box center [873, 502] width 146 height 36
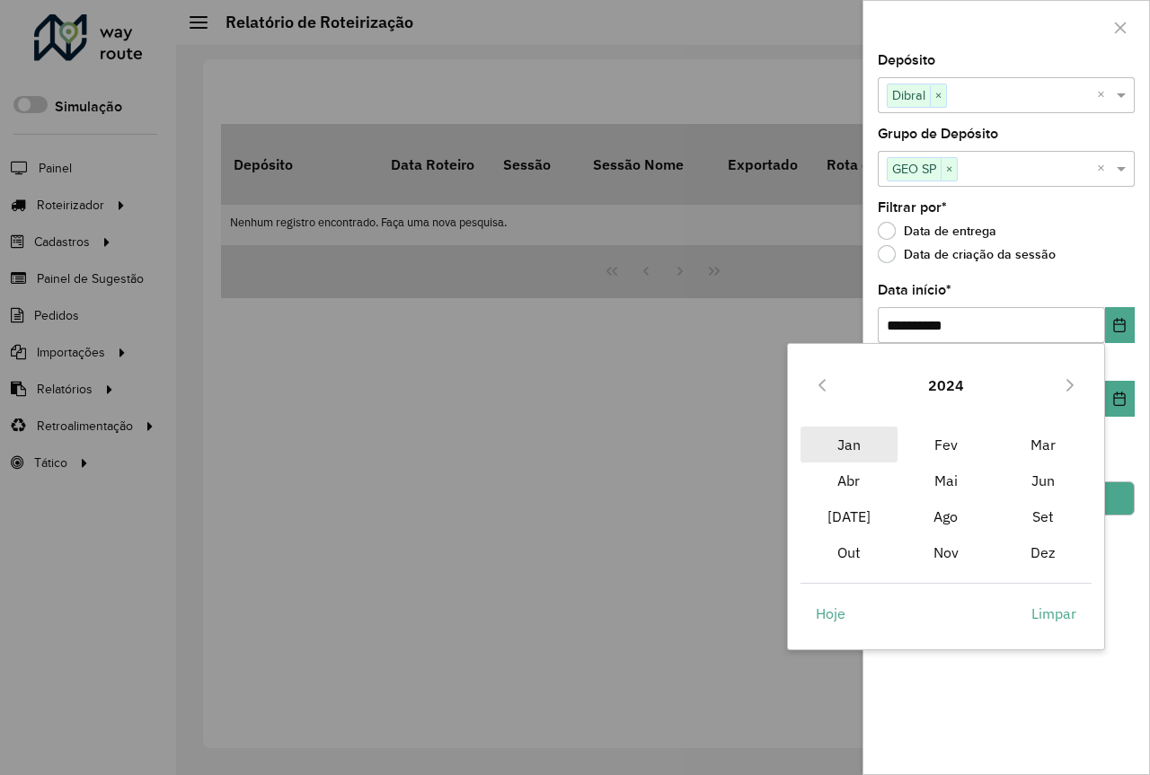
click at [850, 439] on span "Jan" at bounding box center [848, 445] width 97 height 36
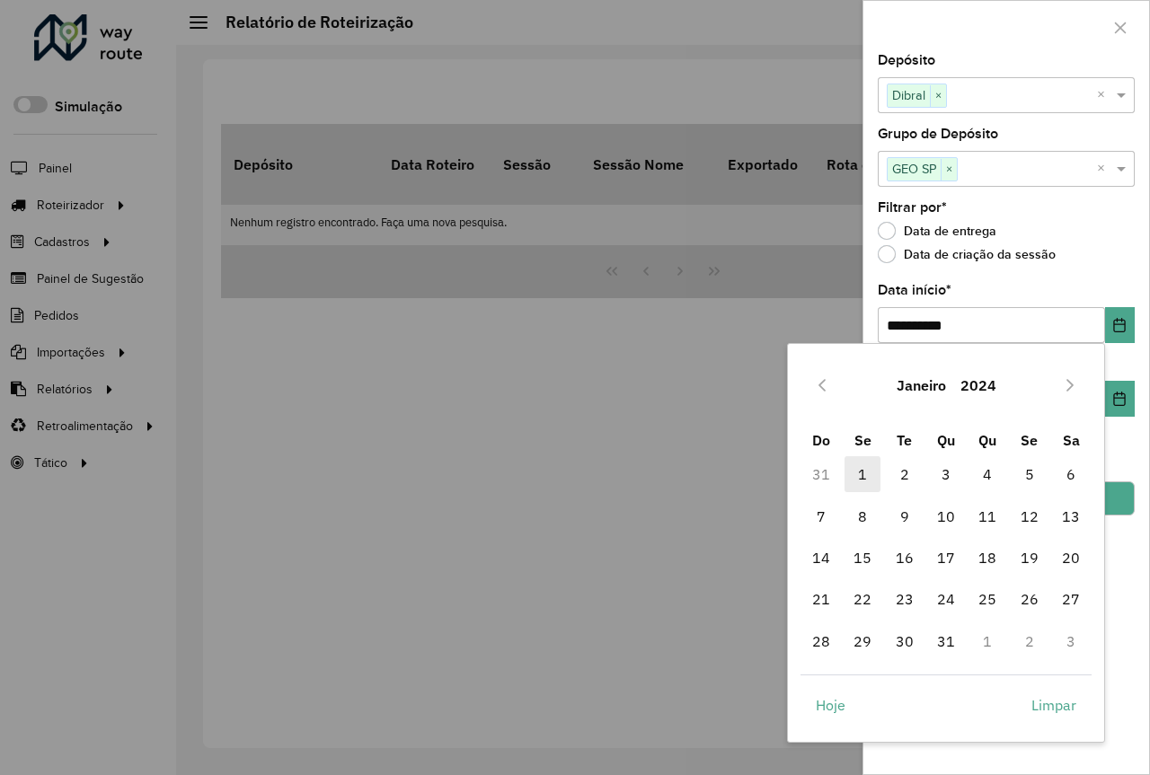
click at [864, 477] on span "1" at bounding box center [862, 474] width 36 height 36
type input "**********"
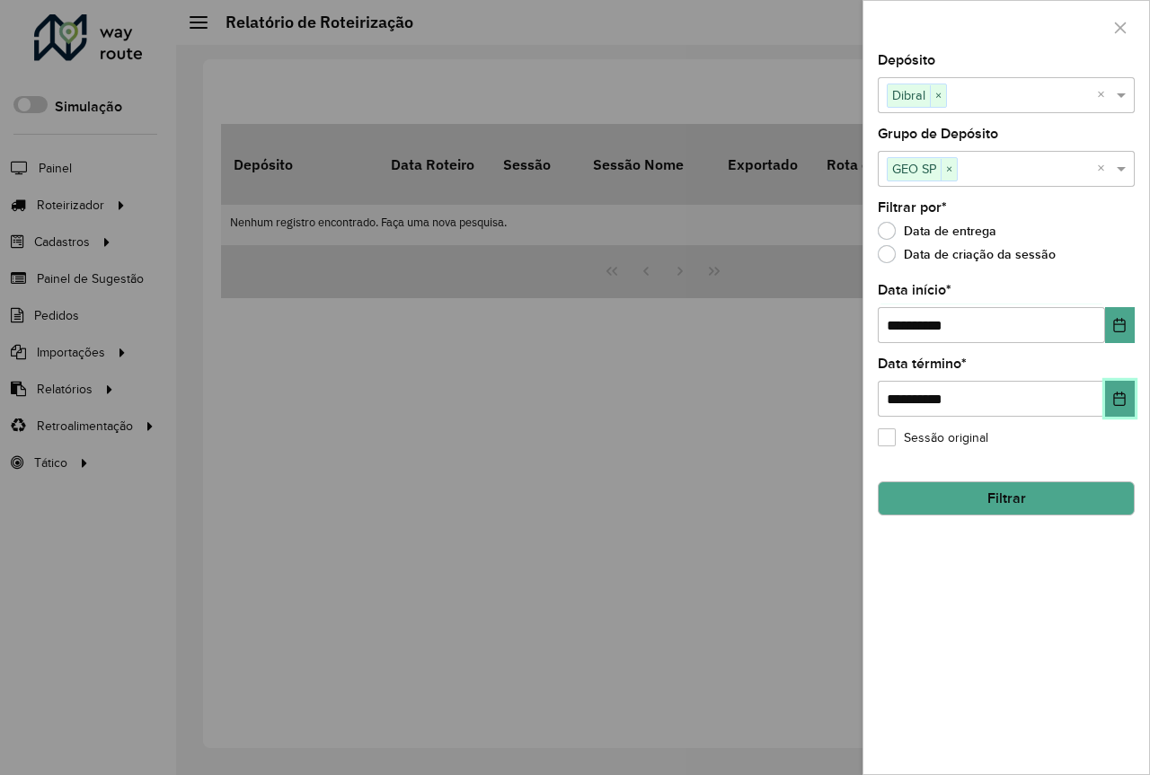
click at [1122, 399] on icon "Choose Date" at bounding box center [1120, 399] width 12 height 14
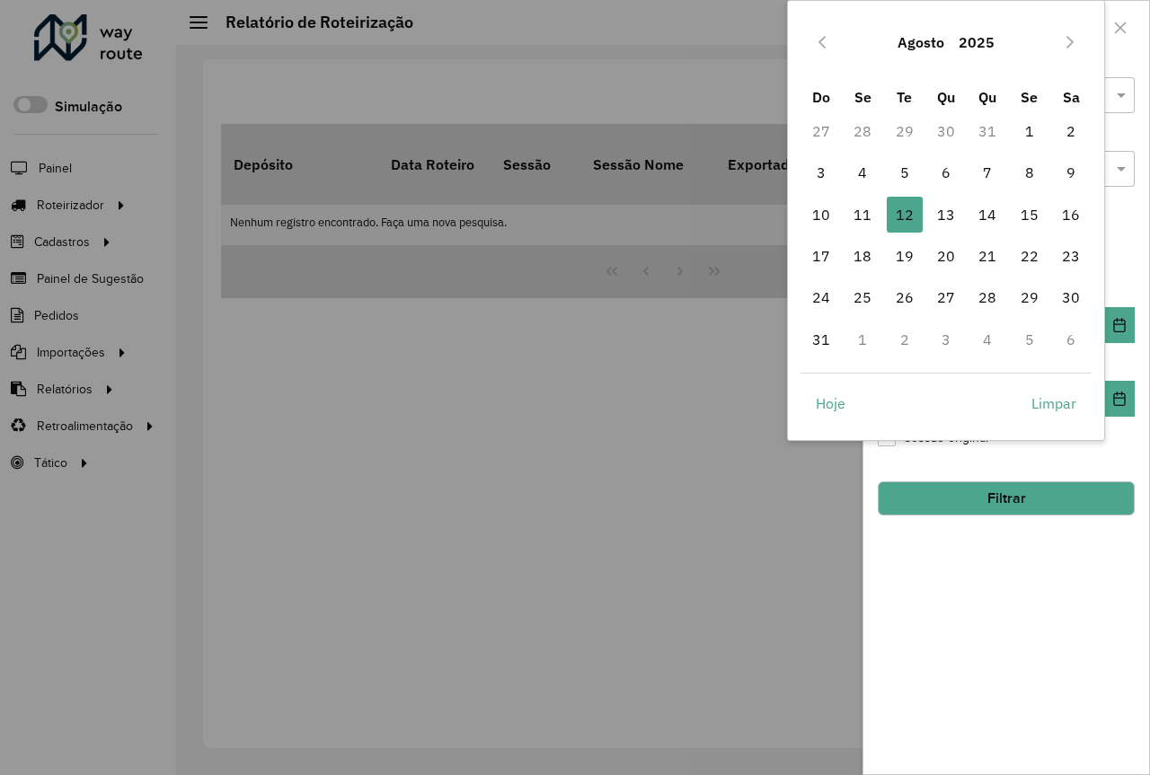
click at [950, 46] on button "Agosto" at bounding box center [920, 42] width 61 height 43
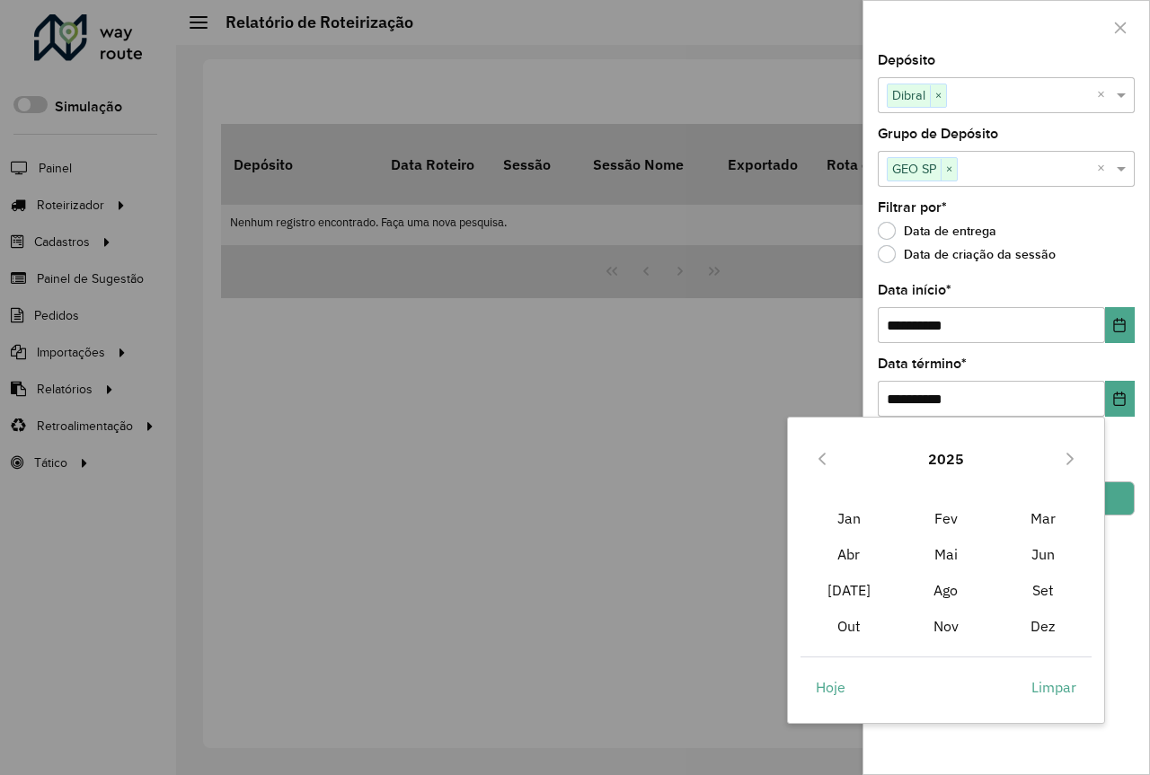
click at [958, 450] on button "2025" at bounding box center [946, 458] width 50 height 43
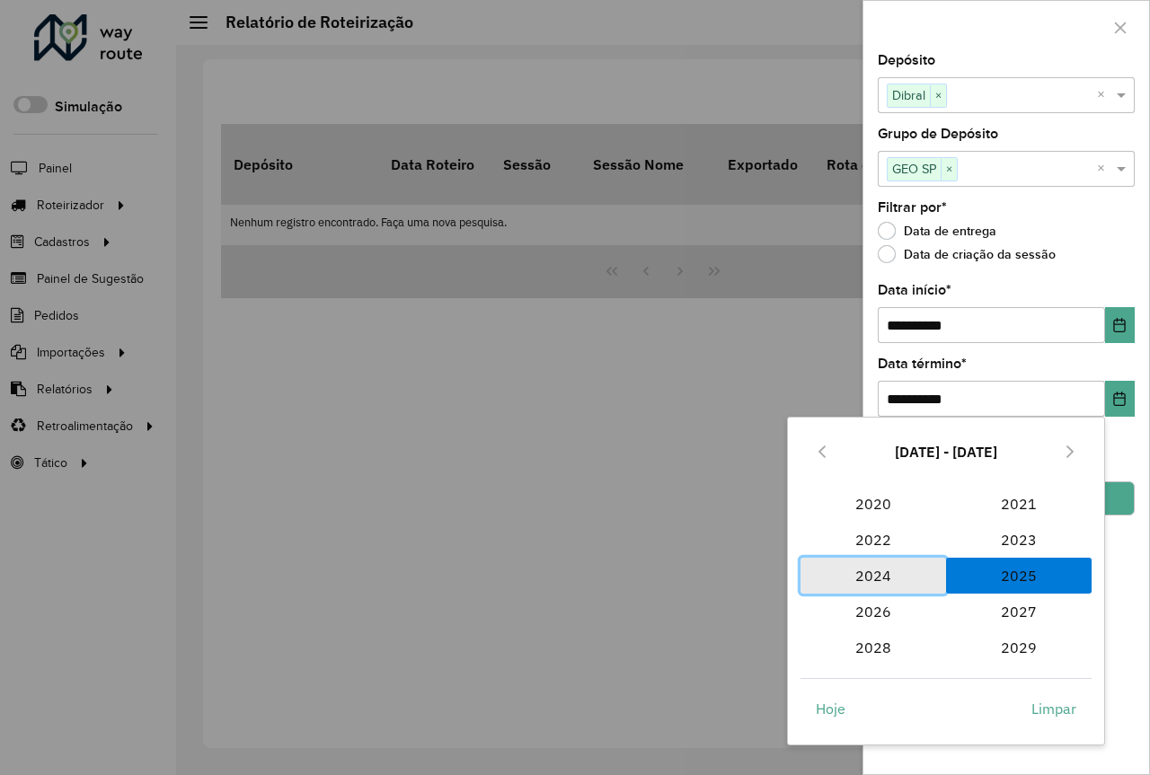
click at [882, 574] on span "2024" at bounding box center [873, 576] width 146 height 36
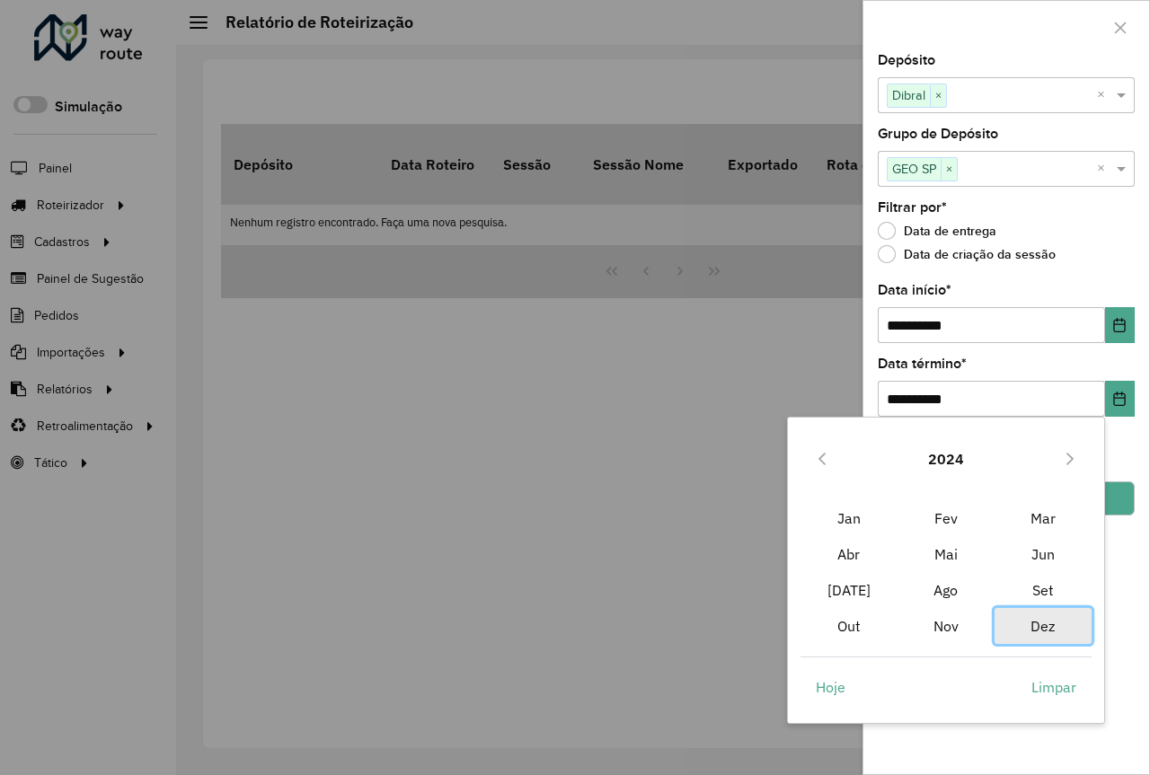
click at [1046, 622] on span "Dez" at bounding box center [1042, 626] width 97 height 36
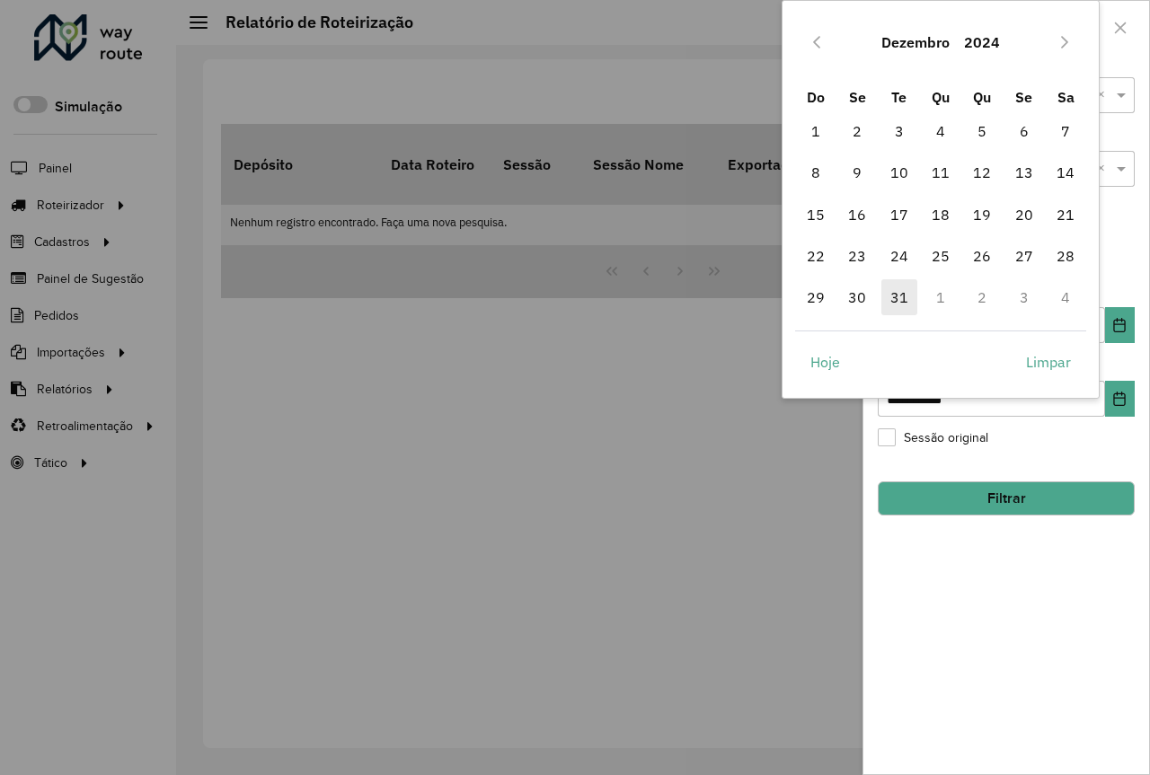
click at [894, 297] on span "31" at bounding box center [899, 297] width 36 height 36
type input "**********"
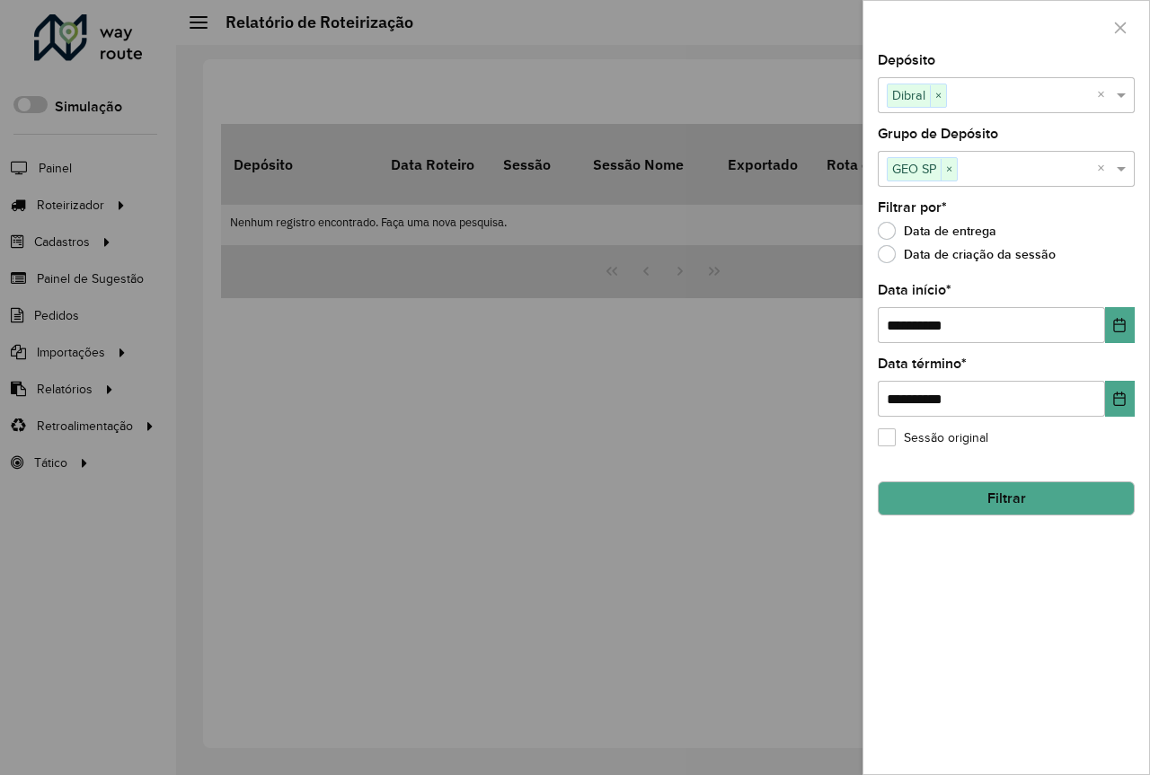
click at [1001, 501] on button "Filtrar" at bounding box center [1006, 498] width 257 height 34
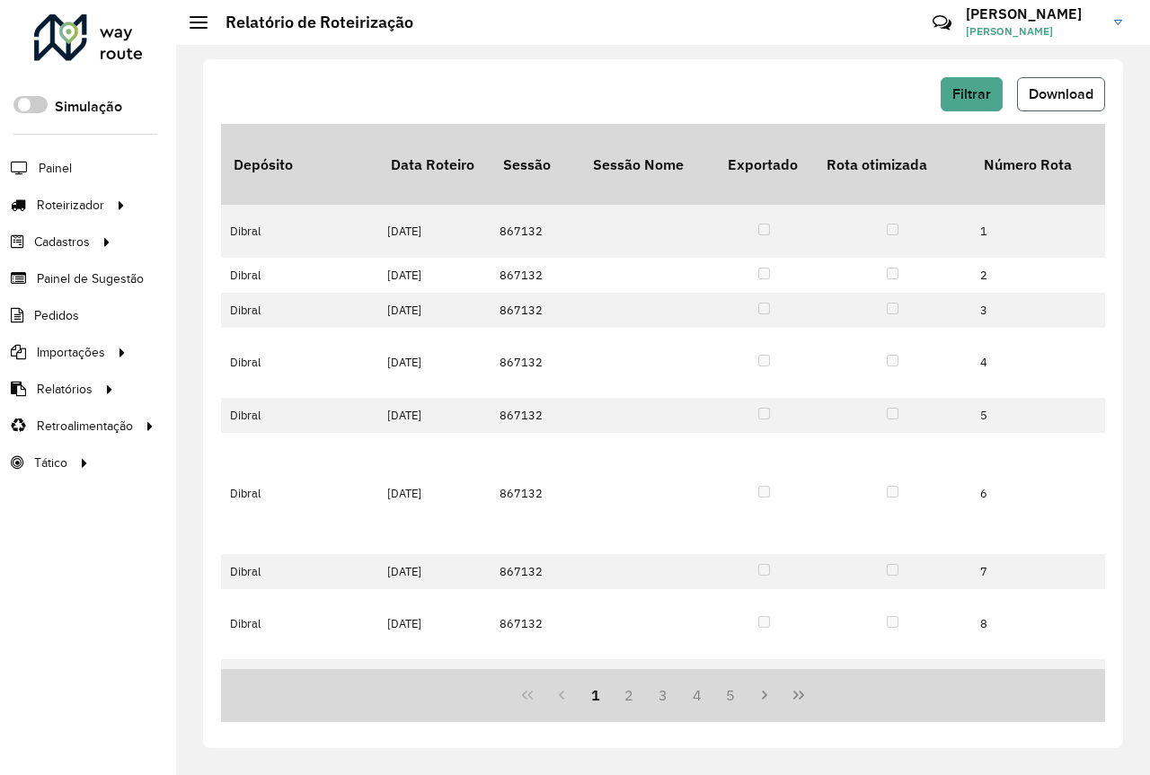
click at [1070, 99] on span "Download" at bounding box center [1061, 93] width 65 height 15
click at [1064, 91] on span "Download" at bounding box center [1061, 93] width 65 height 15
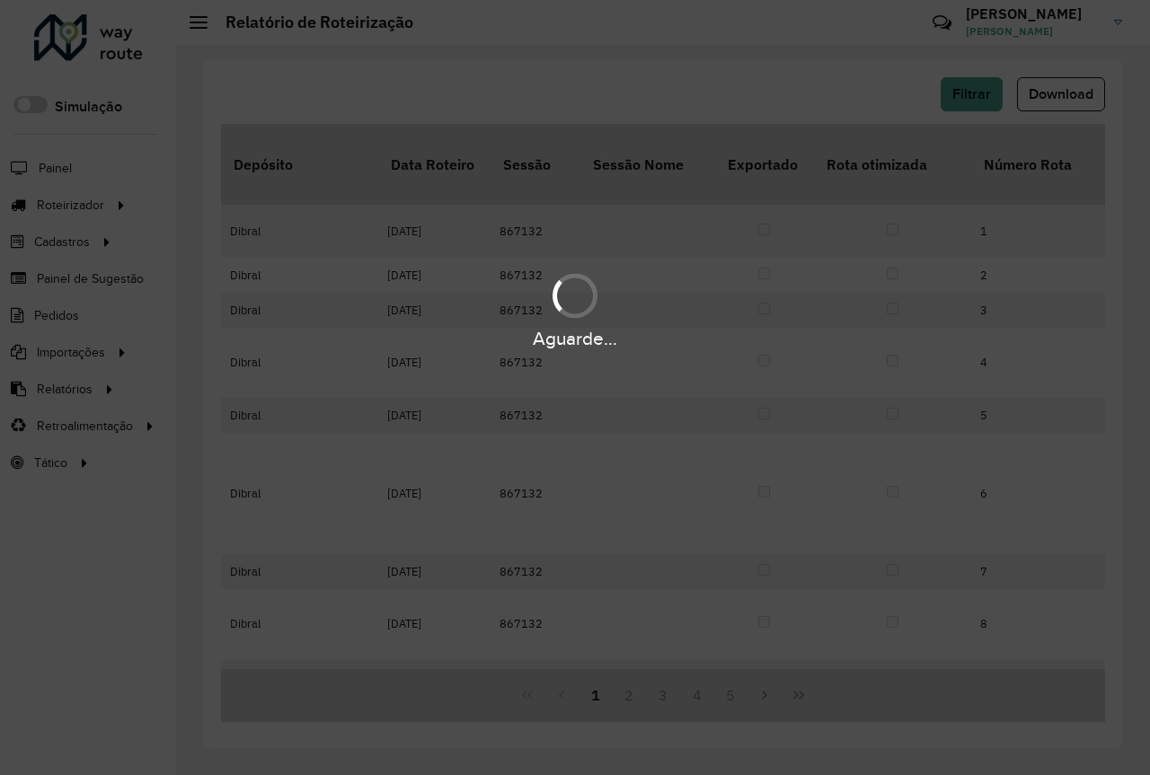
click at [697, 78] on div "Aguarde..." at bounding box center [575, 387] width 1150 height 775
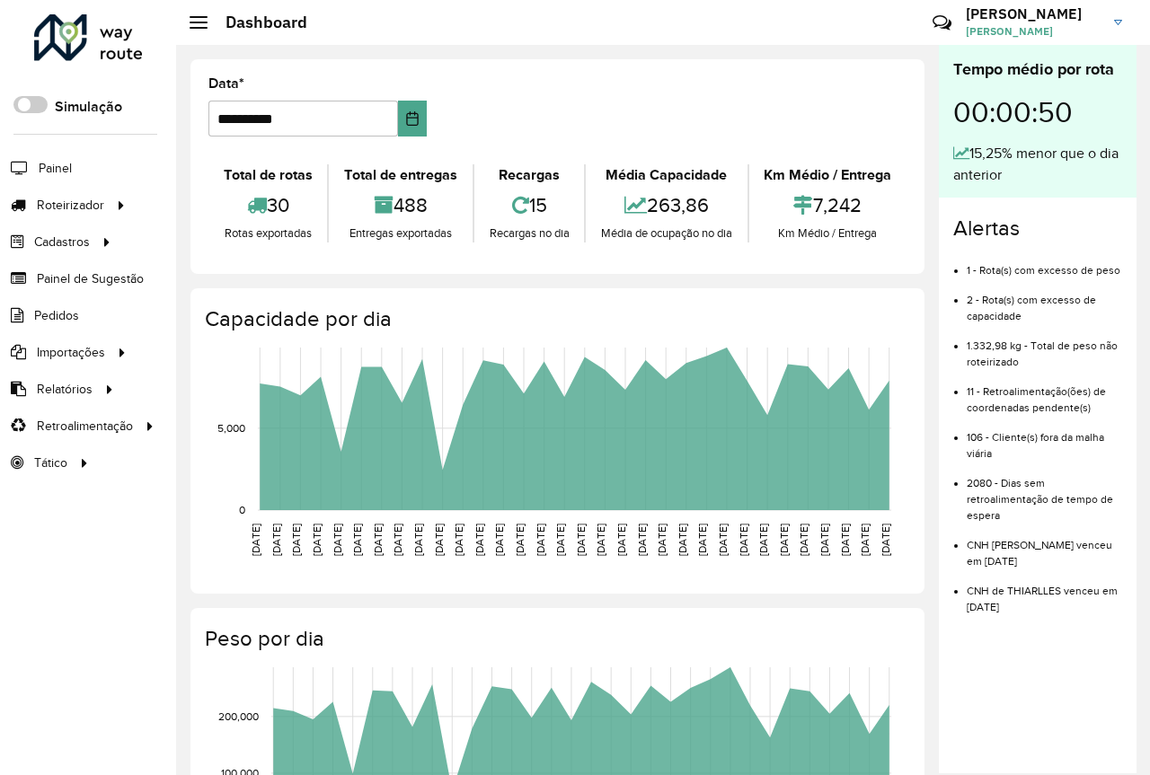
click at [745, 64] on div "**********" at bounding box center [557, 166] width 734 height 215
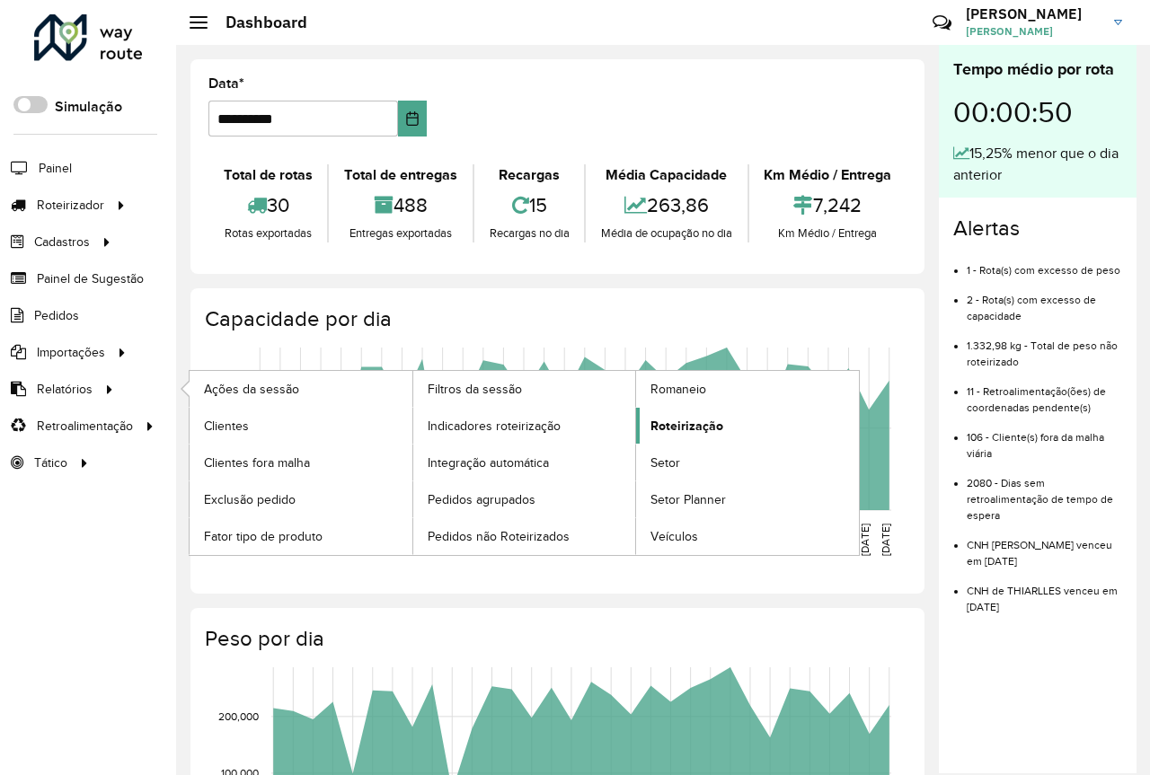
click at [685, 424] on span "Roteirização" at bounding box center [686, 426] width 73 height 19
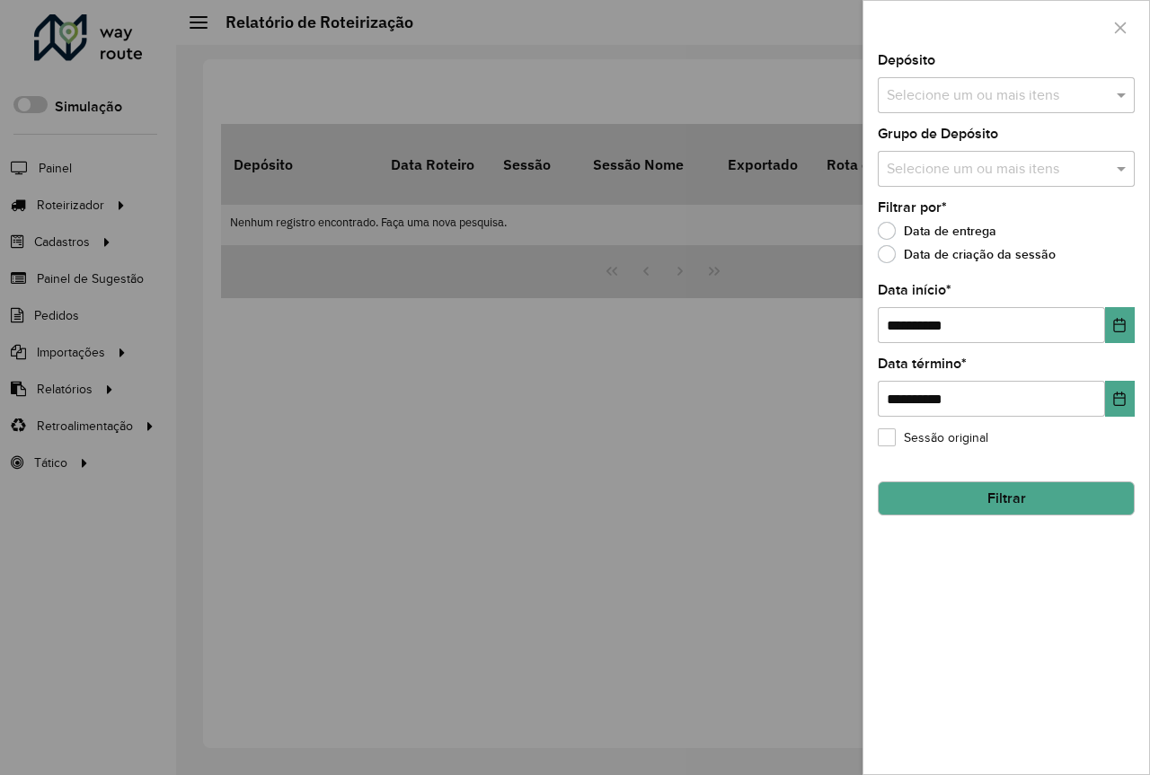
click at [970, 89] on input "text" at bounding box center [997, 96] width 230 height 22
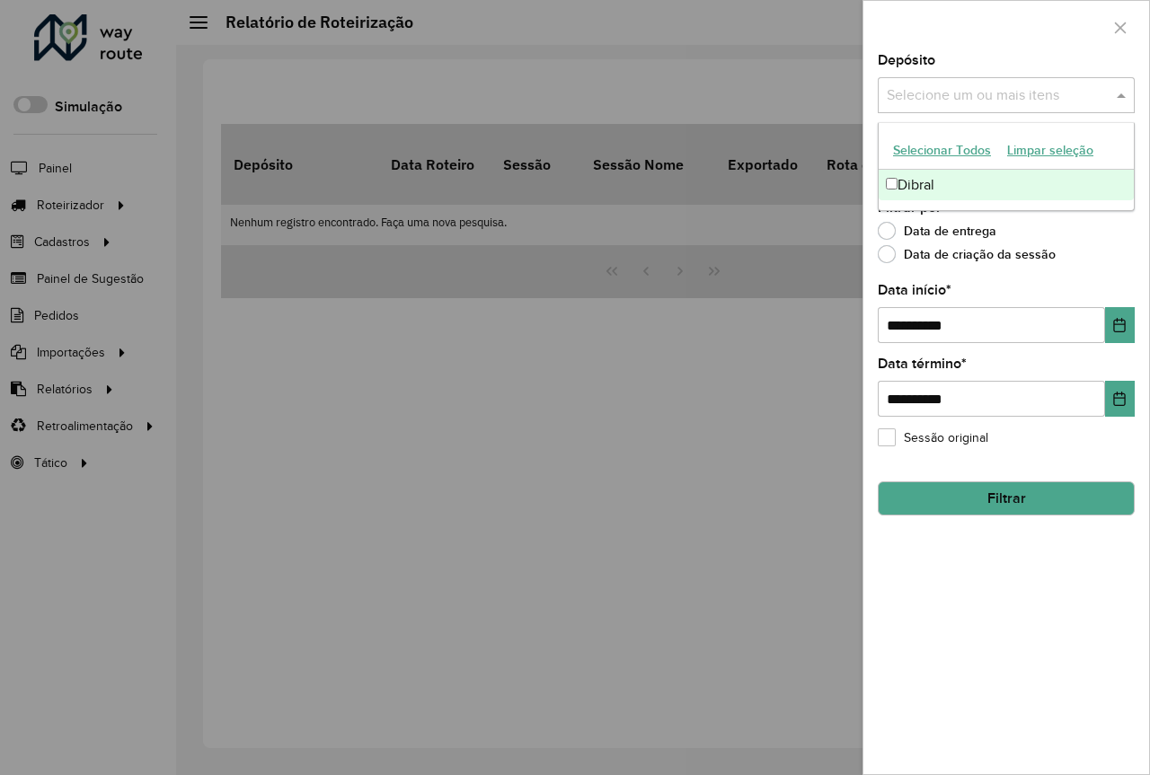
click at [936, 187] on div "Dibral" at bounding box center [1006, 185] width 255 height 31
click at [1119, 243] on div "Data de entrega" at bounding box center [1006, 236] width 257 height 22
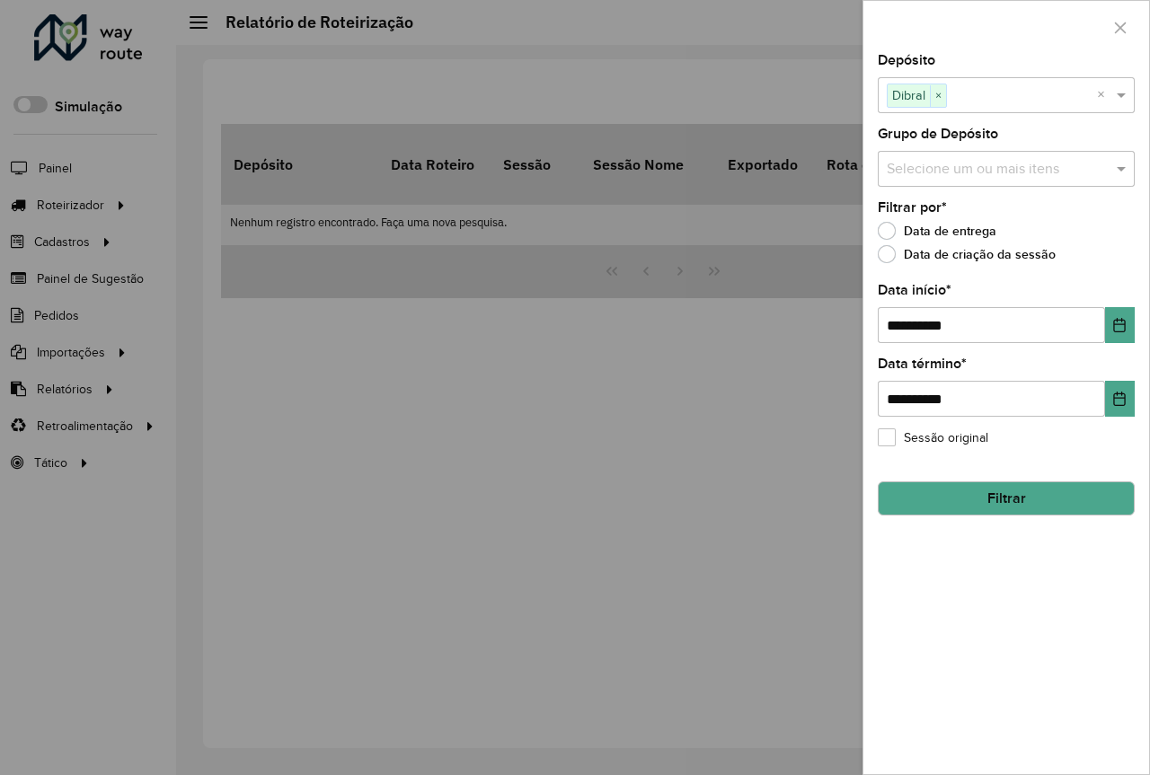
click at [1003, 160] on input "text" at bounding box center [997, 170] width 230 height 22
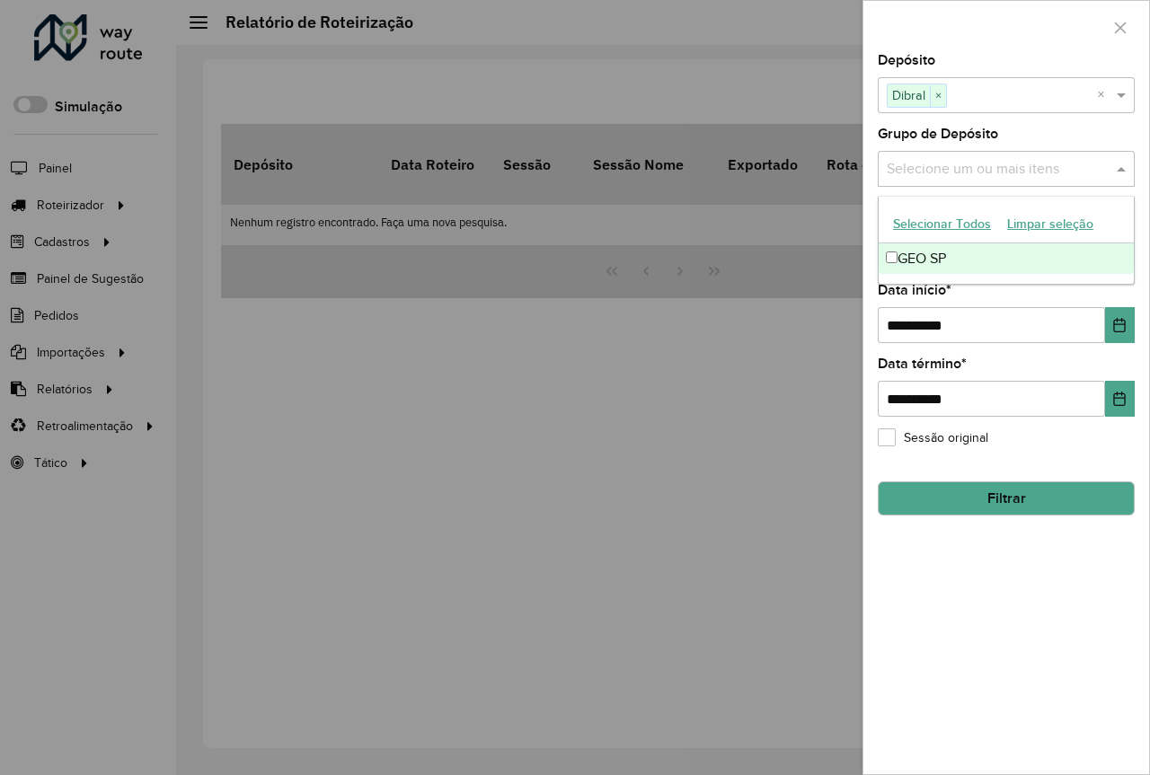
click at [907, 257] on div "GEO SP" at bounding box center [1006, 258] width 255 height 31
click at [1130, 331] on button "Choose Date" at bounding box center [1120, 325] width 30 height 36
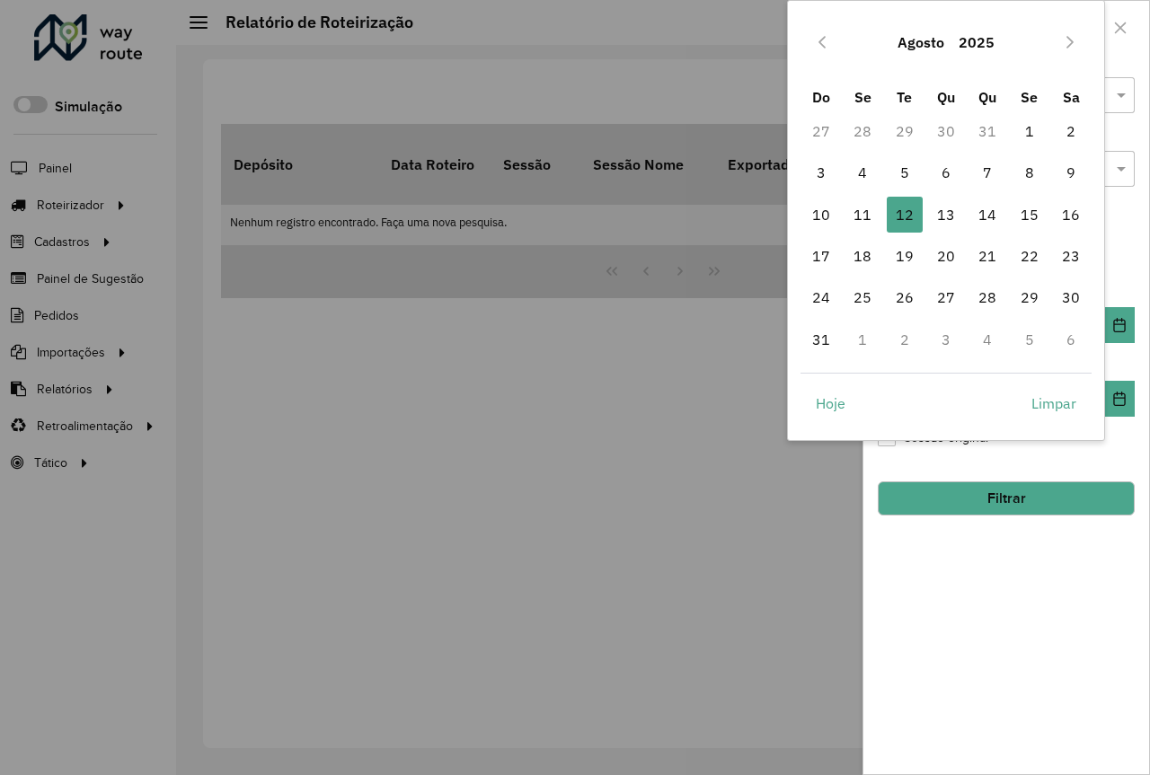
click at [947, 39] on button "Agosto" at bounding box center [920, 42] width 61 height 43
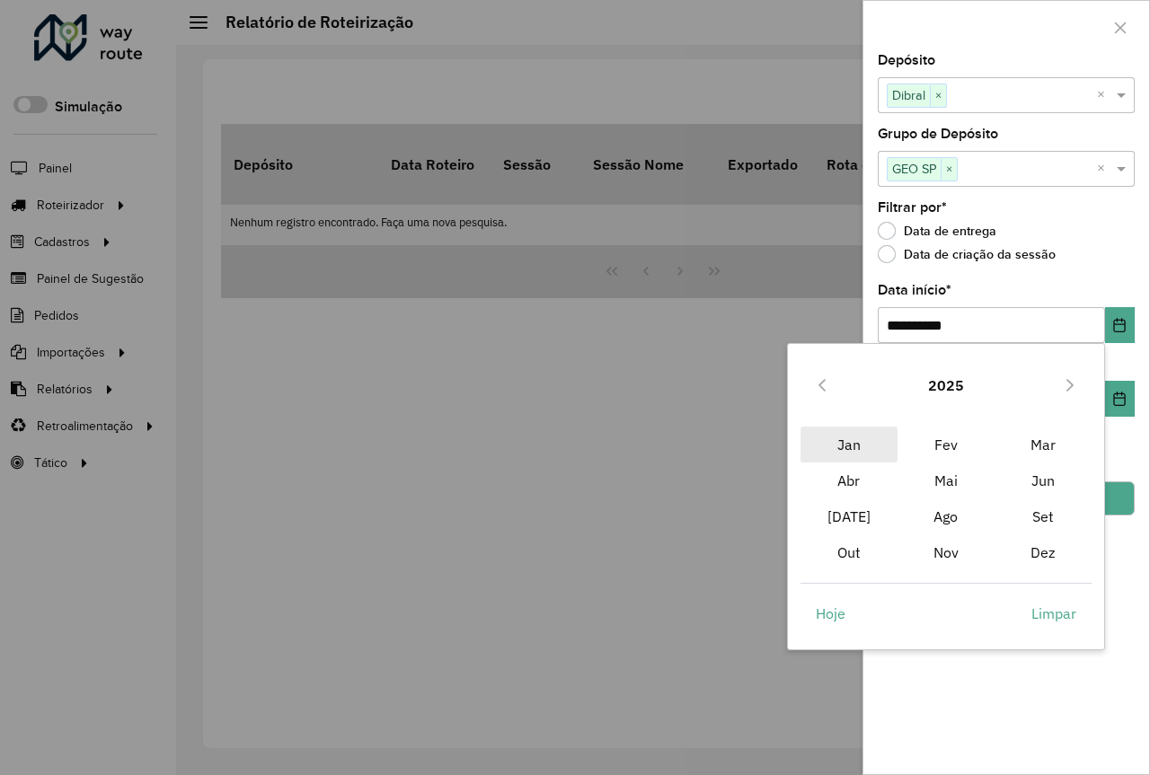
click at [845, 441] on span "Jan" at bounding box center [848, 445] width 97 height 36
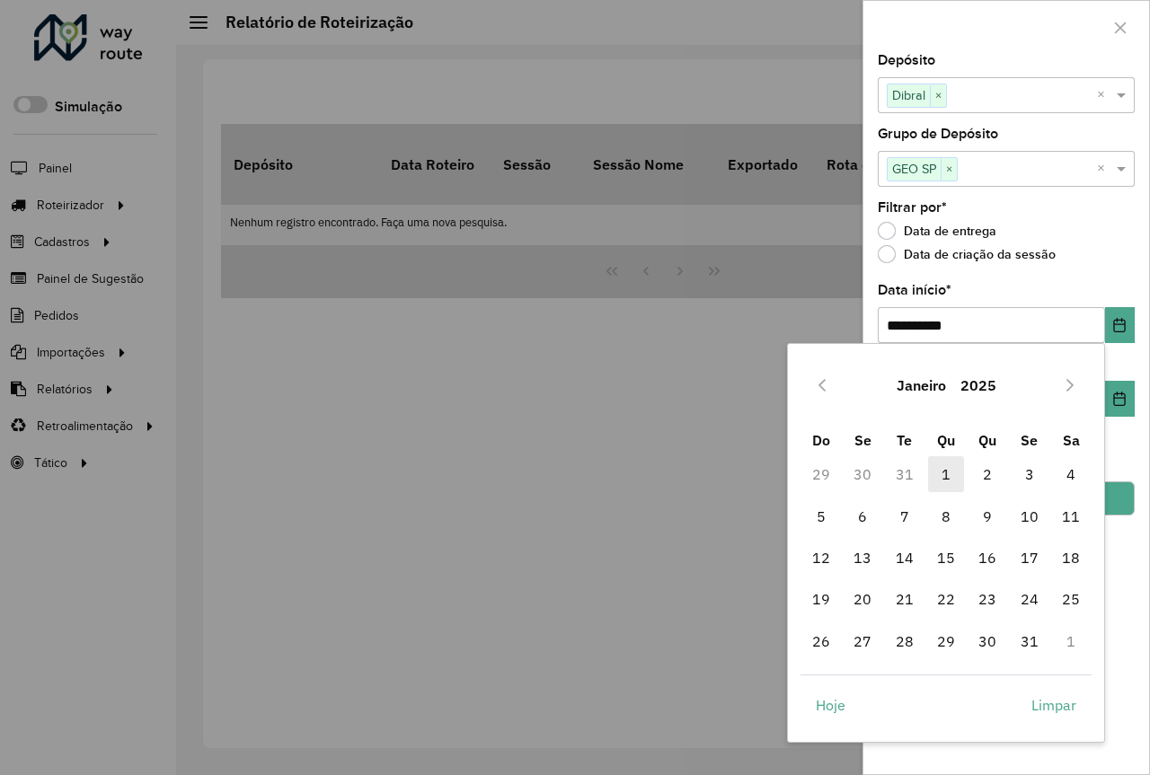
click at [944, 466] on span "1" at bounding box center [946, 474] width 36 height 36
type input "**********"
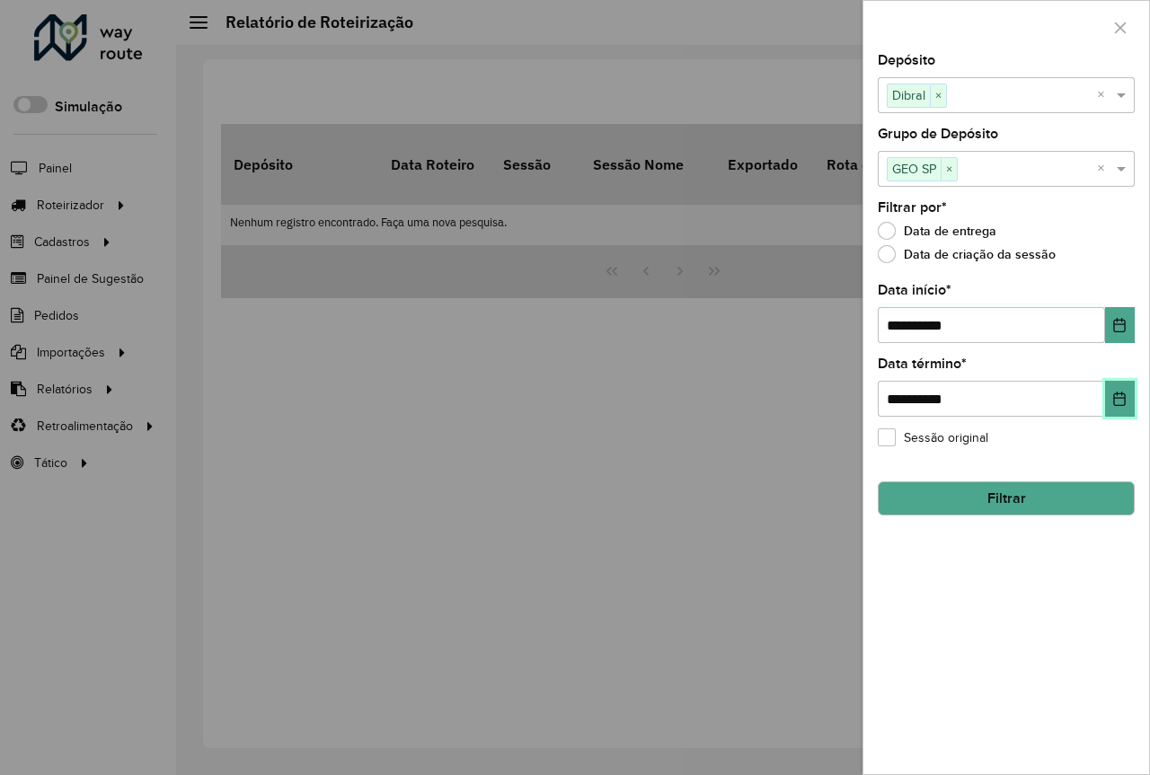
click at [1124, 396] on icon "Choose Date" at bounding box center [1119, 399] width 14 height 14
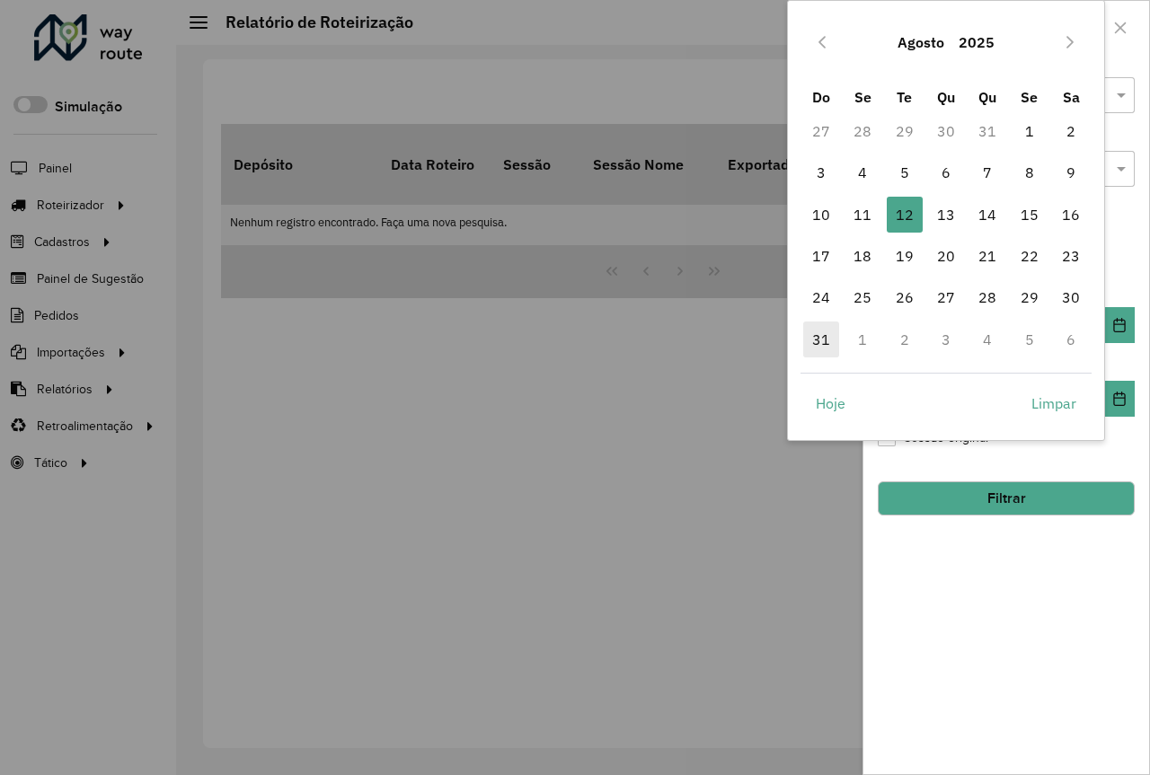
click at [821, 335] on span "31" at bounding box center [821, 340] width 36 height 36
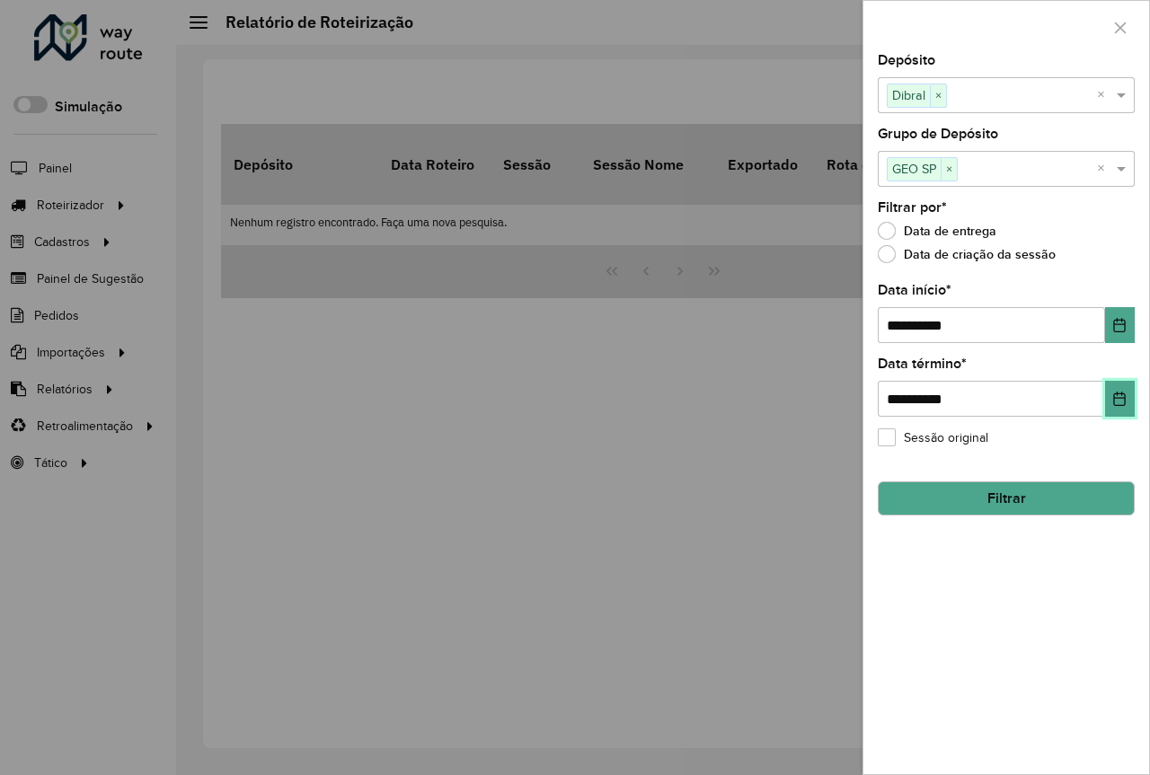
click at [1115, 401] on icon "Choose Date" at bounding box center [1120, 399] width 12 height 14
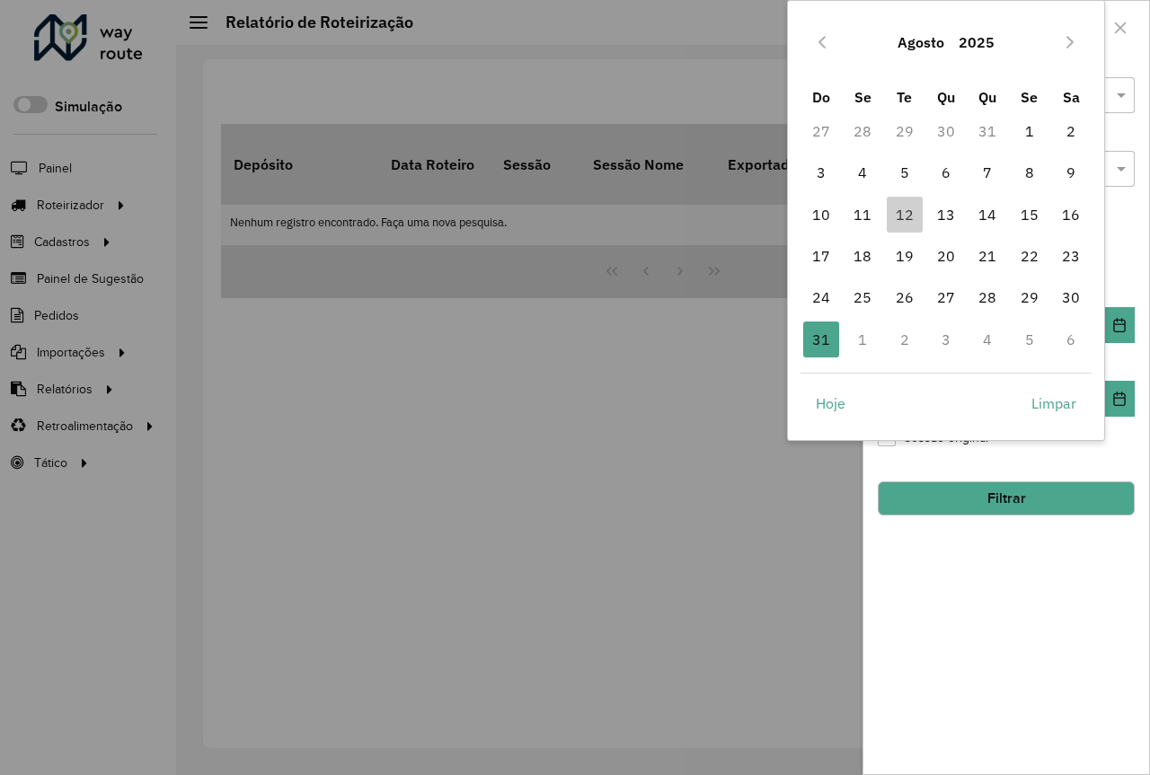
click at [935, 560] on div "**********" at bounding box center [1006, 414] width 286 height 720
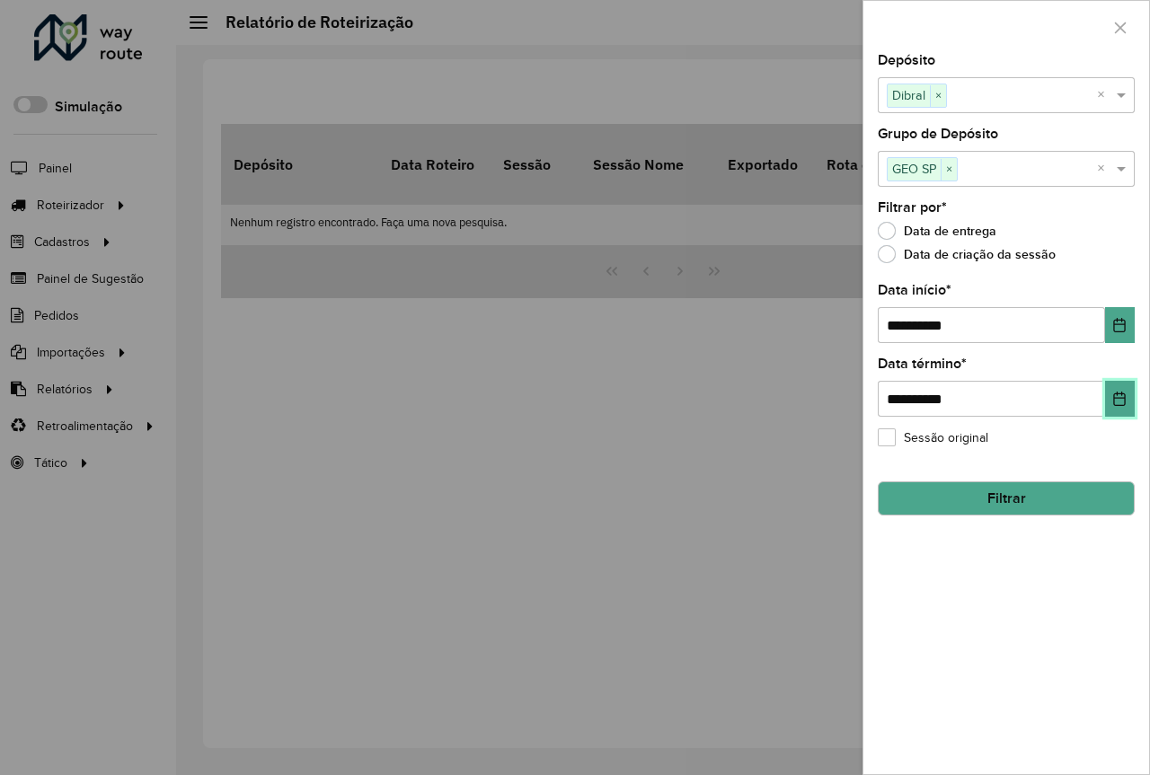
click at [1119, 385] on button "Choose Date" at bounding box center [1120, 399] width 30 height 36
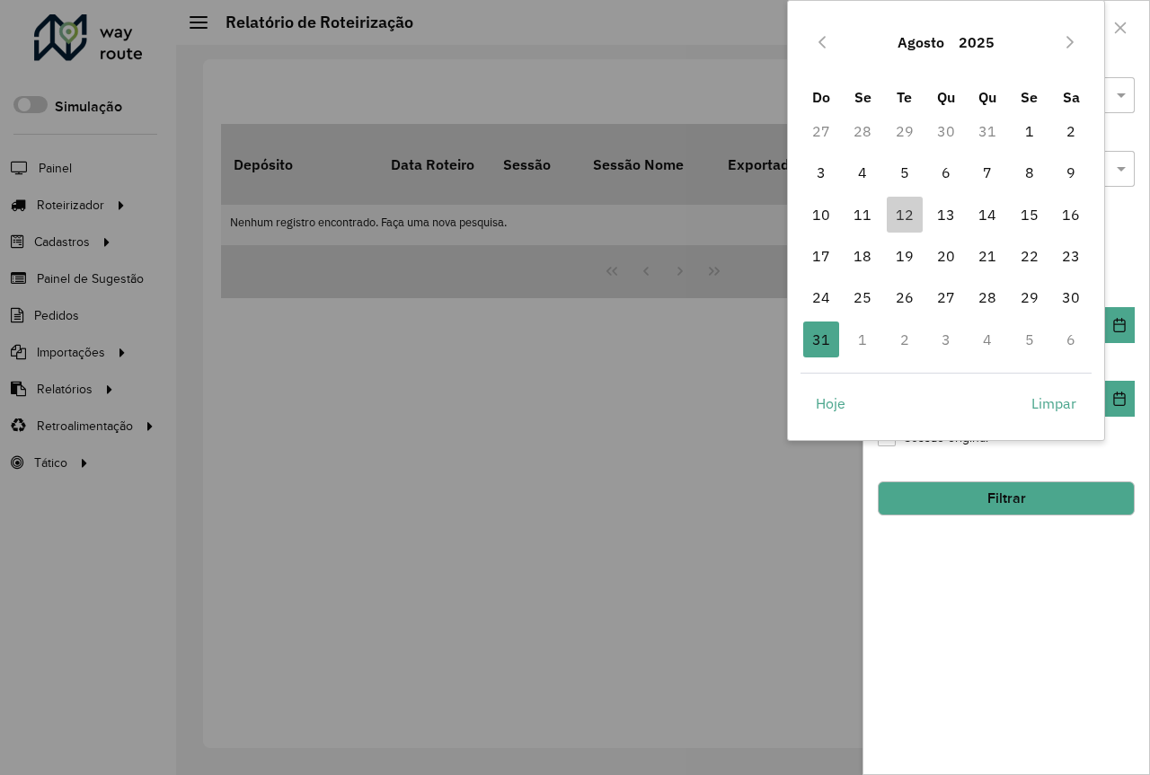
click at [940, 47] on button "Agosto" at bounding box center [920, 42] width 61 height 43
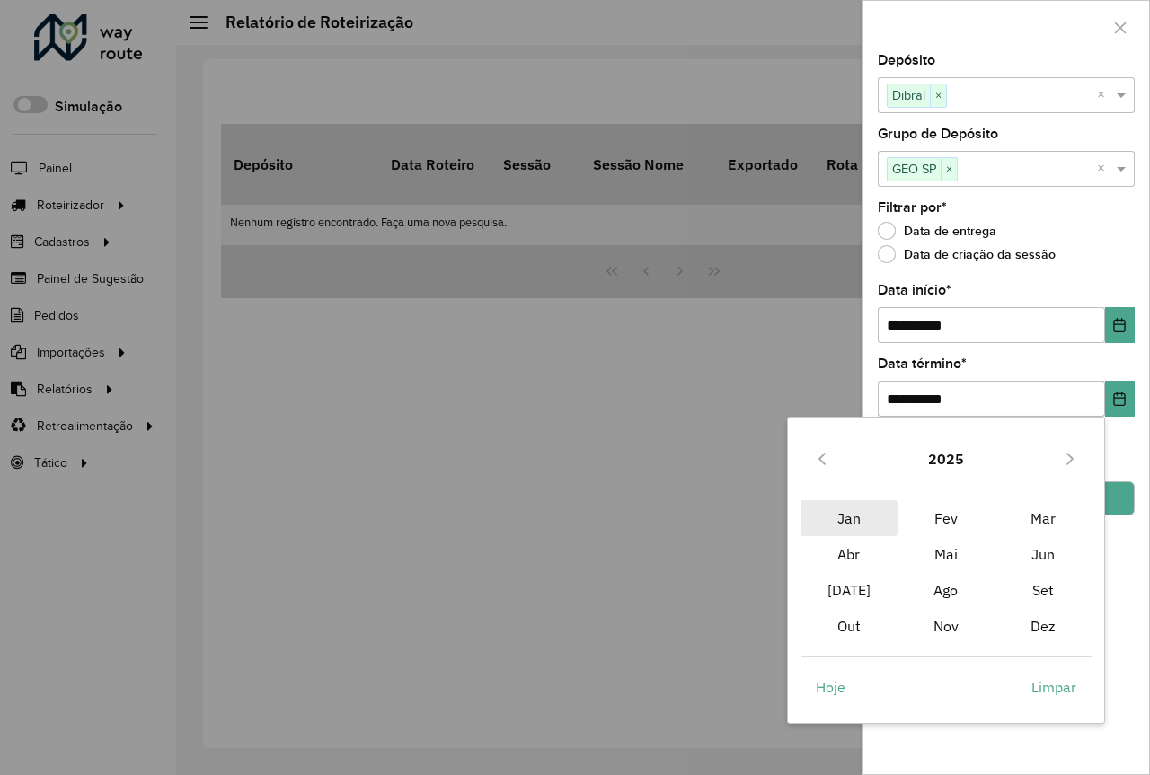
click at [867, 526] on span "Jan" at bounding box center [848, 518] width 97 height 36
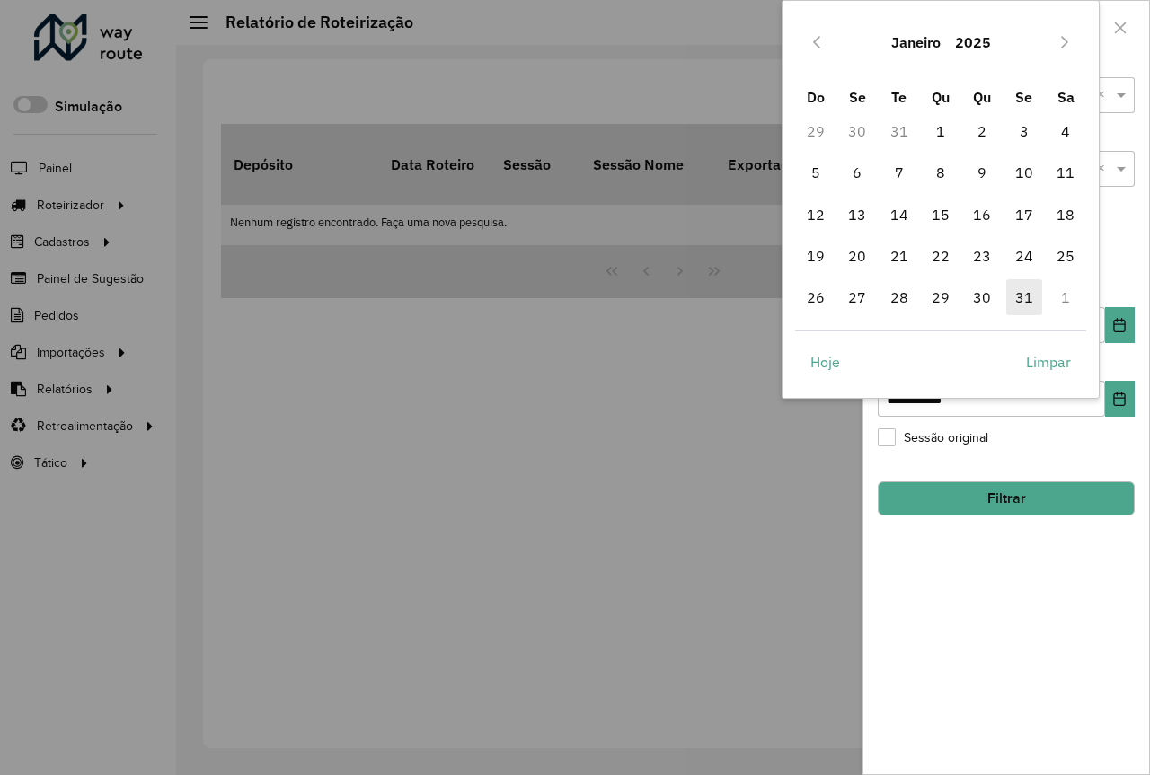
click at [1028, 299] on span "31" at bounding box center [1024, 297] width 36 height 36
type input "**********"
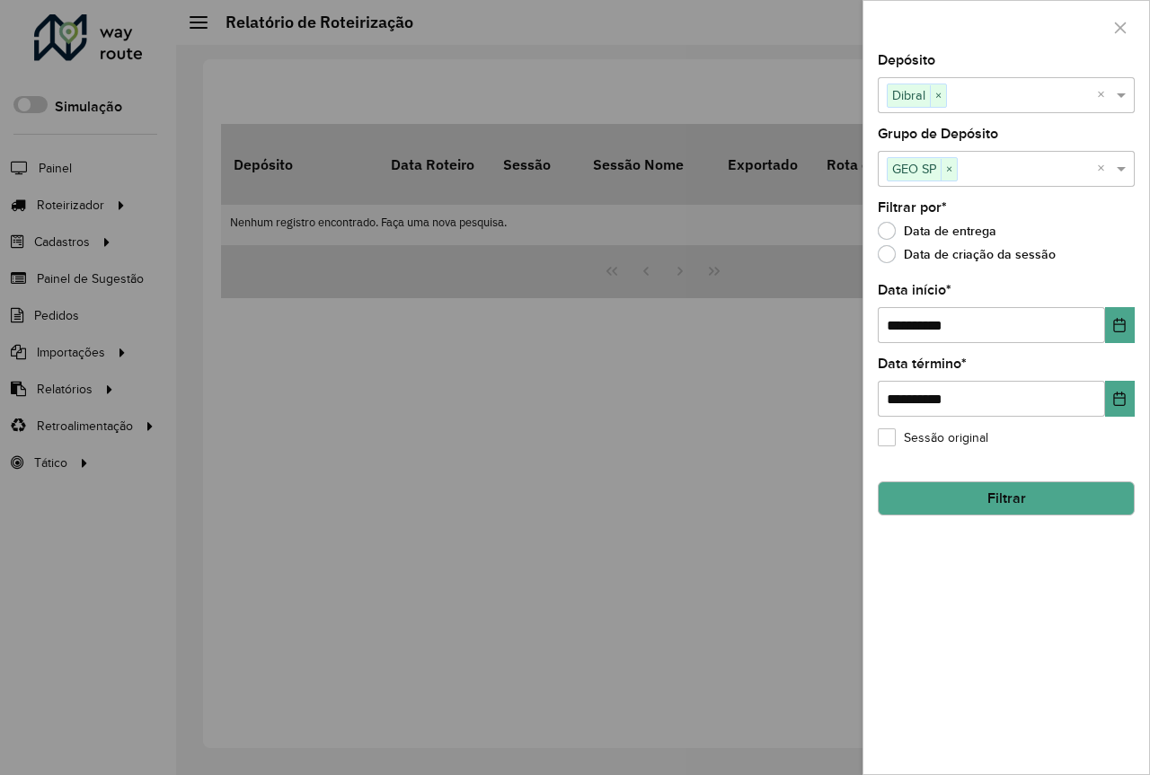
click at [990, 494] on button "Filtrar" at bounding box center [1006, 498] width 257 height 34
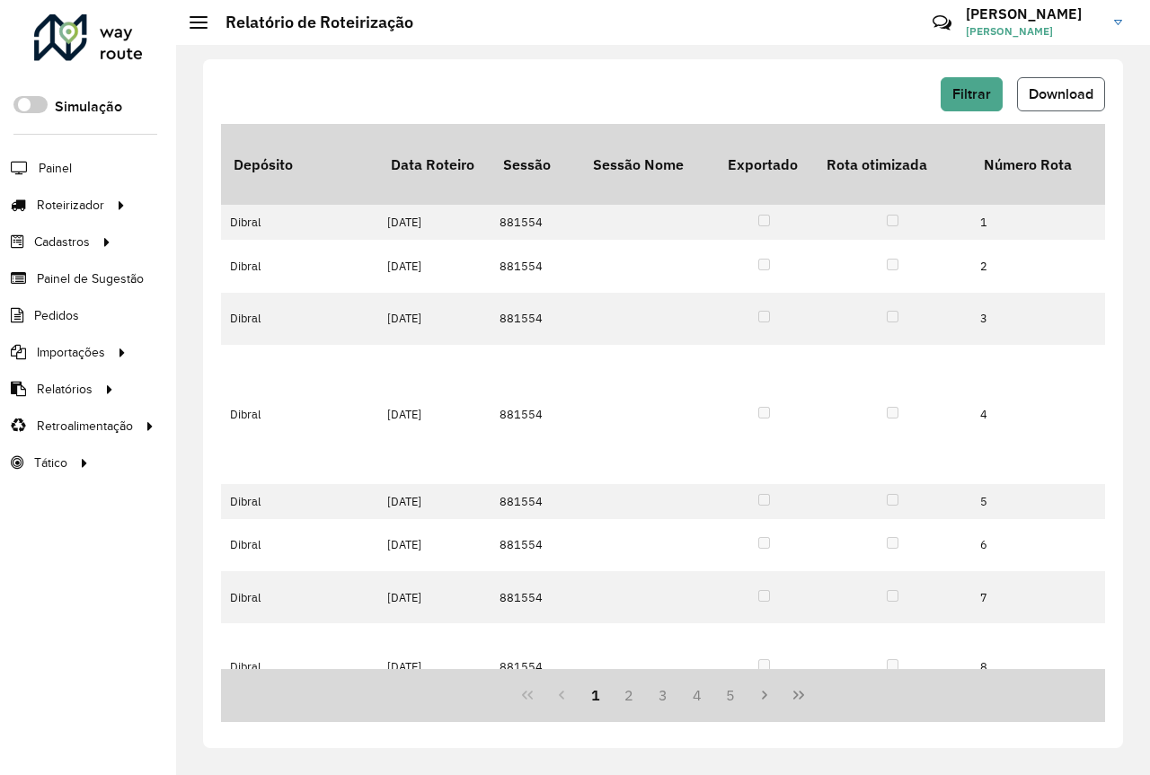
click at [1091, 93] on span "Download" at bounding box center [1061, 93] width 65 height 15
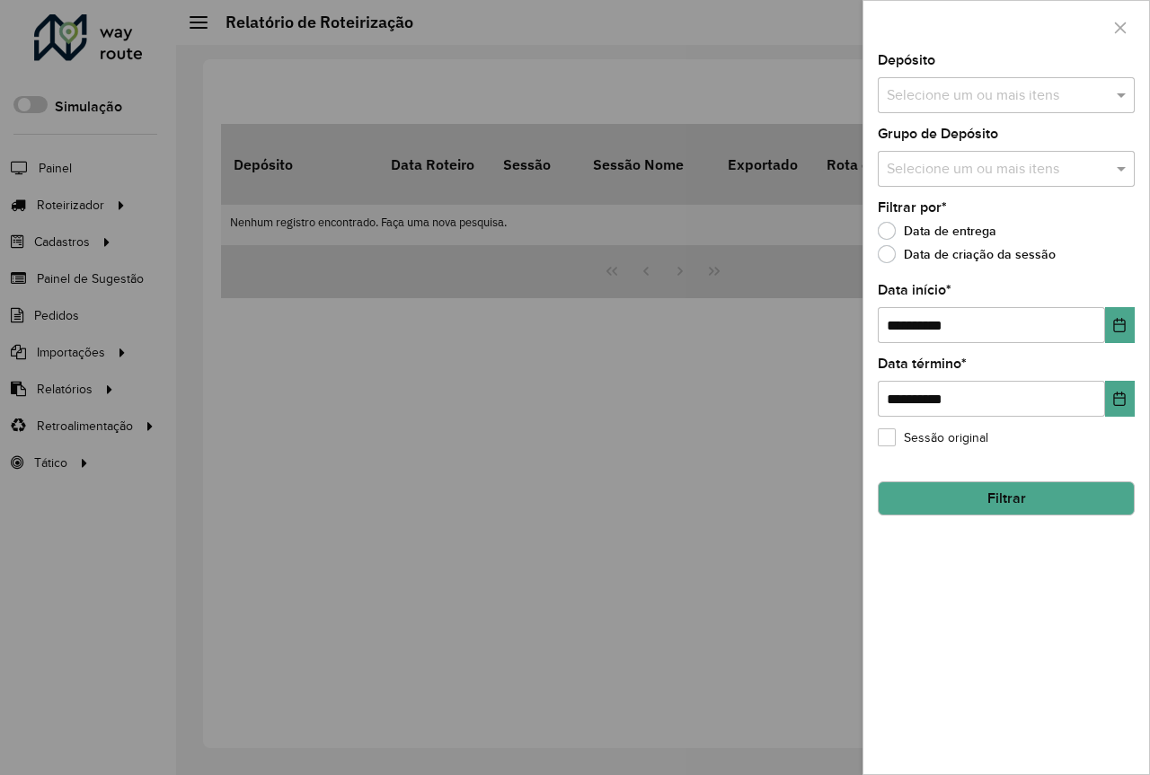
click at [987, 93] on input "text" at bounding box center [997, 96] width 230 height 22
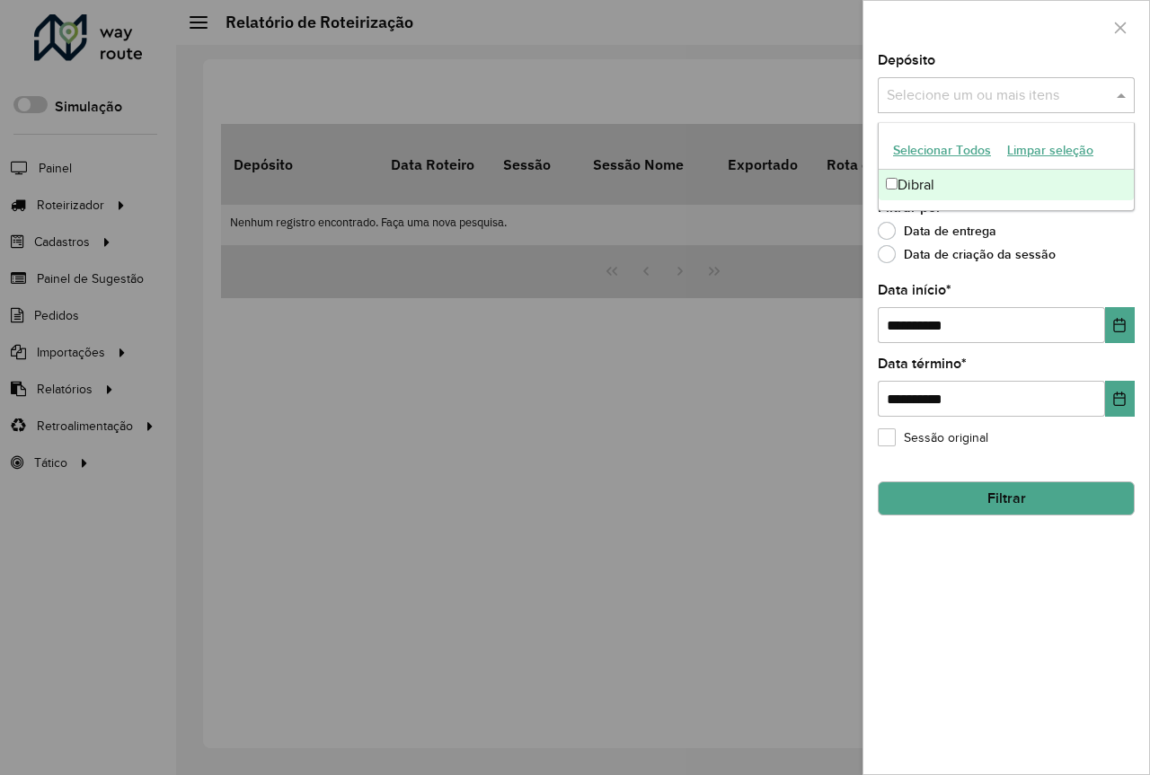
click at [918, 185] on div "Dibral" at bounding box center [1006, 185] width 255 height 31
click at [1089, 269] on div "Data de criação da sessão" at bounding box center [1006, 259] width 257 height 22
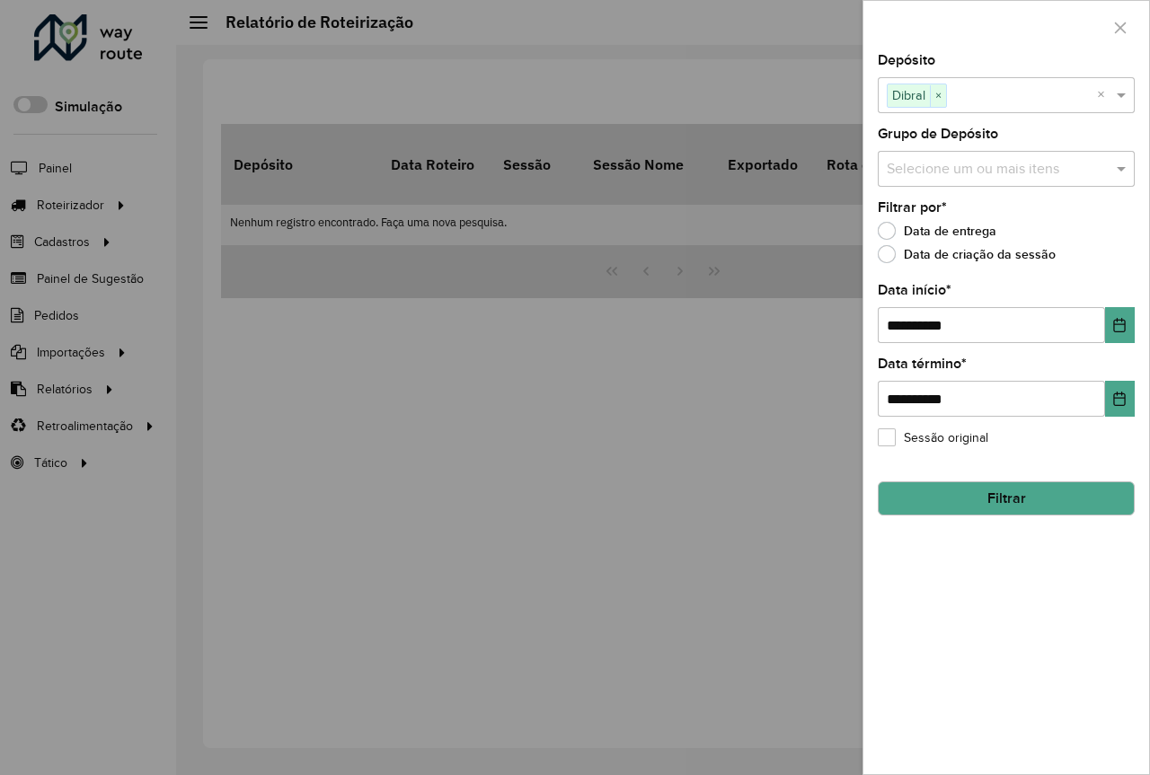
click at [1083, 171] on input "text" at bounding box center [997, 170] width 230 height 22
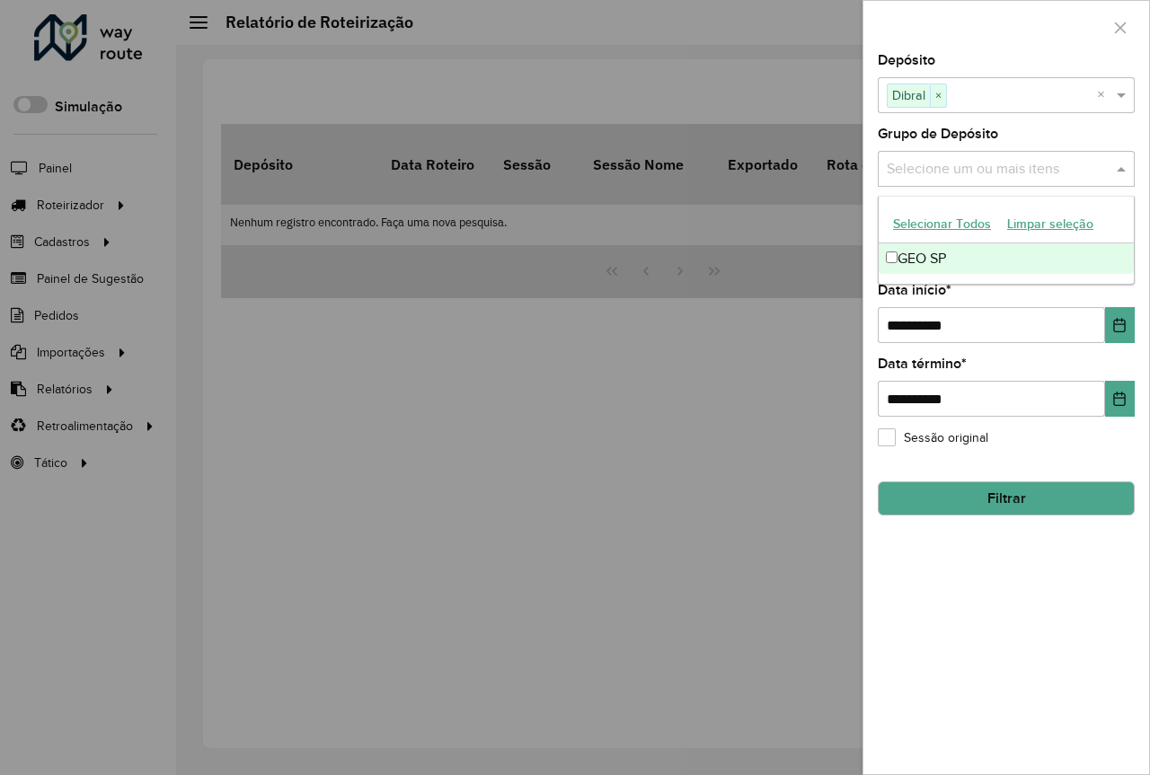
click at [1004, 258] on div "GEO SP" at bounding box center [1006, 258] width 255 height 31
click at [1126, 335] on button "Choose Date" at bounding box center [1120, 325] width 30 height 36
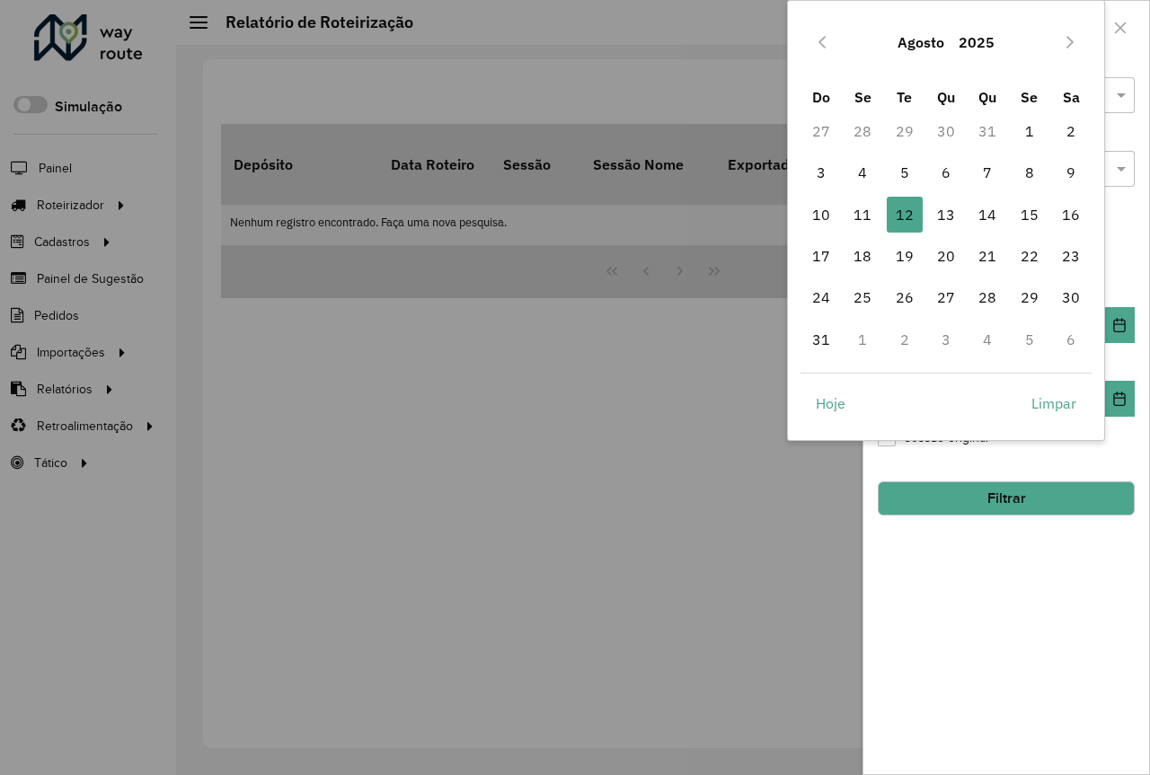
click at [932, 49] on button "Agosto" at bounding box center [920, 42] width 61 height 43
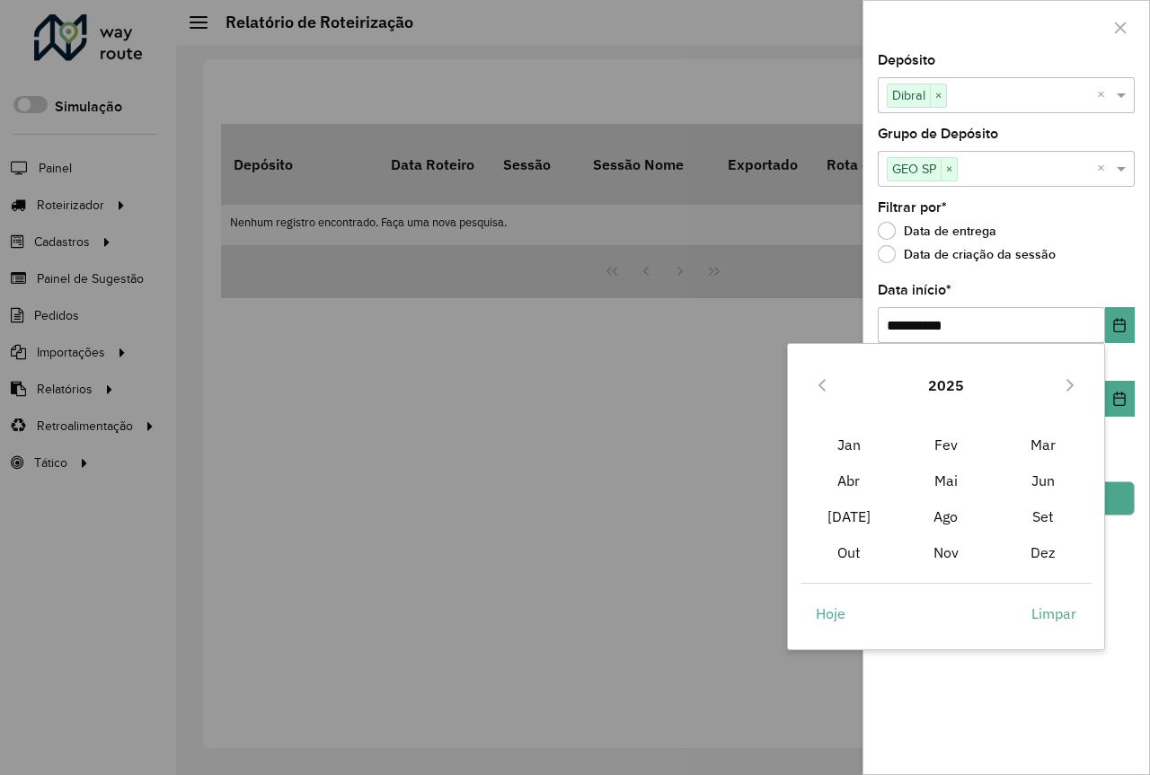
click at [949, 376] on button "2025" at bounding box center [946, 385] width 50 height 43
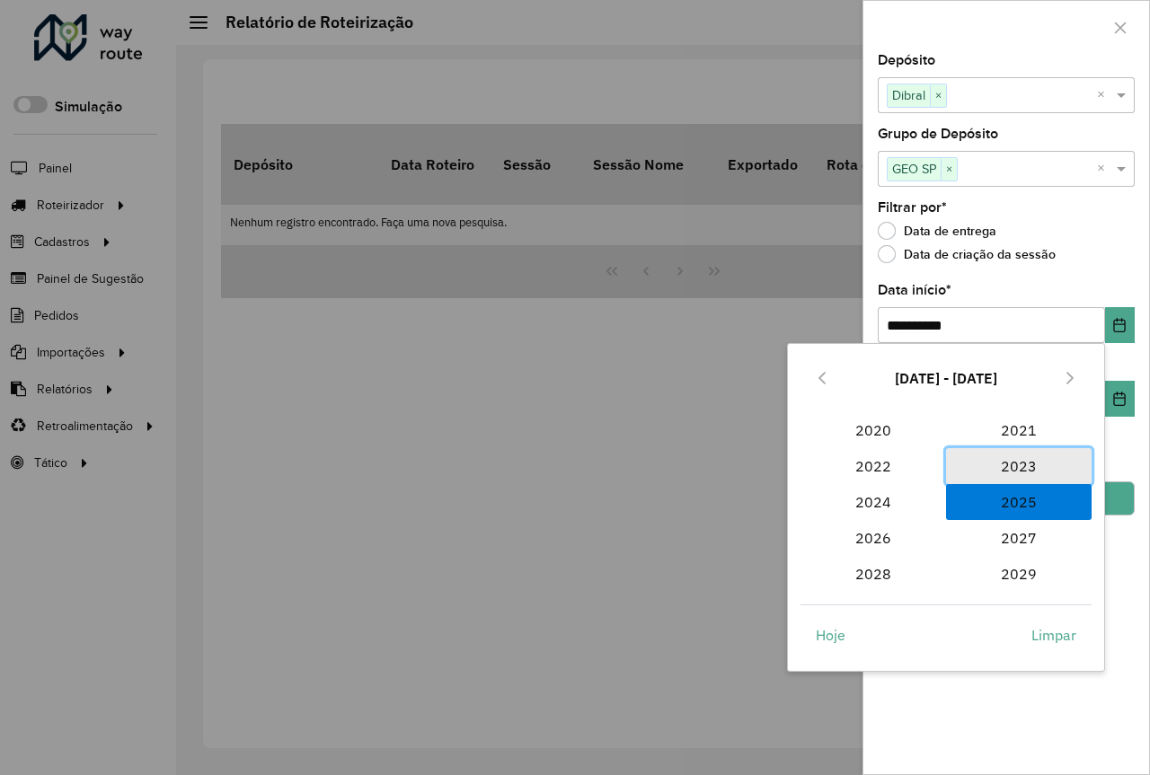
click at [1034, 472] on span "2023" at bounding box center [1019, 466] width 146 height 36
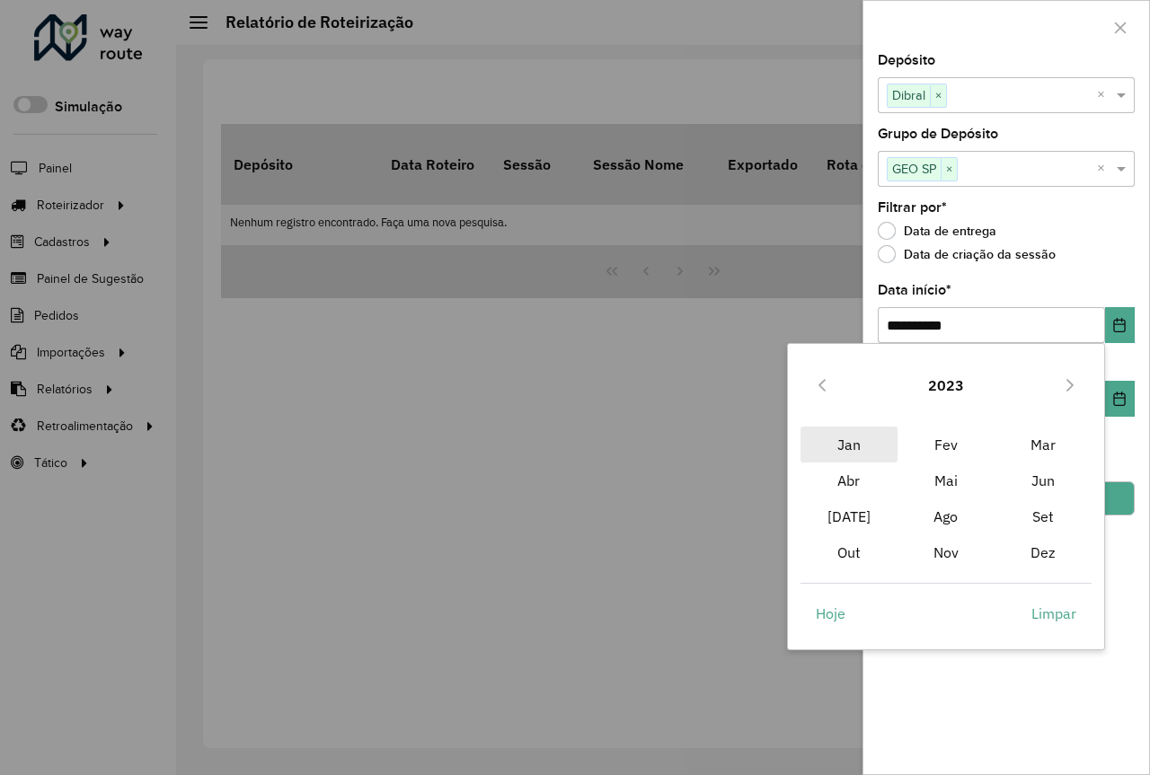
click at [850, 444] on span "Jan" at bounding box center [848, 445] width 97 height 36
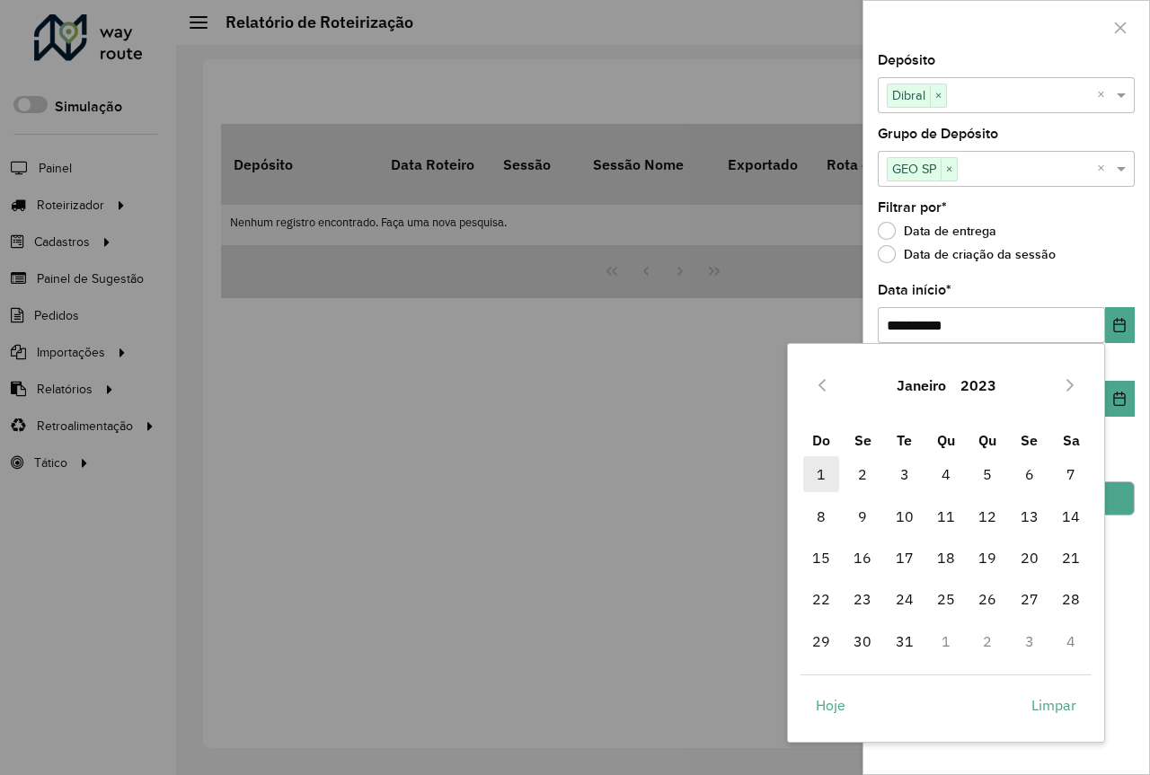
click at [826, 474] on span "1" at bounding box center [821, 474] width 36 height 36
type input "**********"
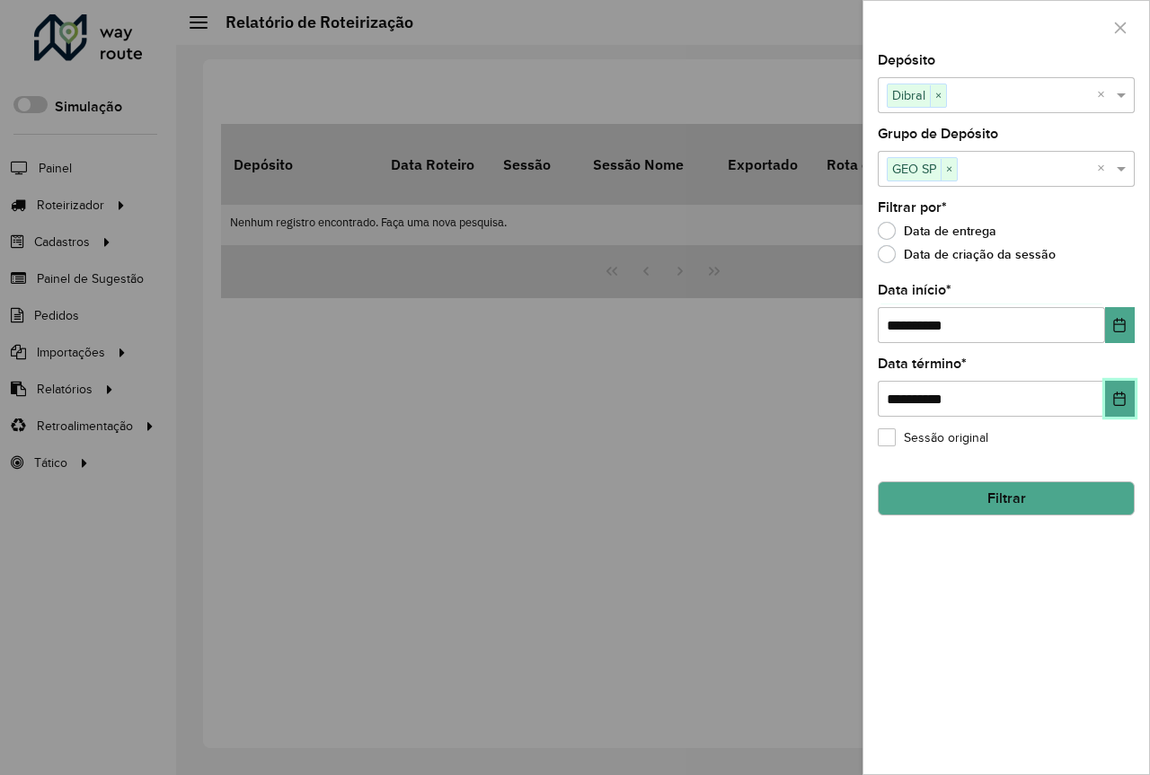
click at [1128, 404] on button "Choose Date" at bounding box center [1120, 399] width 30 height 36
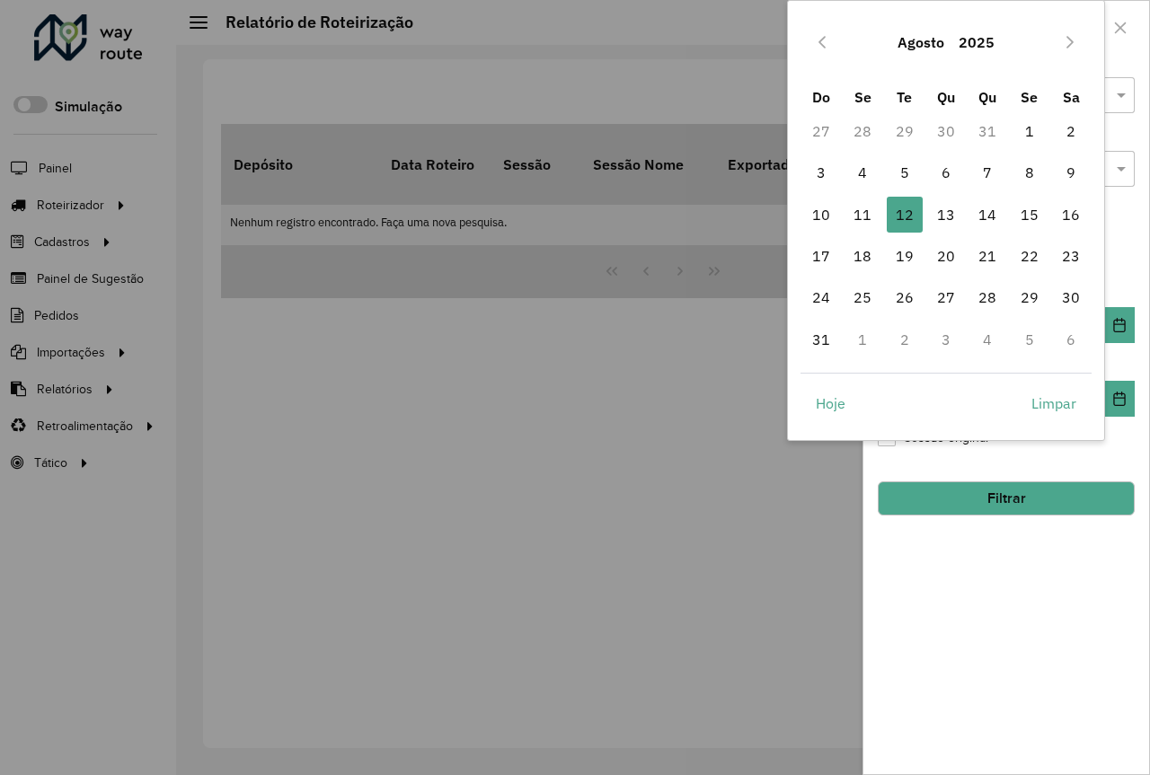
click at [960, 45] on button "2025" at bounding box center [976, 42] width 50 height 43
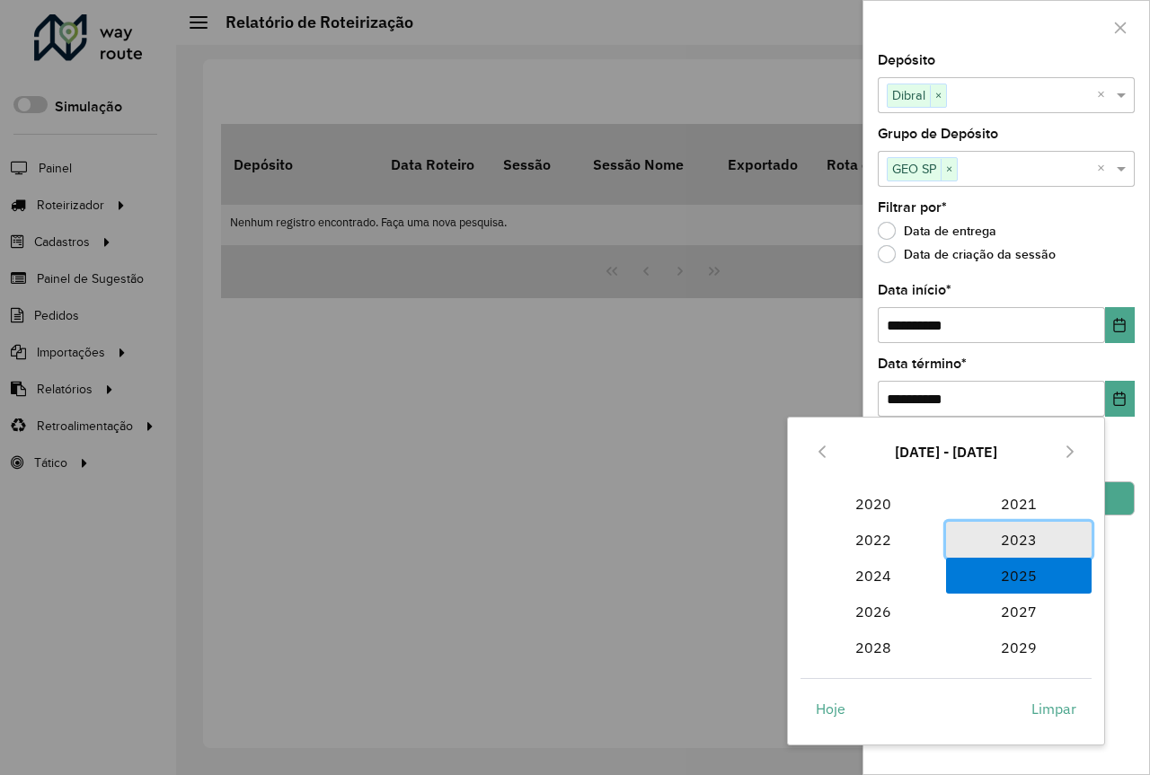
click at [1023, 538] on span "2023" at bounding box center [1019, 540] width 146 height 36
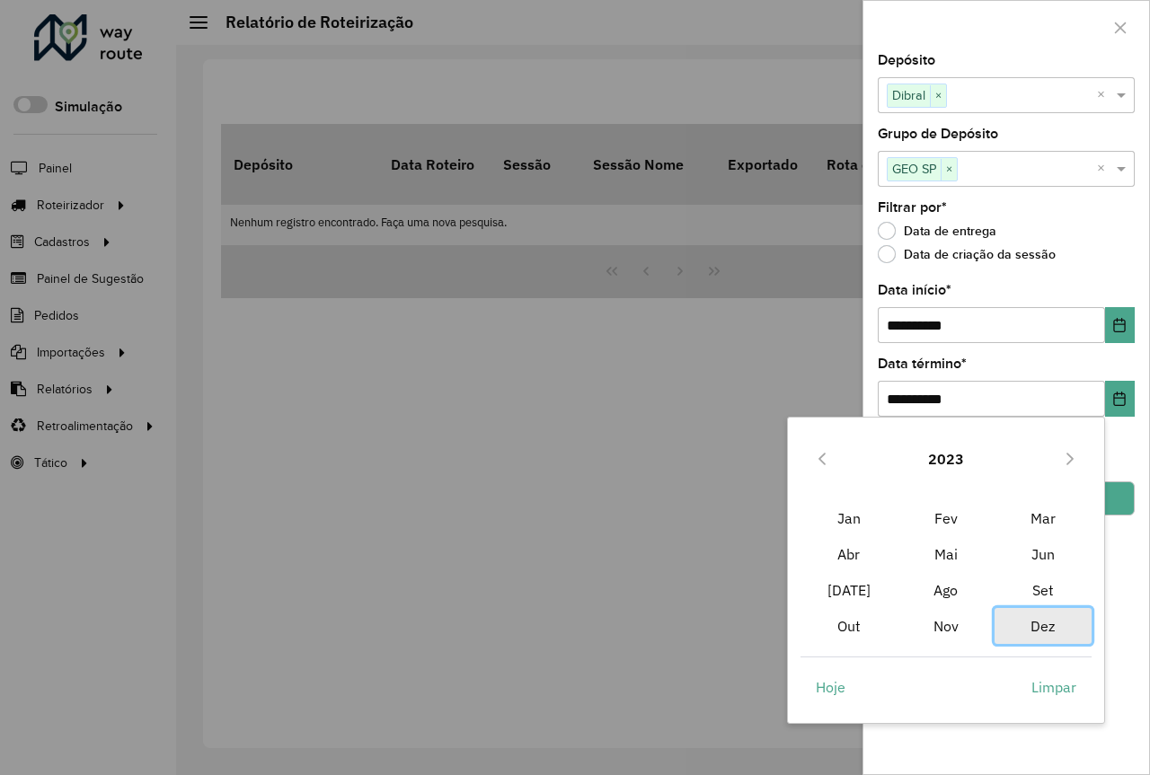
click at [1047, 625] on span "Dez" at bounding box center [1042, 626] width 97 height 36
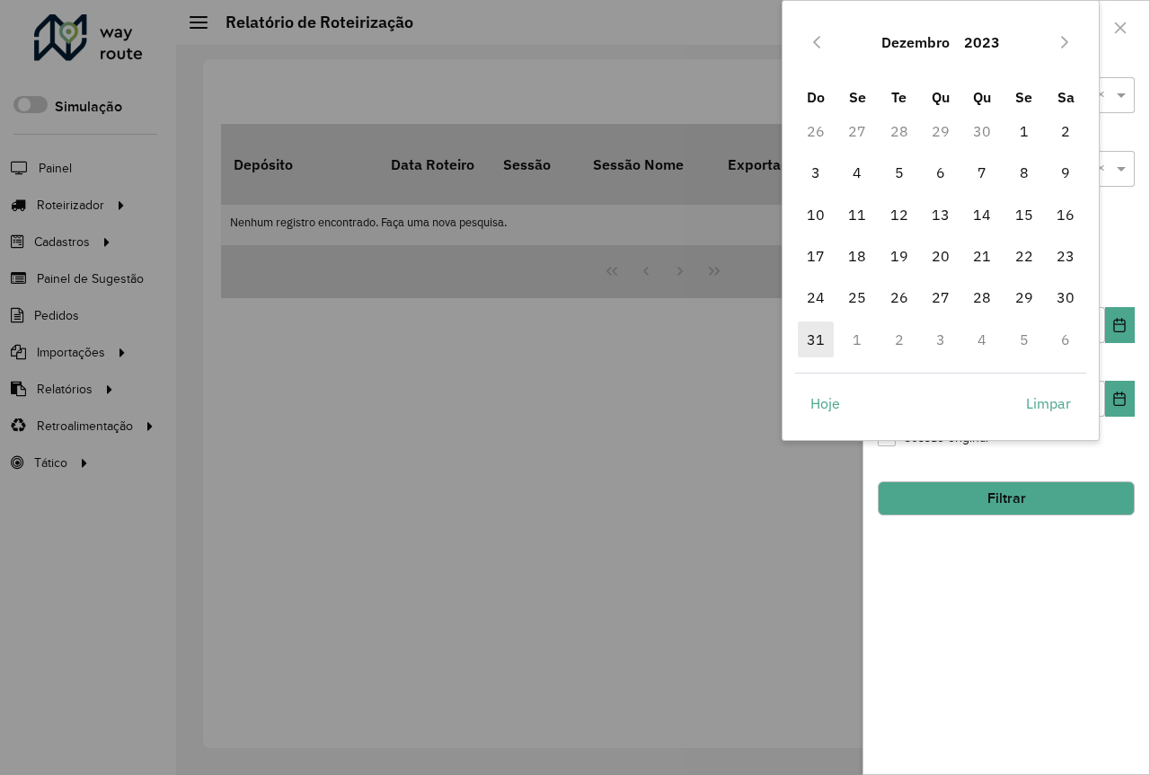
click at [813, 337] on span "31" at bounding box center [816, 340] width 36 height 36
type input "**********"
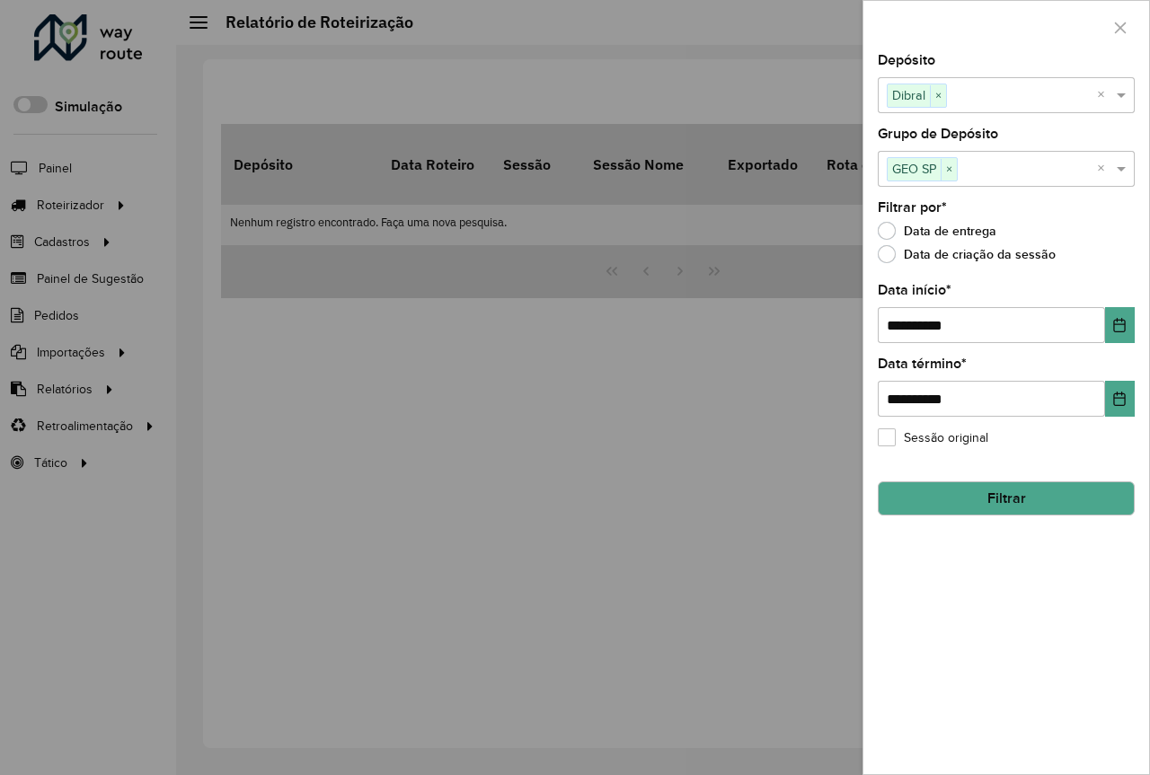
click at [1053, 499] on button "Filtrar" at bounding box center [1006, 498] width 257 height 34
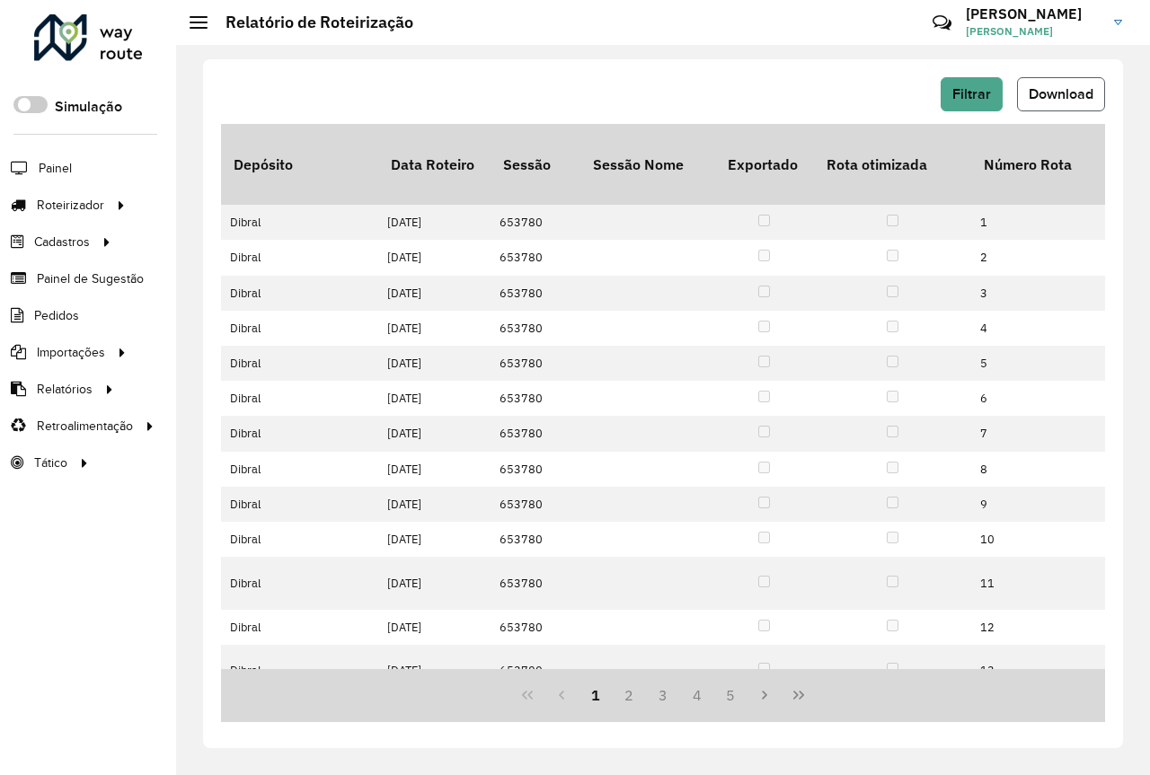
click at [1053, 100] on span "Download" at bounding box center [1061, 93] width 65 height 15
click at [1075, 92] on span "Download" at bounding box center [1061, 93] width 65 height 15
